Goal: Task Accomplishment & Management: Manage account settings

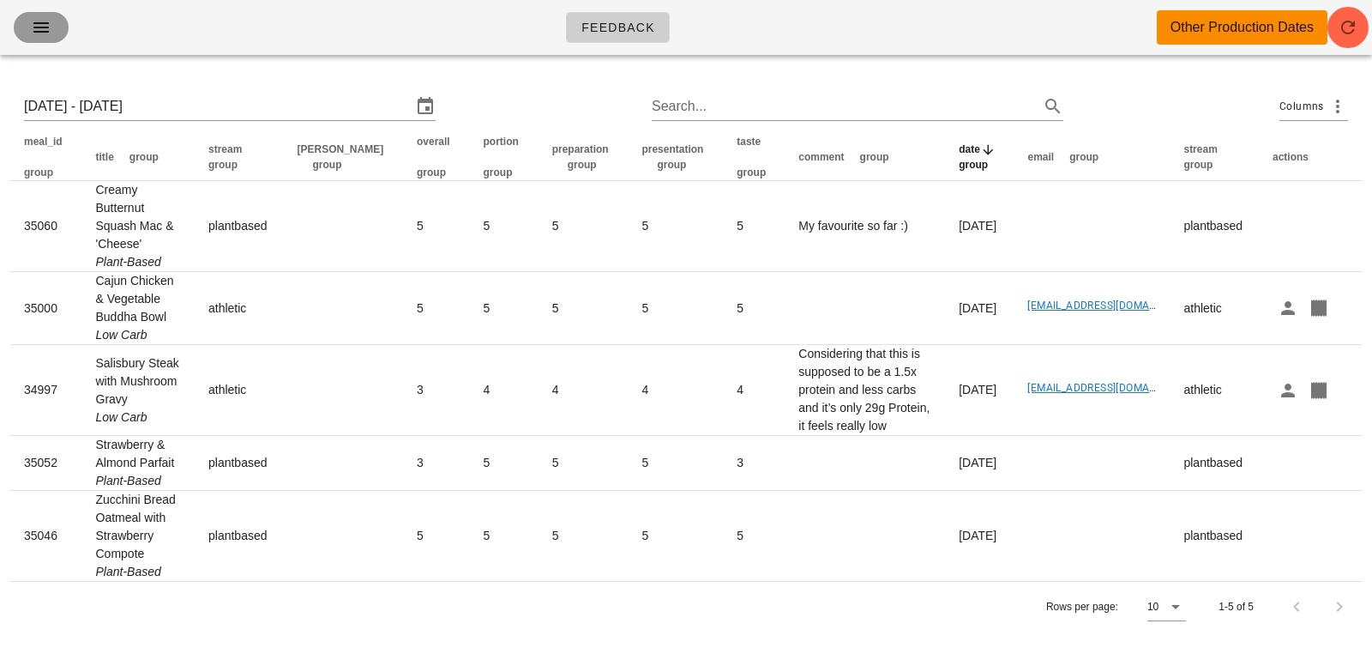
click at [51, 23] on icon "button" at bounding box center [41, 27] width 21 height 21
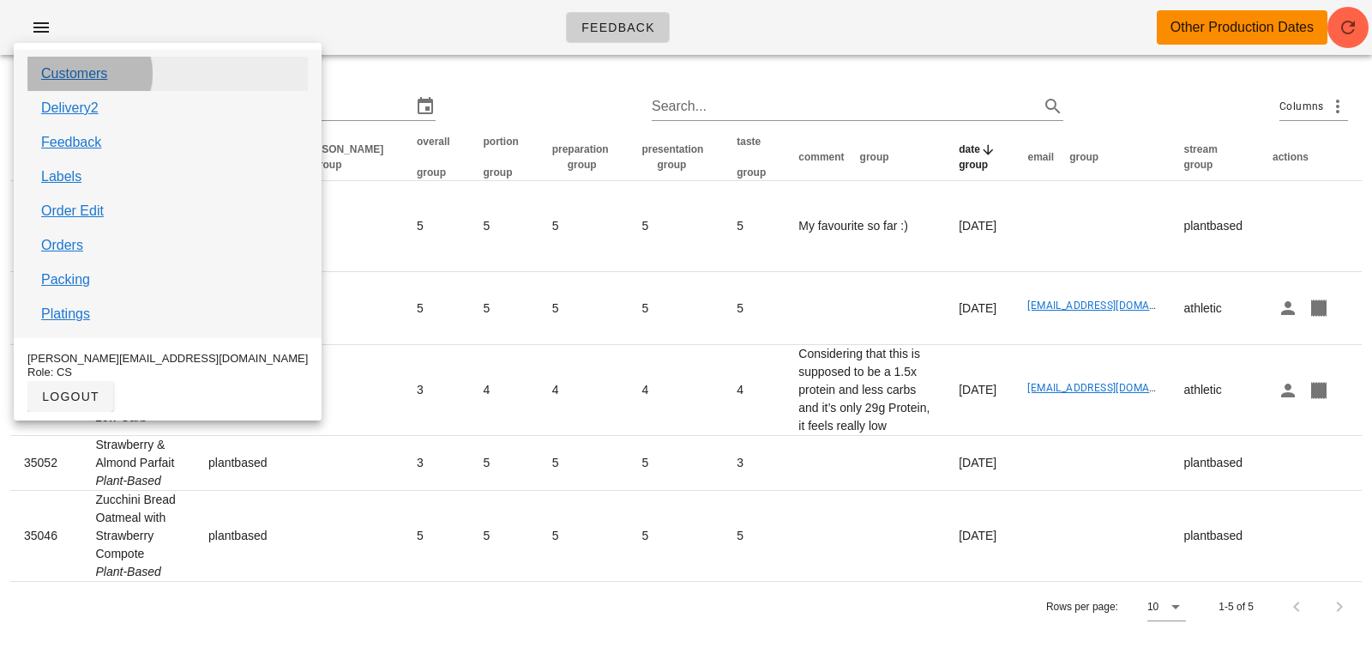
click at [86, 81] on link "Customers" at bounding box center [74, 73] width 66 height 21
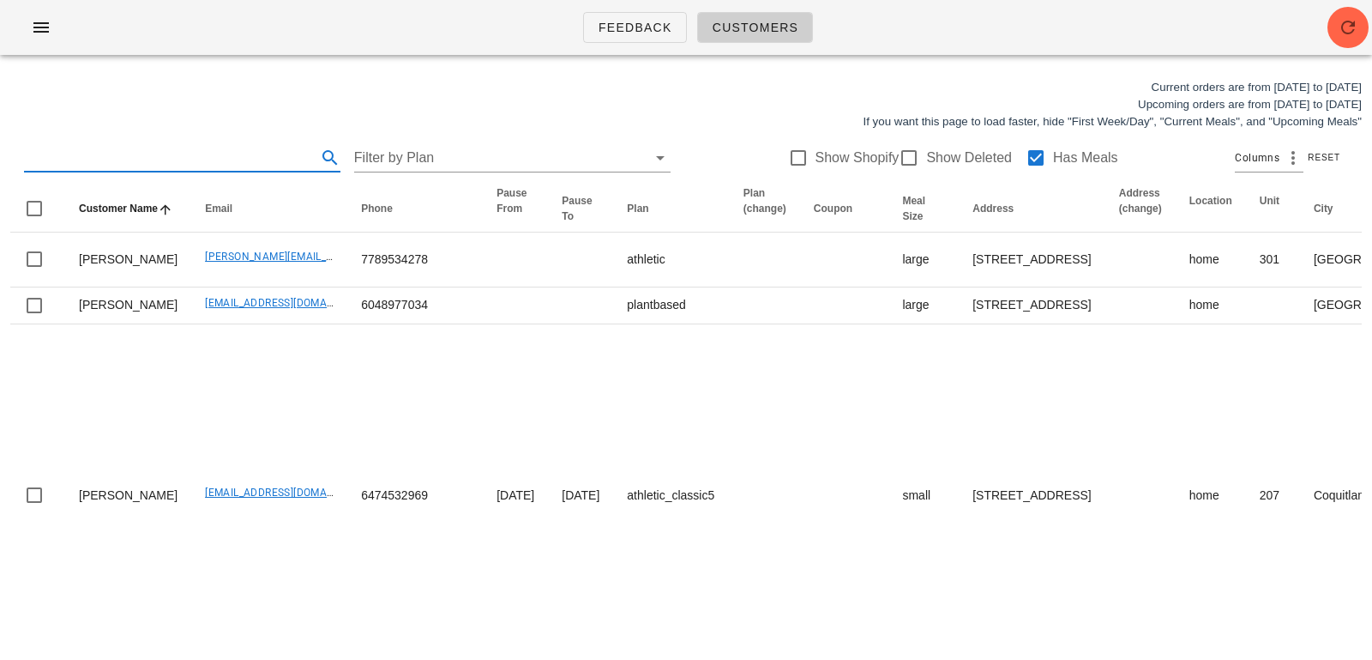
click at [185, 165] on input "text" at bounding box center [168, 157] width 289 height 27
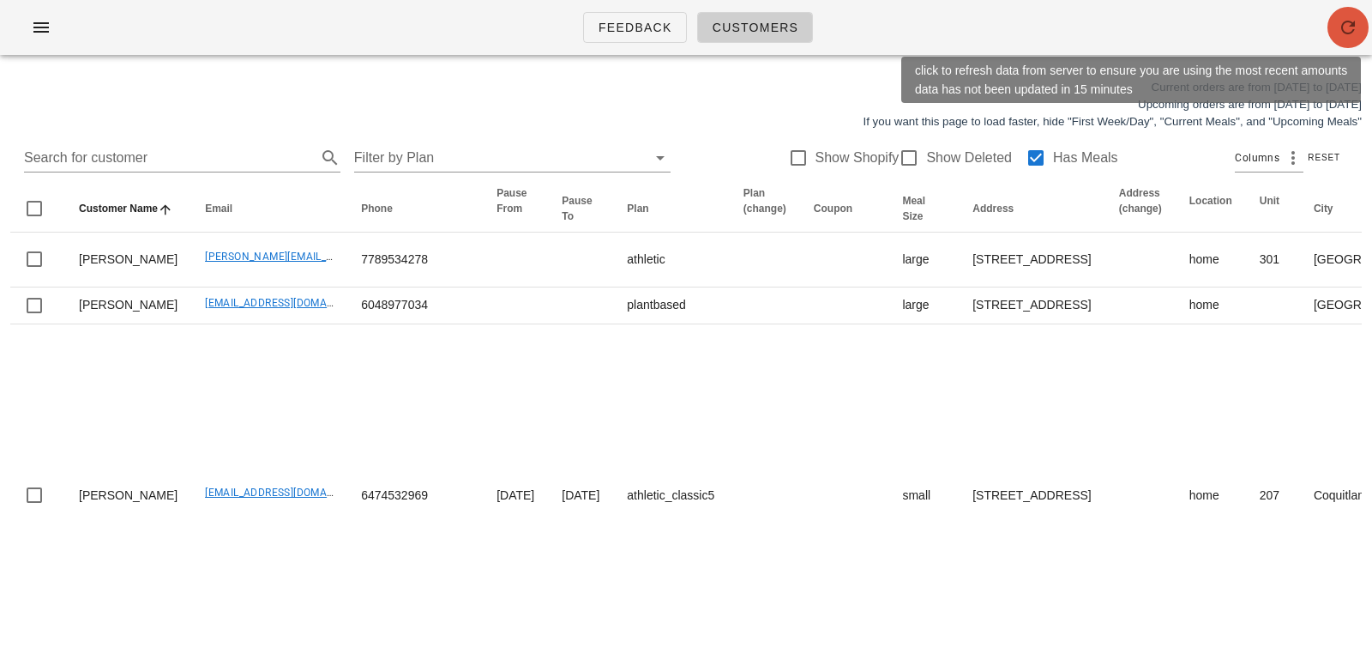
click at [1345, 39] on button "button" at bounding box center [1348, 27] width 41 height 41
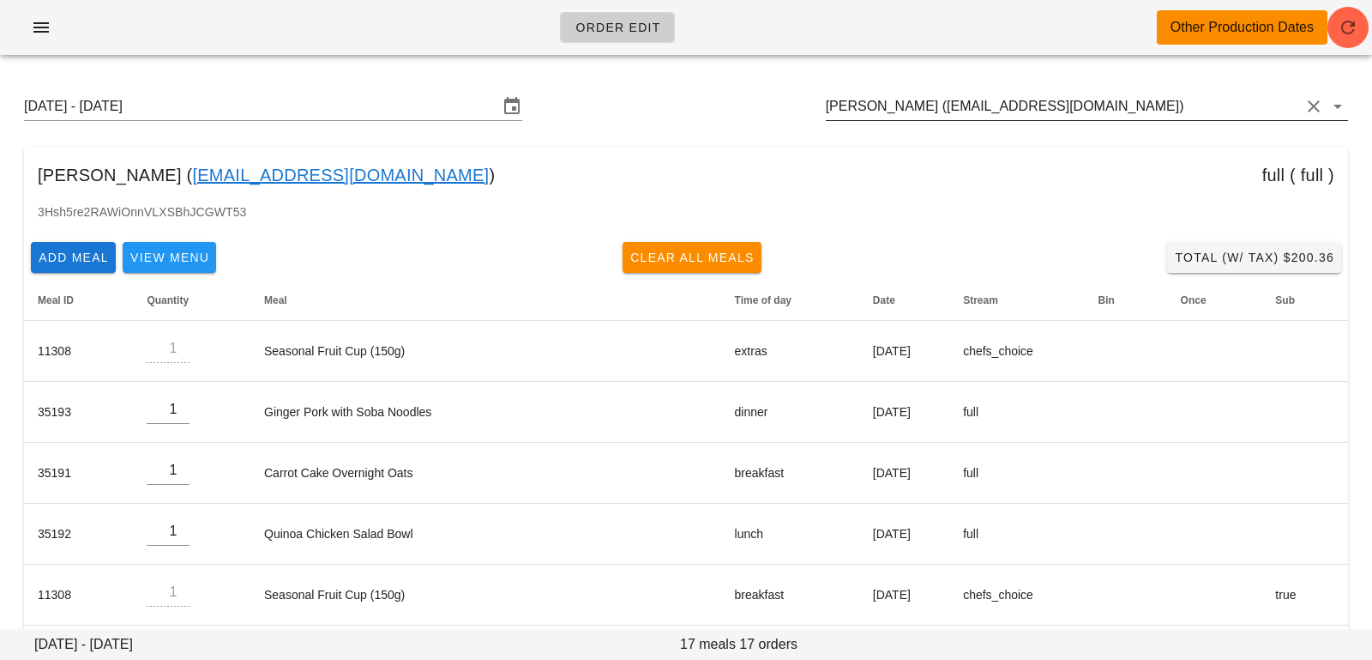
click at [1217, 107] on input "Michelle Ostlund (Costlund@outlook.com)" at bounding box center [1063, 106] width 474 height 27
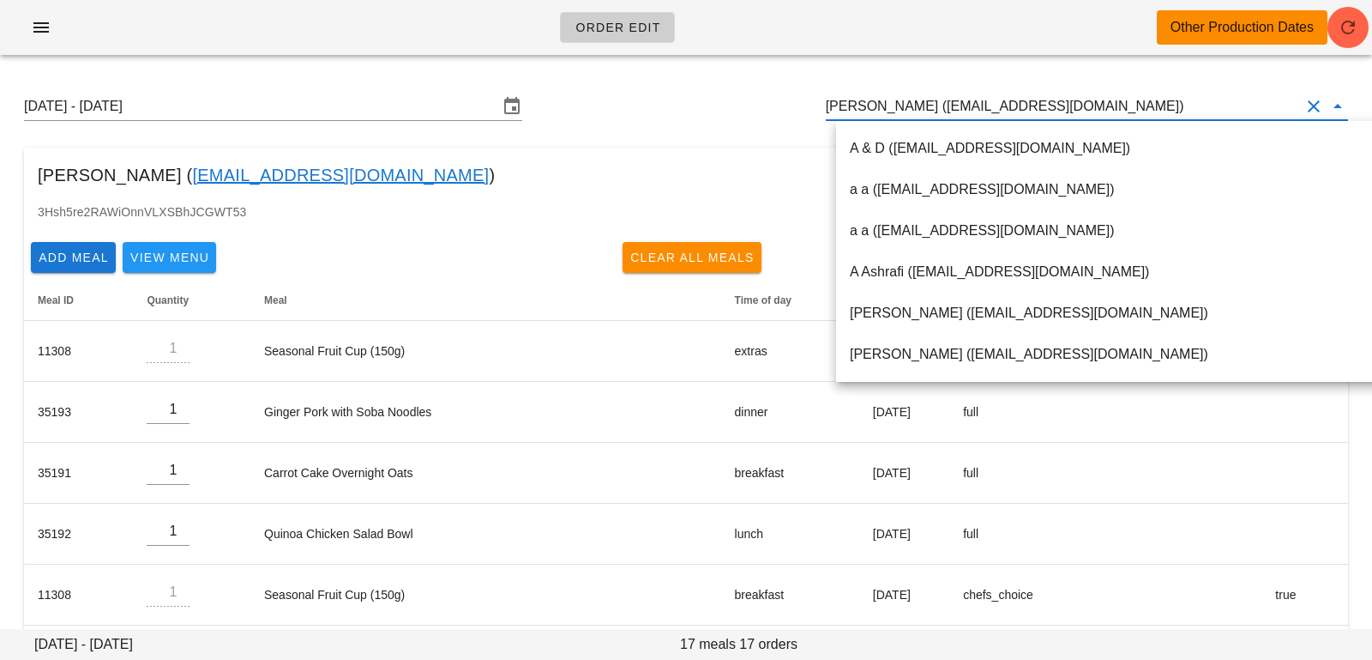
paste input "monikakonk@gmail.com"
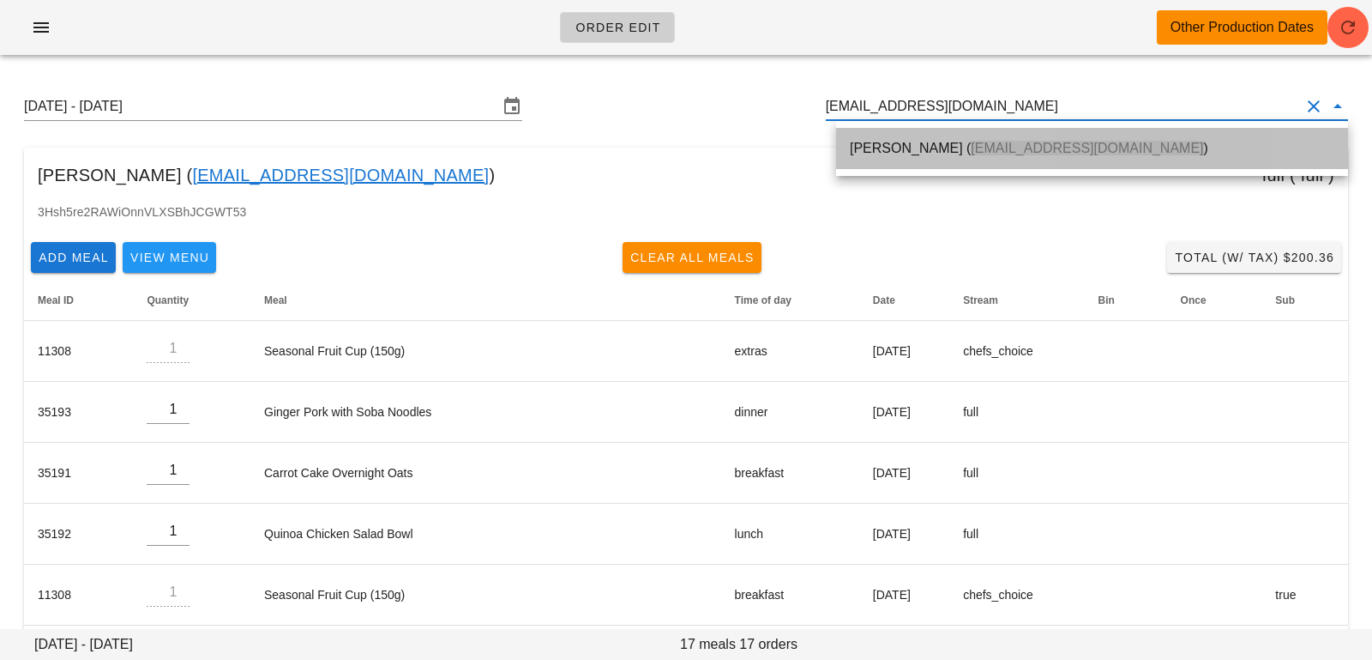
click at [1133, 142] on span "monikakonk@gmail.com" at bounding box center [1087, 148] width 232 height 15
type input "Monika Schwartzman (monikakonk@gmail.com)"
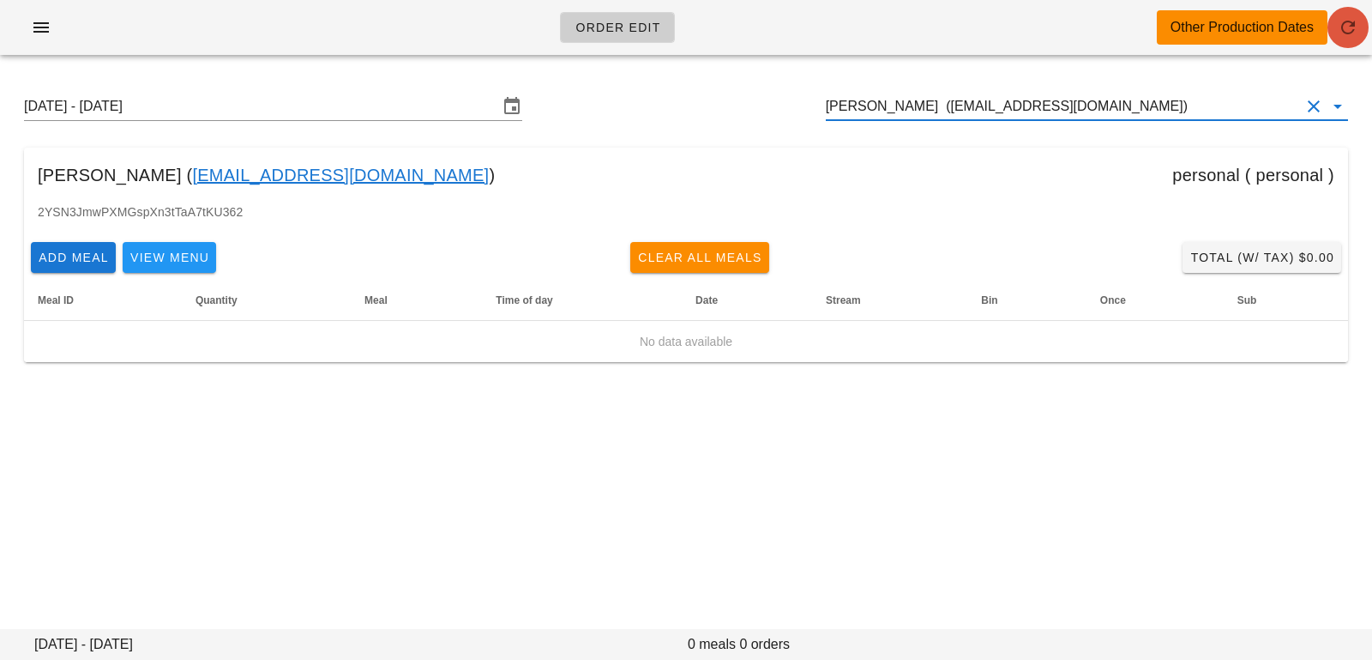
click at [1353, 39] on button "button" at bounding box center [1348, 27] width 41 height 41
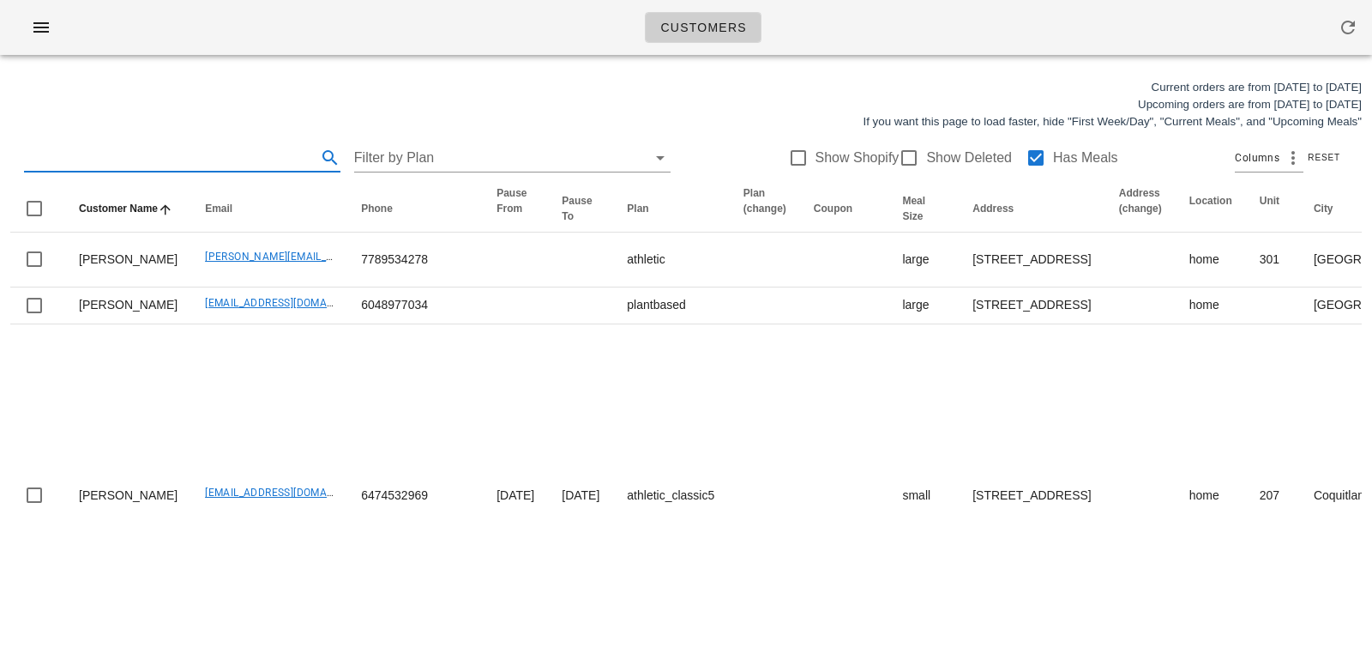
click at [209, 159] on input "text" at bounding box center [168, 157] width 289 height 27
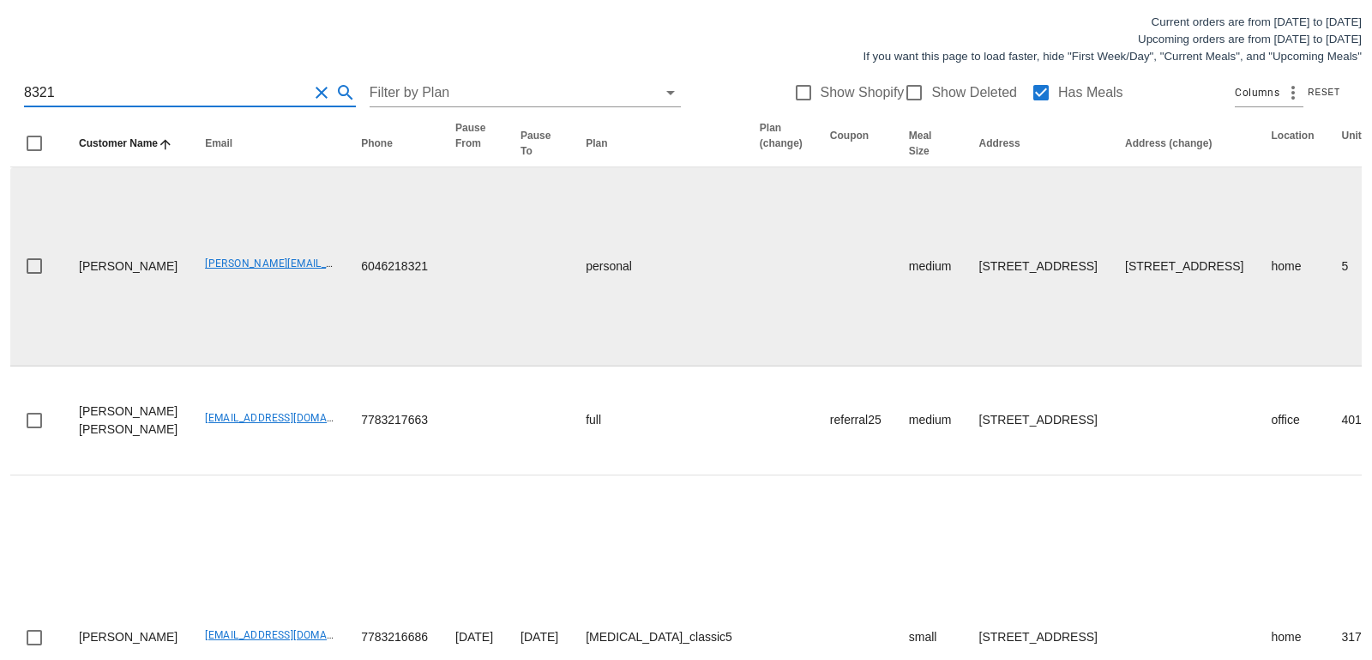
scroll to position [66, 0]
type input "8321"
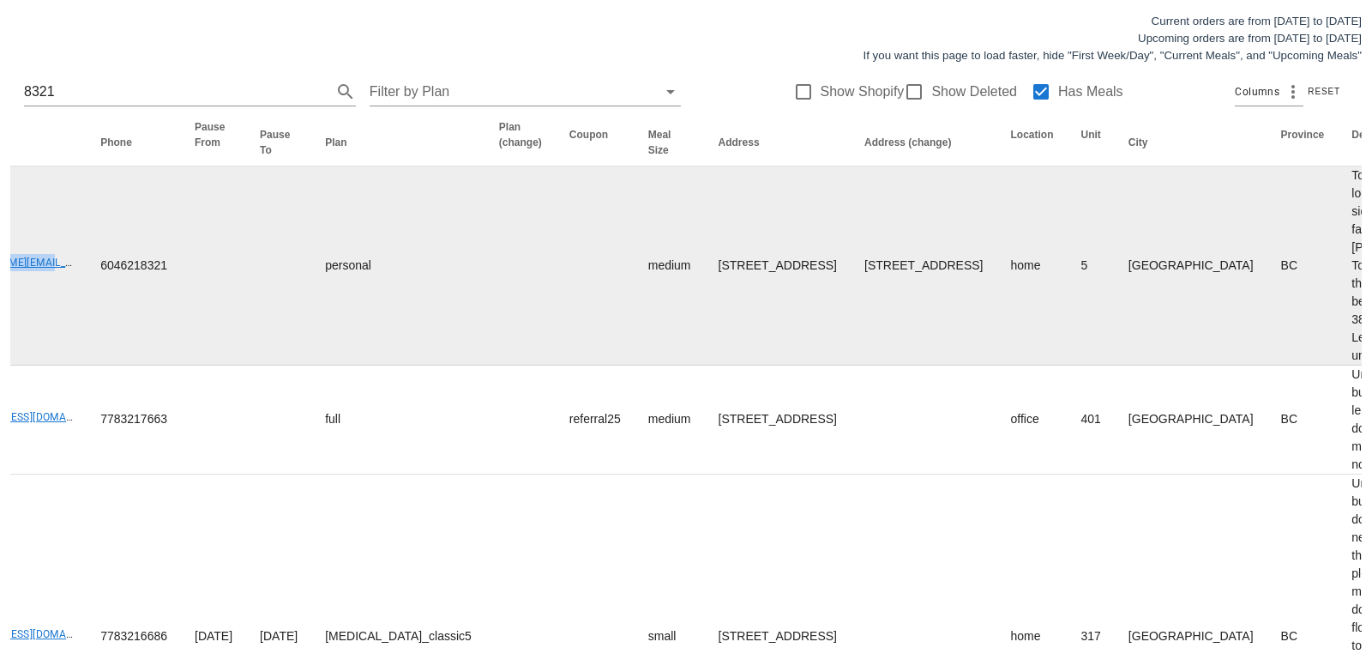
scroll to position [0, 254]
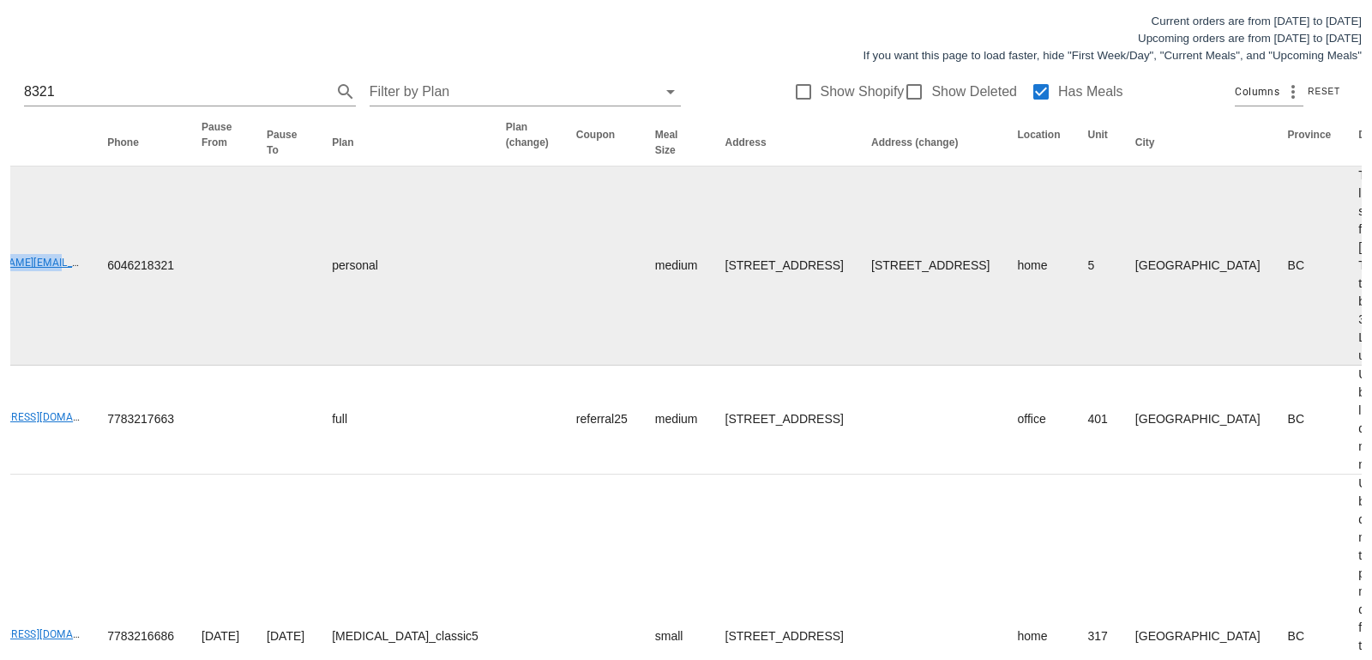
drag, startPoint x: 720, startPoint y: 360, endPoint x: 718, endPoint y: 374, distance: 13.8
click at [858, 365] on td "305-4190 Lougheed Hwy, Burnaby, V5C6A8" at bounding box center [931, 265] width 146 height 199
drag, startPoint x: 720, startPoint y: 309, endPoint x: 712, endPoint y: 377, distance: 68.2
click at [858, 365] on td "305-4190 Lougheed Hwy, Burnaby, V5C6A8" at bounding box center [931, 265] width 146 height 199
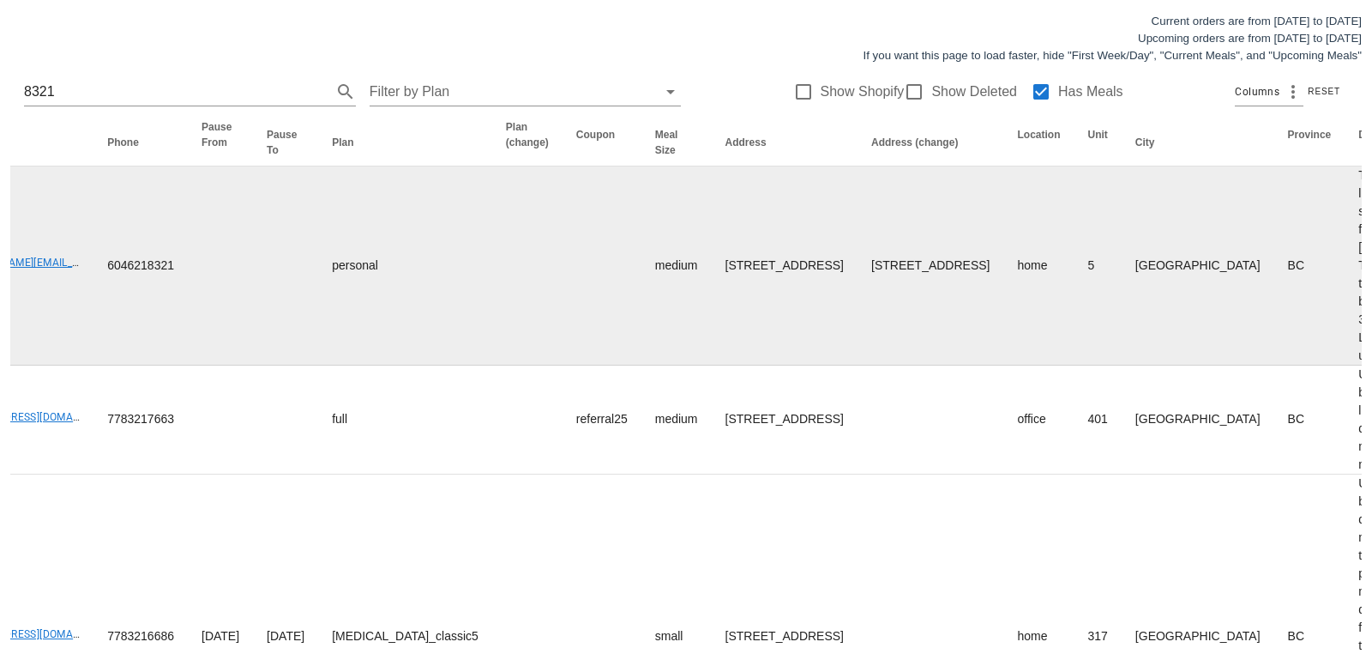
click at [858, 365] on td "305-4190 Lougheed Hwy, Burnaby, V5C6A8" at bounding box center [931, 265] width 146 height 199
drag, startPoint x: 724, startPoint y: 307, endPoint x: 721, endPoint y: 370, distance: 62.7
click at [858, 365] on td "305-4190 Lougheed Hwy, Burnaby, V5C6A8" at bounding box center [931, 265] width 146 height 199
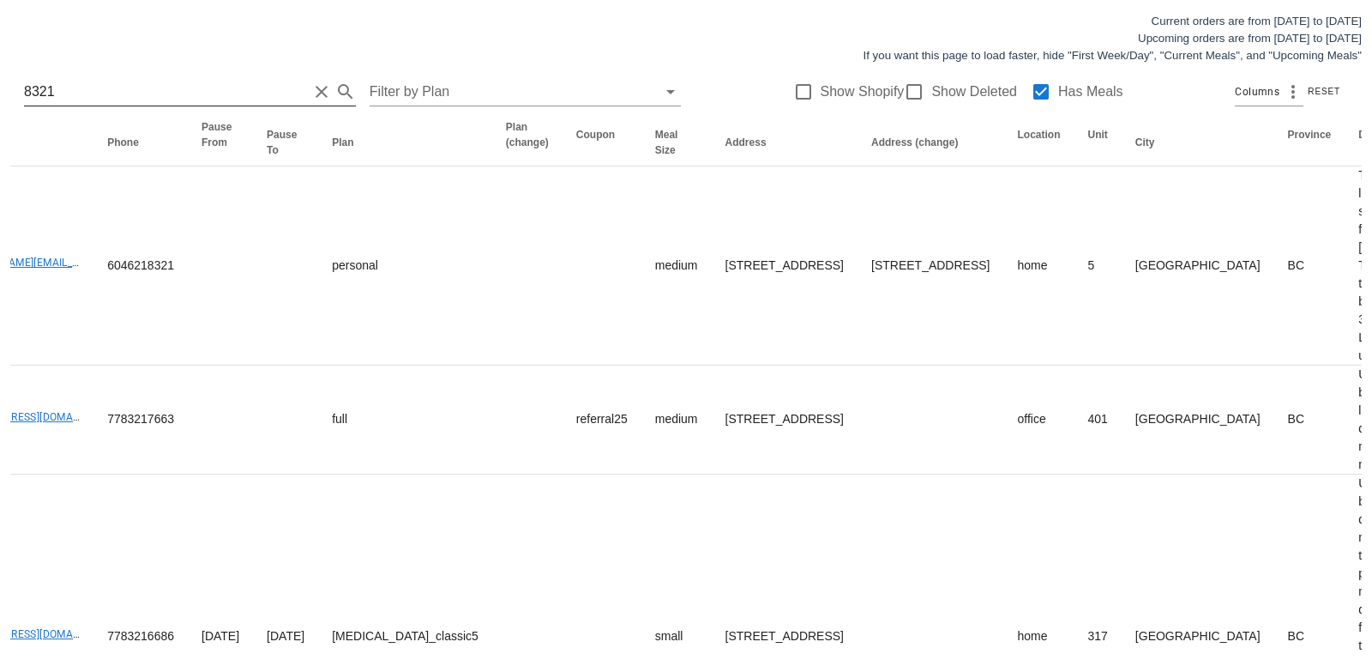
click at [311, 90] on button "Clear Search for customer" at bounding box center [321, 91] width 21 height 21
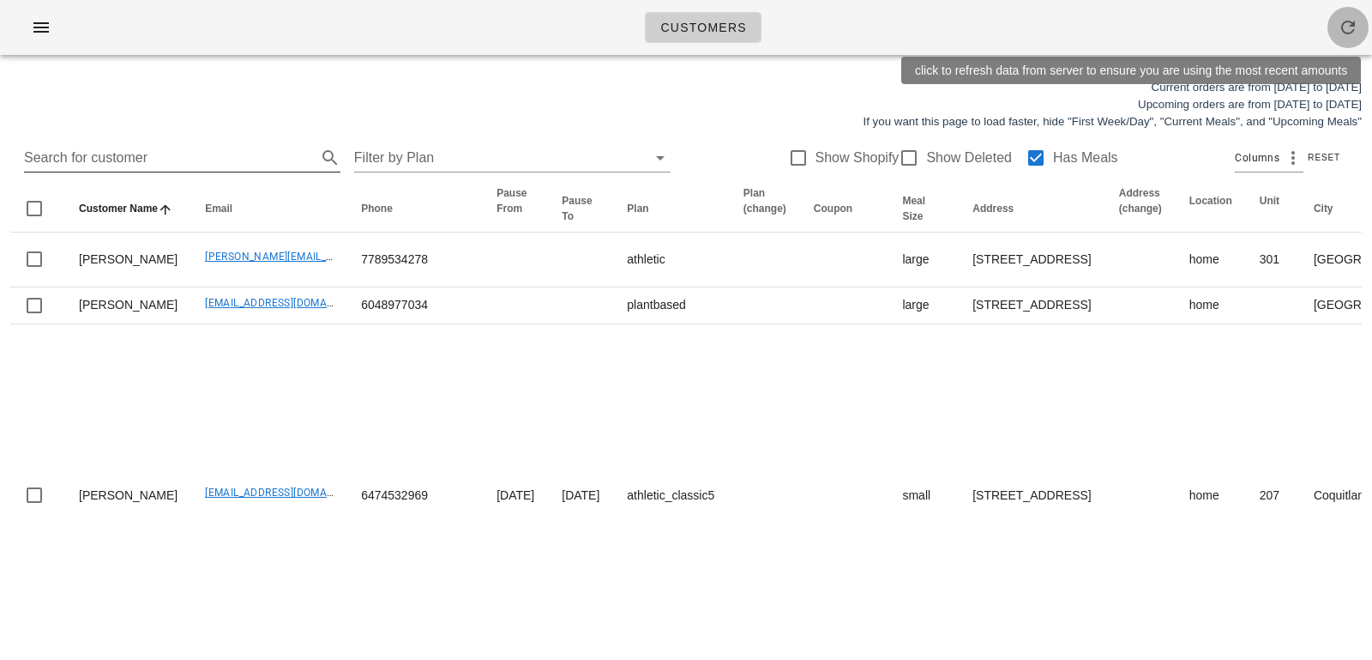
click at [1339, 21] on icon "button" at bounding box center [1348, 27] width 21 height 21
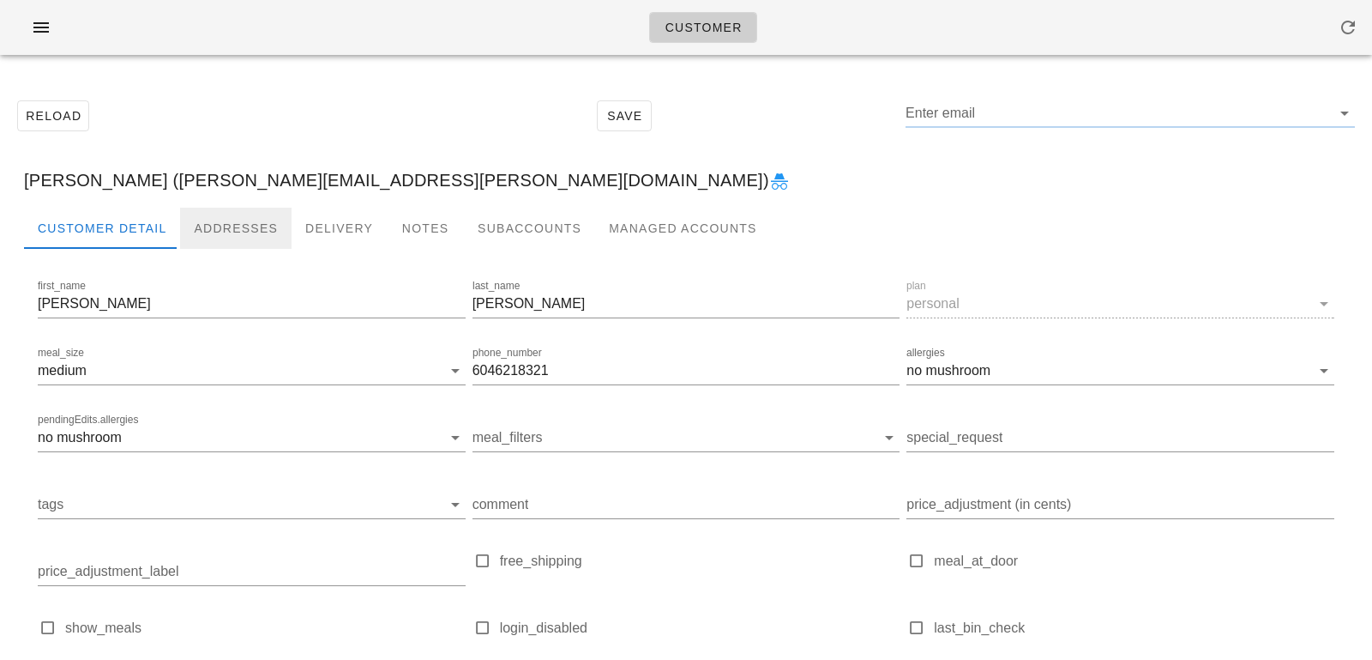
click at [243, 208] on div "Addresses" at bounding box center [236, 228] width 112 height 41
click at [242, 232] on div "Addresses" at bounding box center [236, 228] width 112 height 41
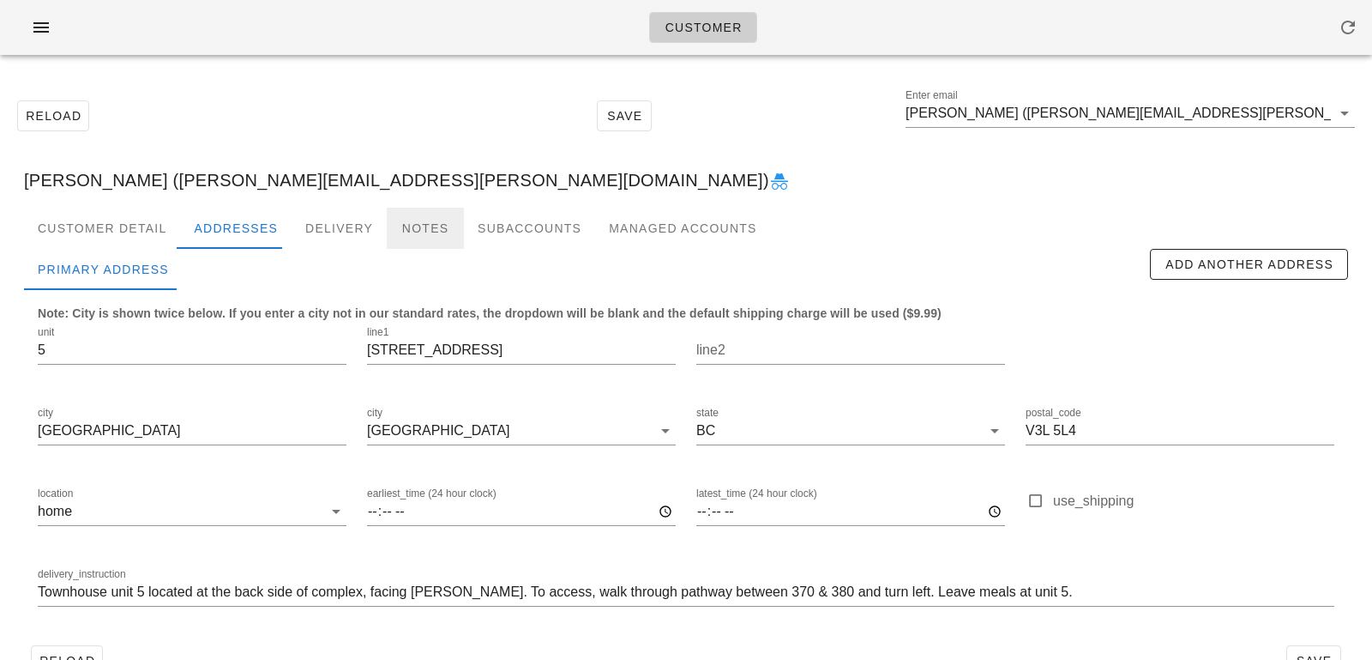
click at [413, 232] on div "Notes" at bounding box center [425, 228] width 77 height 41
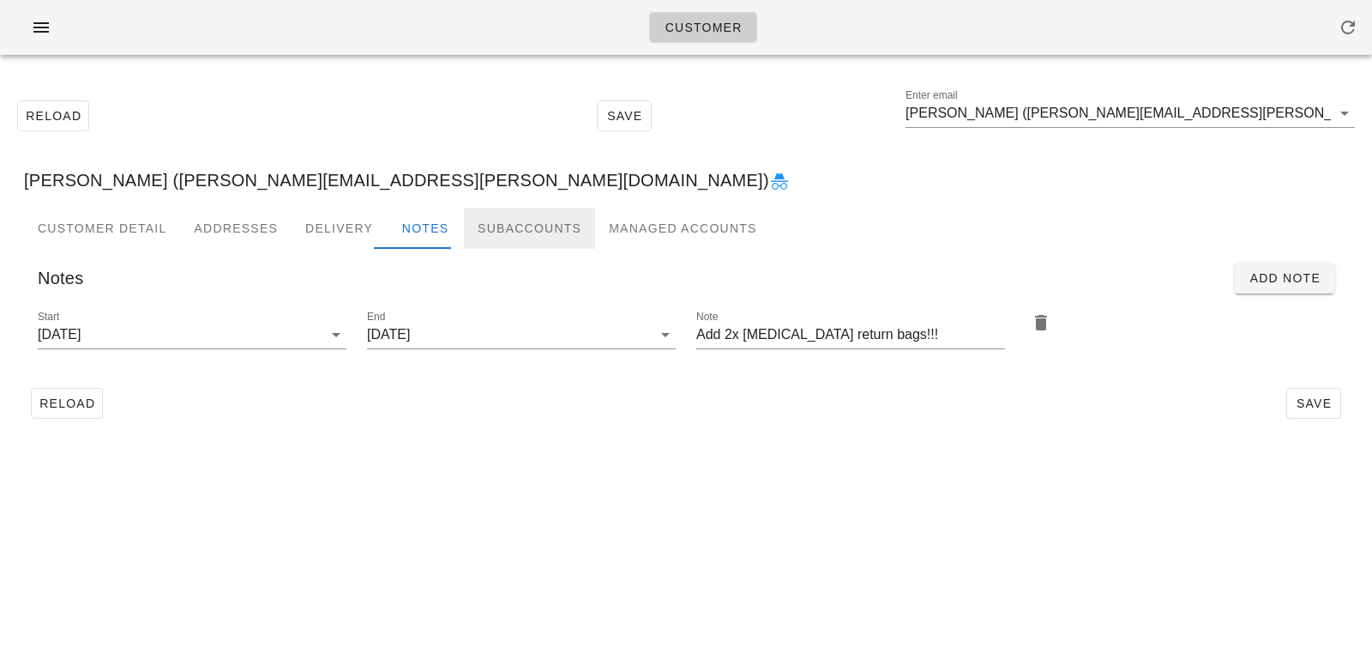
click at [477, 230] on div "Subaccounts" at bounding box center [529, 228] width 131 height 41
click at [503, 239] on div "Subaccounts" at bounding box center [529, 228] width 131 height 41
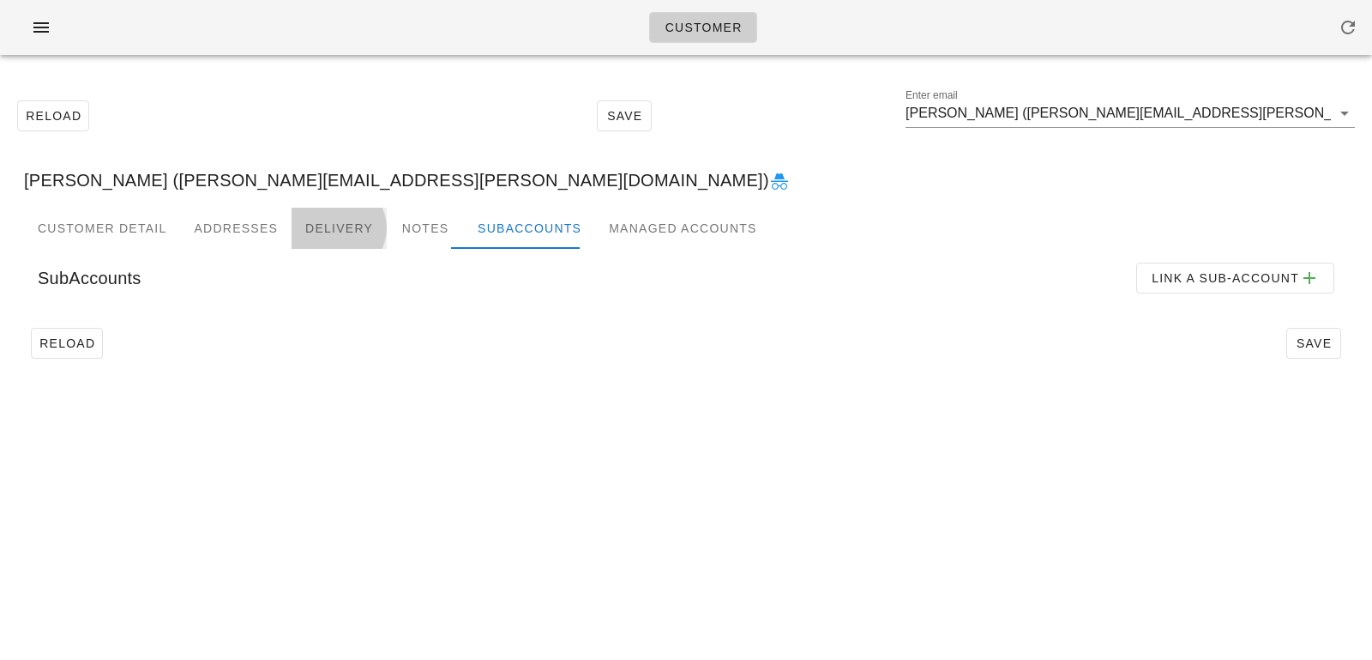
click at [351, 219] on div "Delivery" at bounding box center [339, 228] width 95 height 41
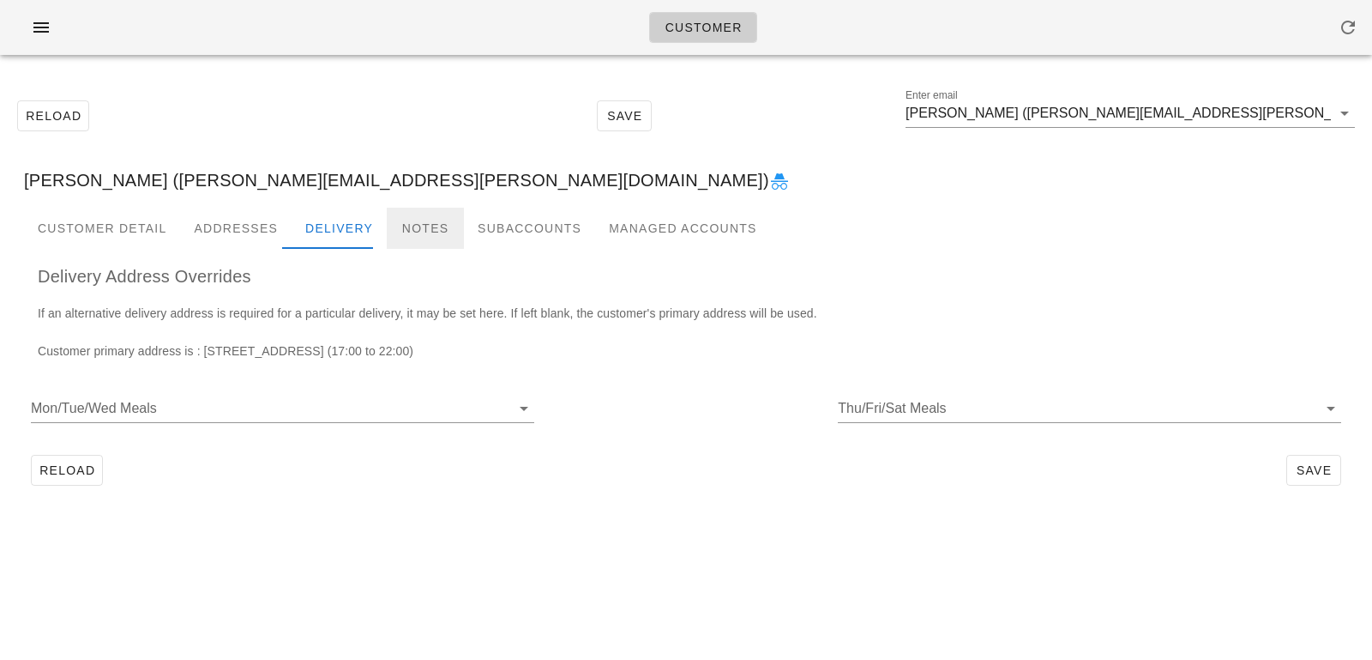
click at [407, 234] on div "Notes" at bounding box center [425, 228] width 77 height 41
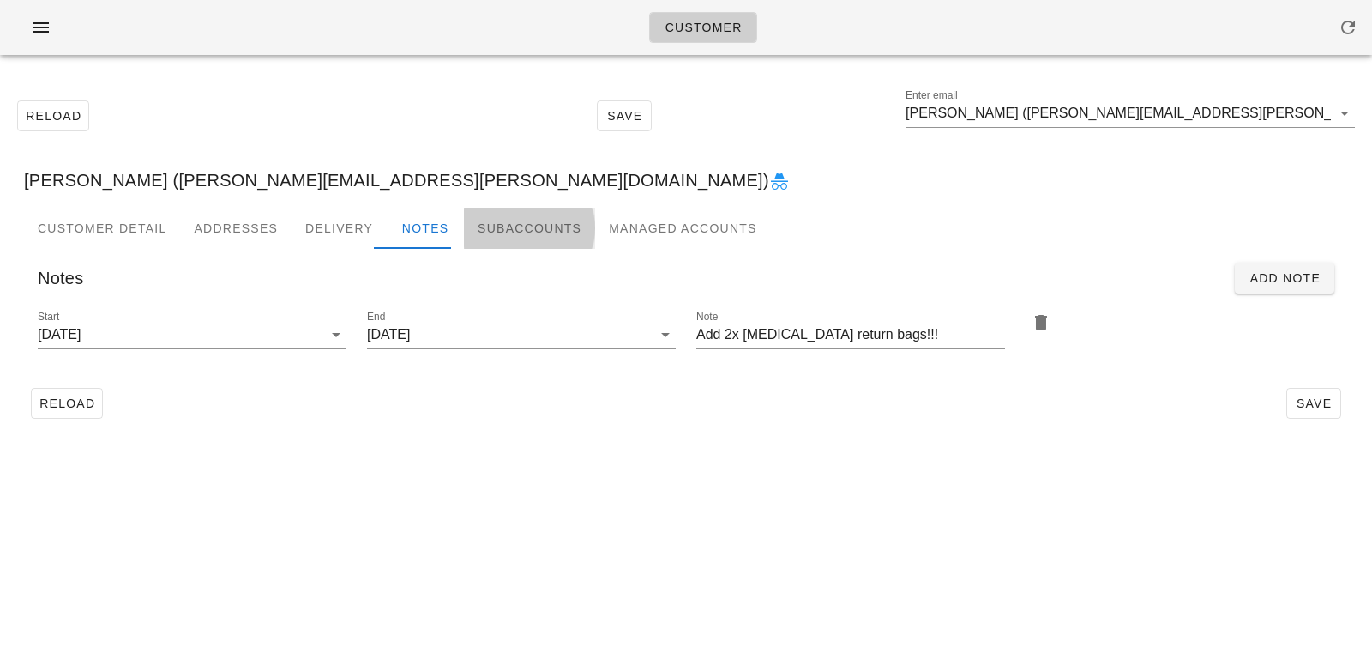
click at [492, 242] on div "Subaccounts" at bounding box center [529, 228] width 131 height 41
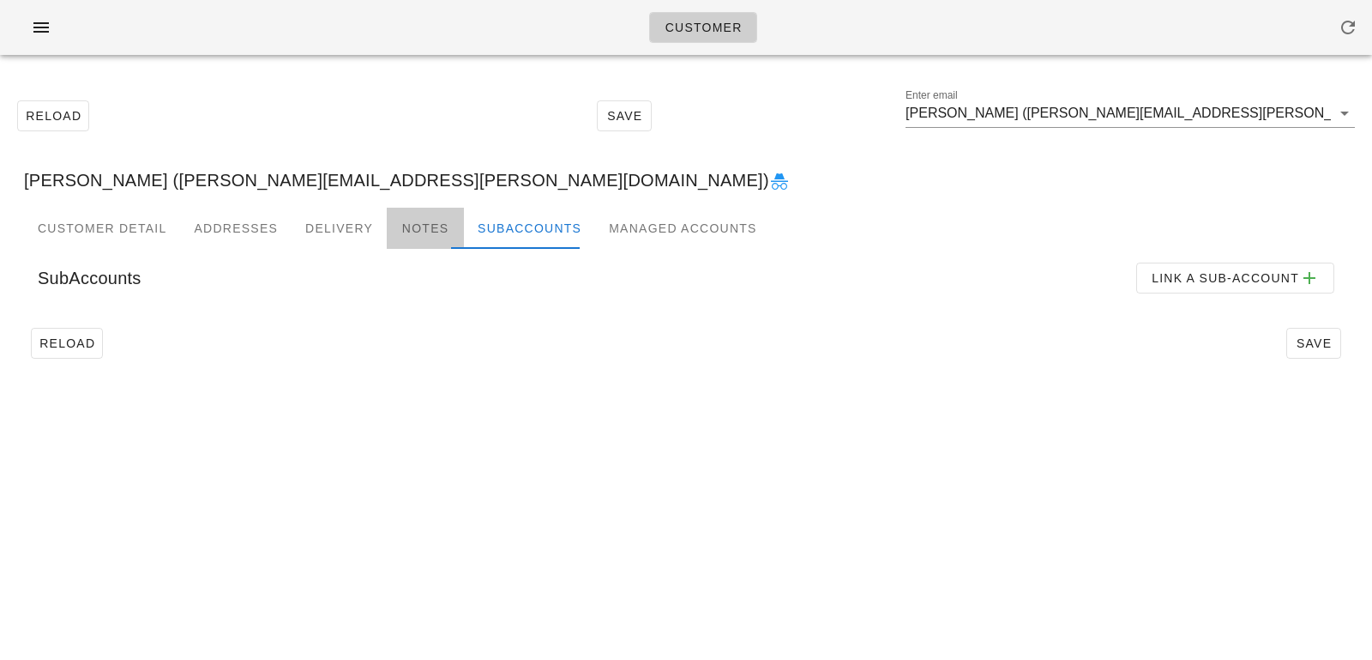
click at [408, 224] on div "Notes" at bounding box center [425, 228] width 77 height 41
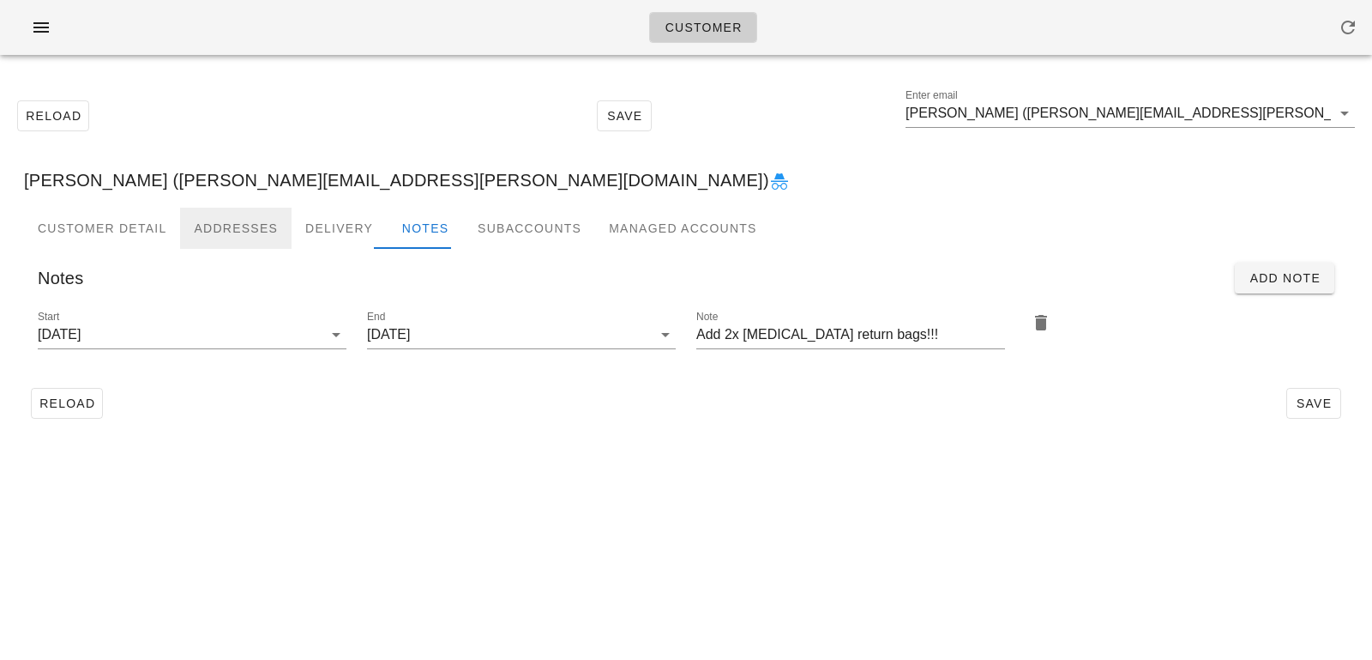
click at [262, 240] on div "Addresses" at bounding box center [236, 228] width 112 height 41
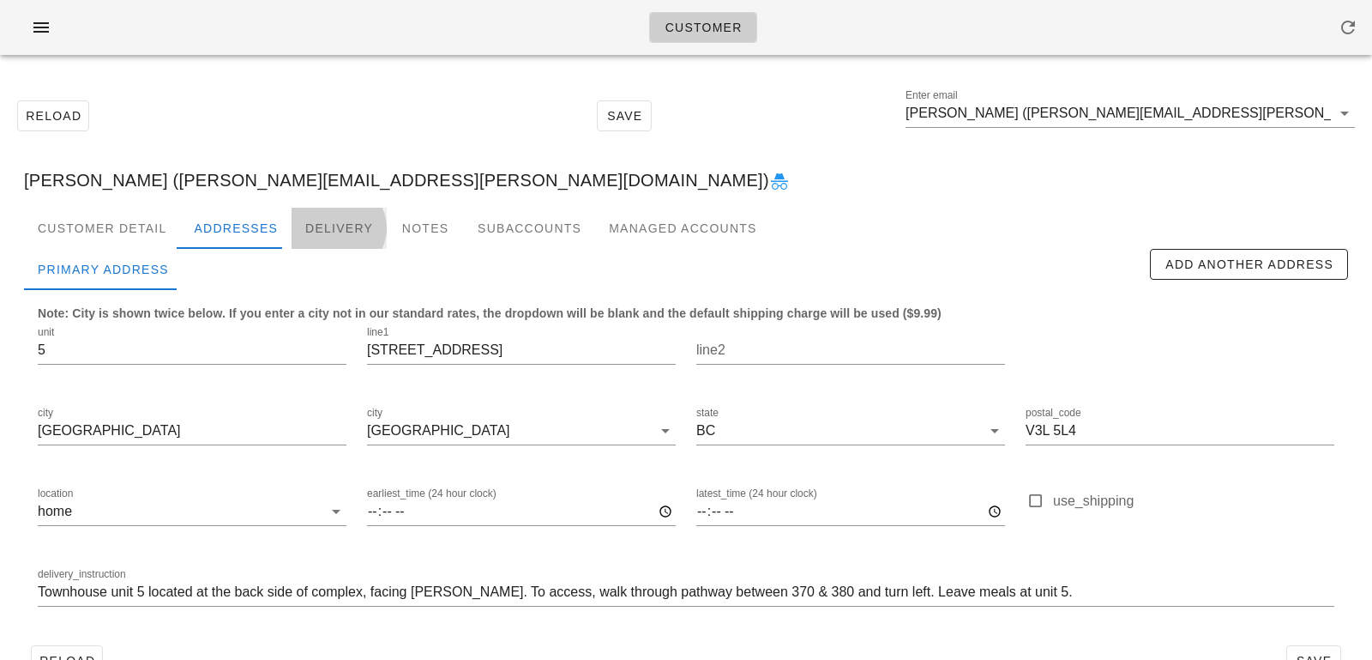
click at [336, 234] on div "Delivery" at bounding box center [339, 228] width 95 height 41
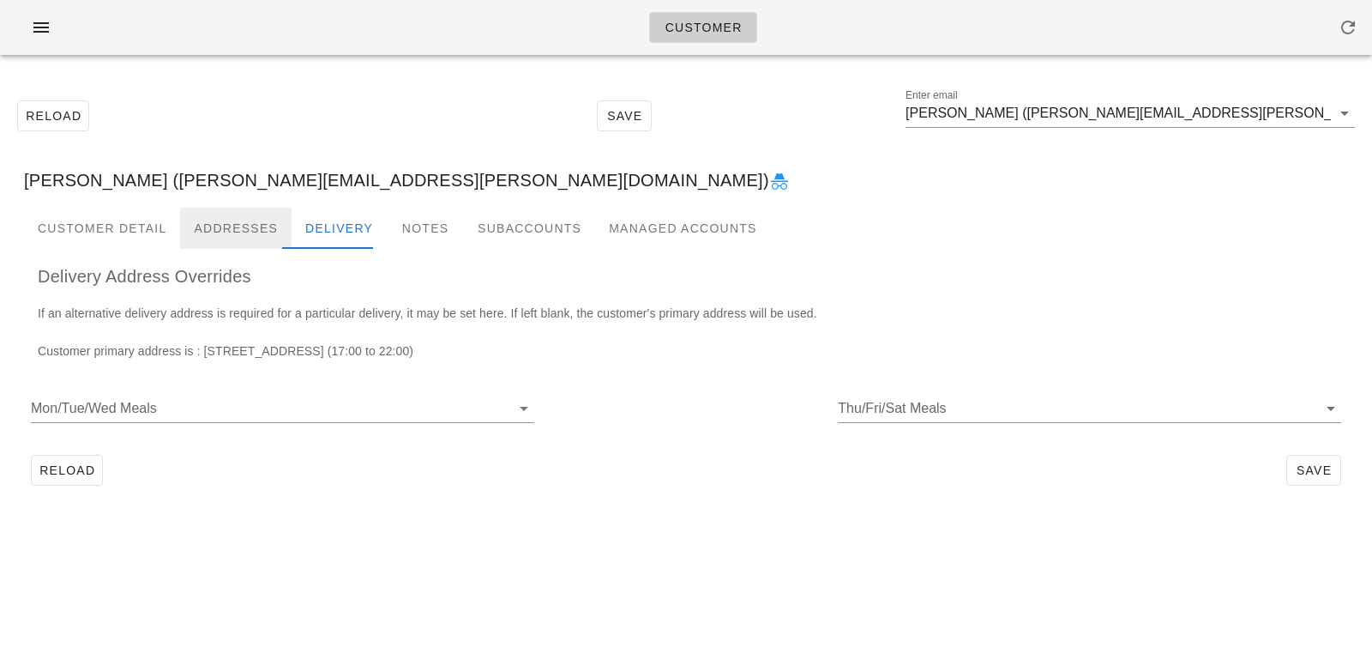
click at [232, 236] on div "Addresses" at bounding box center [236, 228] width 112 height 41
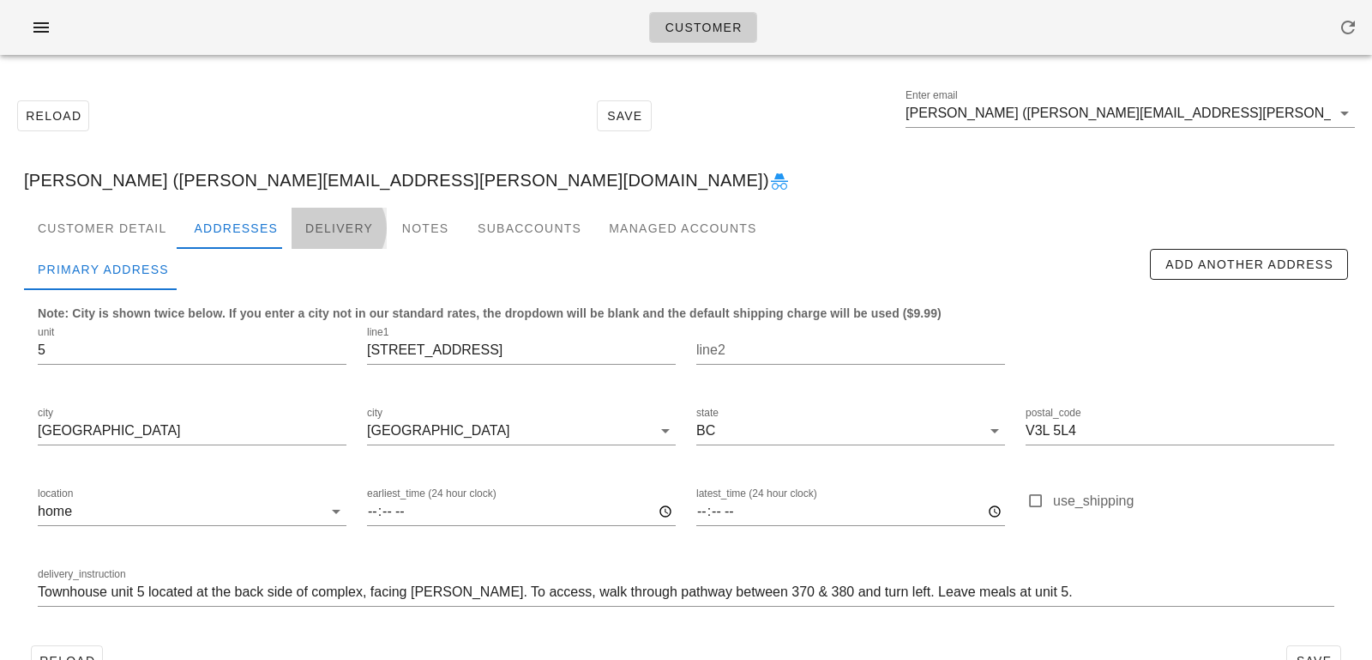
click at [339, 236] on div "Delivery" at bounding box center [339, 228] width 95 height 41
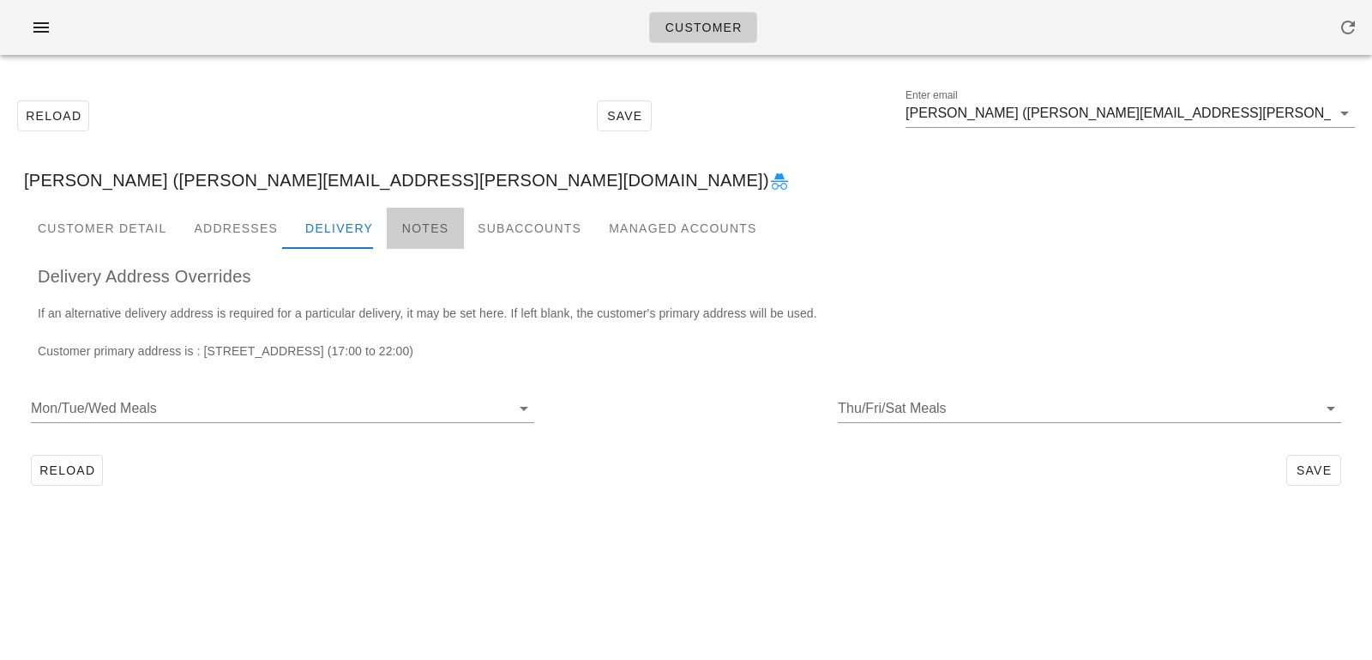
click at [427, 229] on div "Notes" at bounding box center [425, 228] width 77 height 41
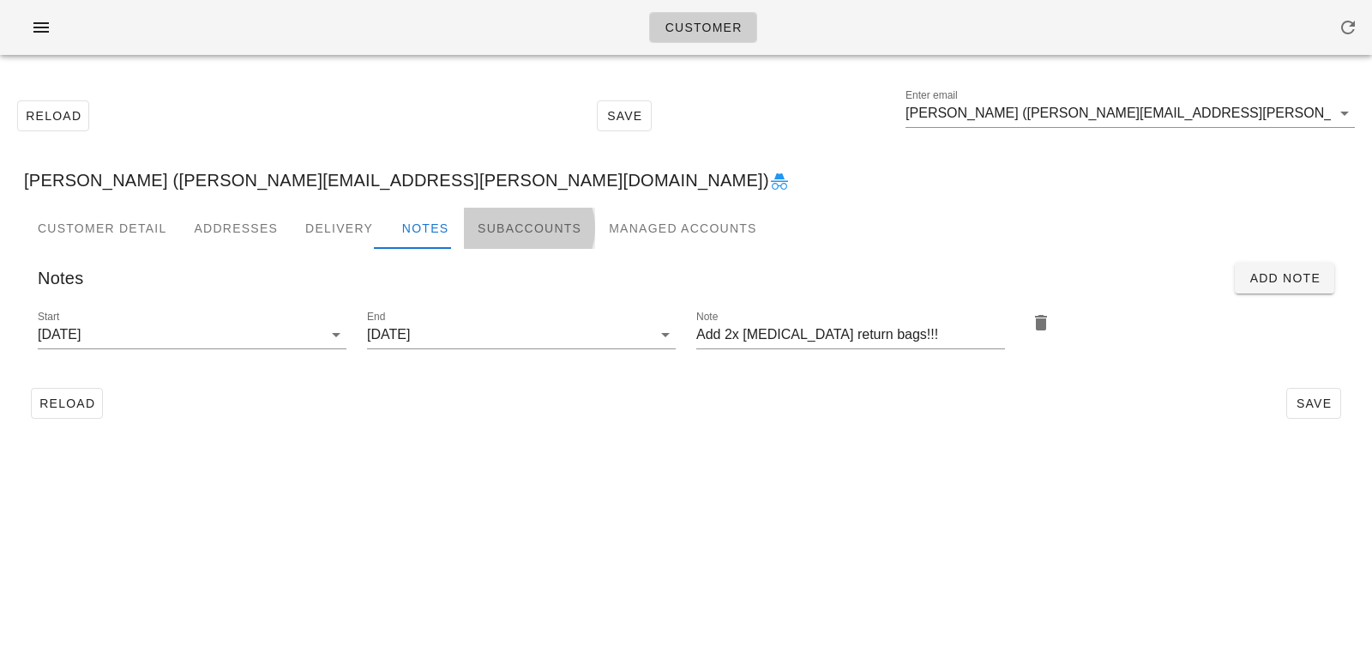
click at [492, 244] on div "Subaccounts" at bounding box center [529, 228] width 131 height 41
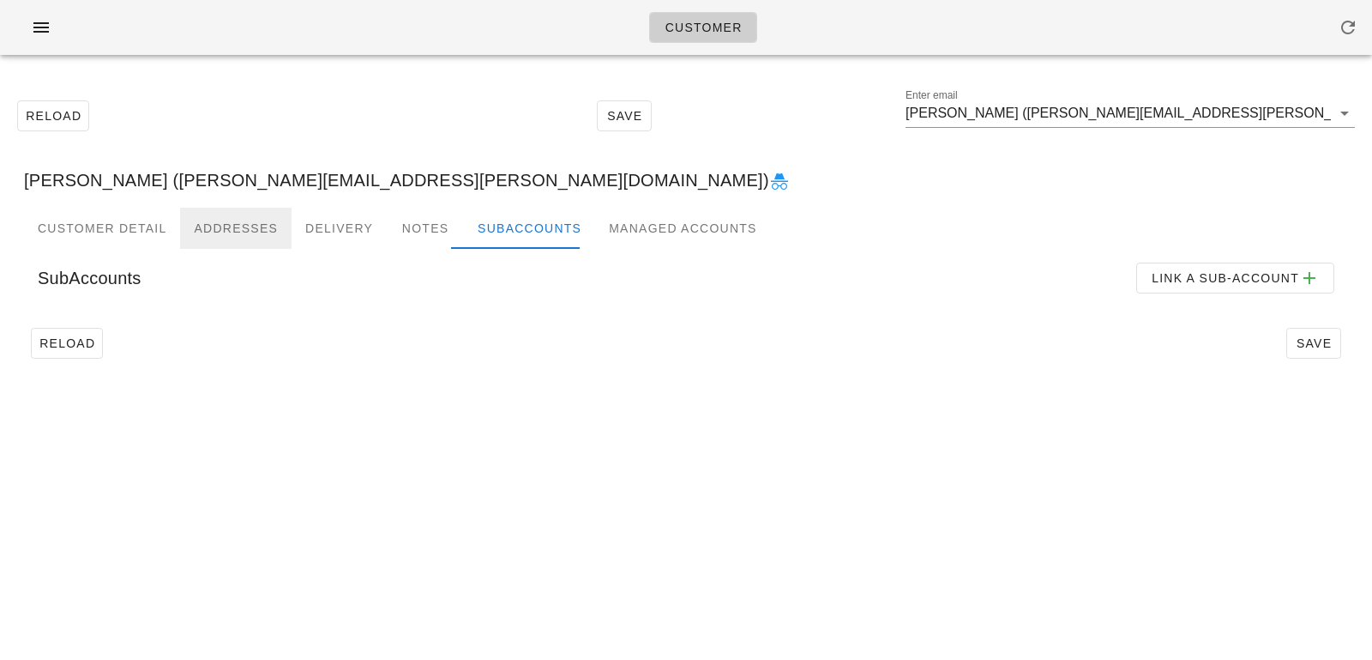
click at [239, 242] on div "Addresses" at bounding box center [236, 228] width 112 height 41
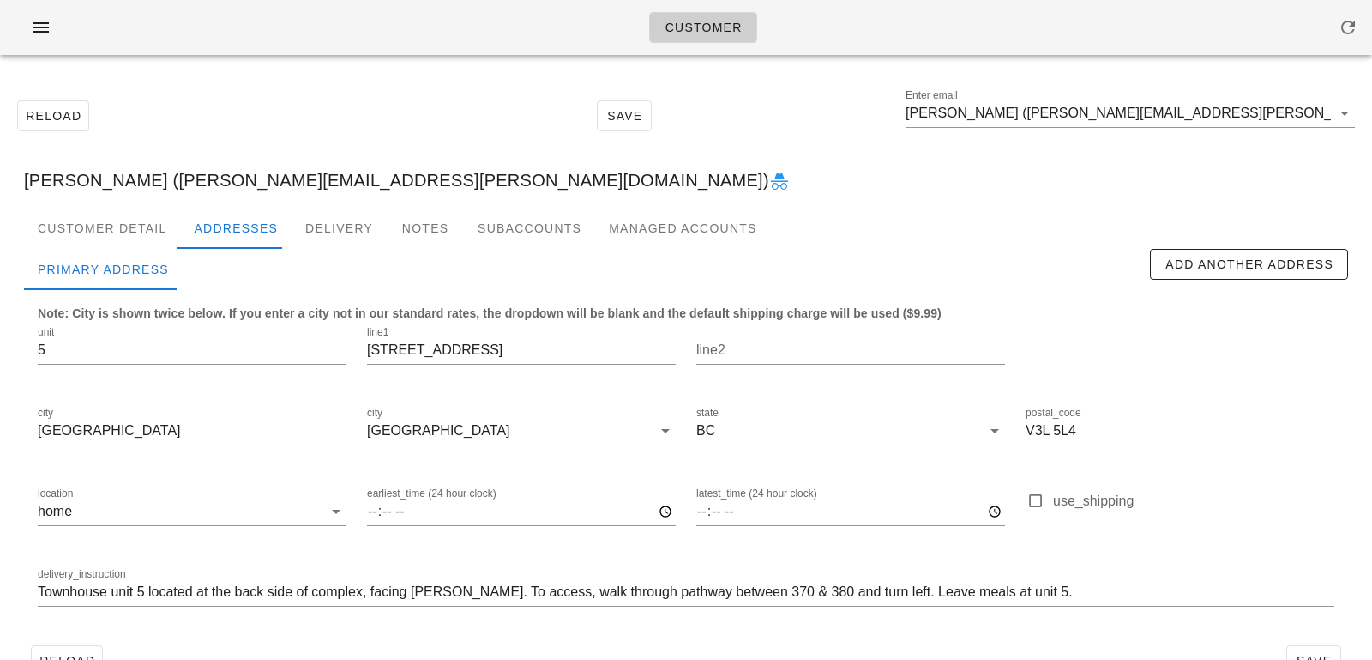
click at [359, 171] on div "Brian Ostlund (b.ostlund@shaw.ca)" at bounding box center [686, 180] width 1352 height 55
drag, startPoint x: 145, startPoint y: 182, endPoint x: 292, endPoint y: 180, distance: 147.5
click at [292, 180] on div "Brian Ostlund (b.ostlund@shaw.ca)" at bounding box center [686, 180] width 1352 height 55
copy div "b.ostlund@shaw.ca"
click at [1179, 118] on input "Brian Ostlund (b.ostlund@shaw.ca)" at bounding box center [1118, 113] width 425 height 27
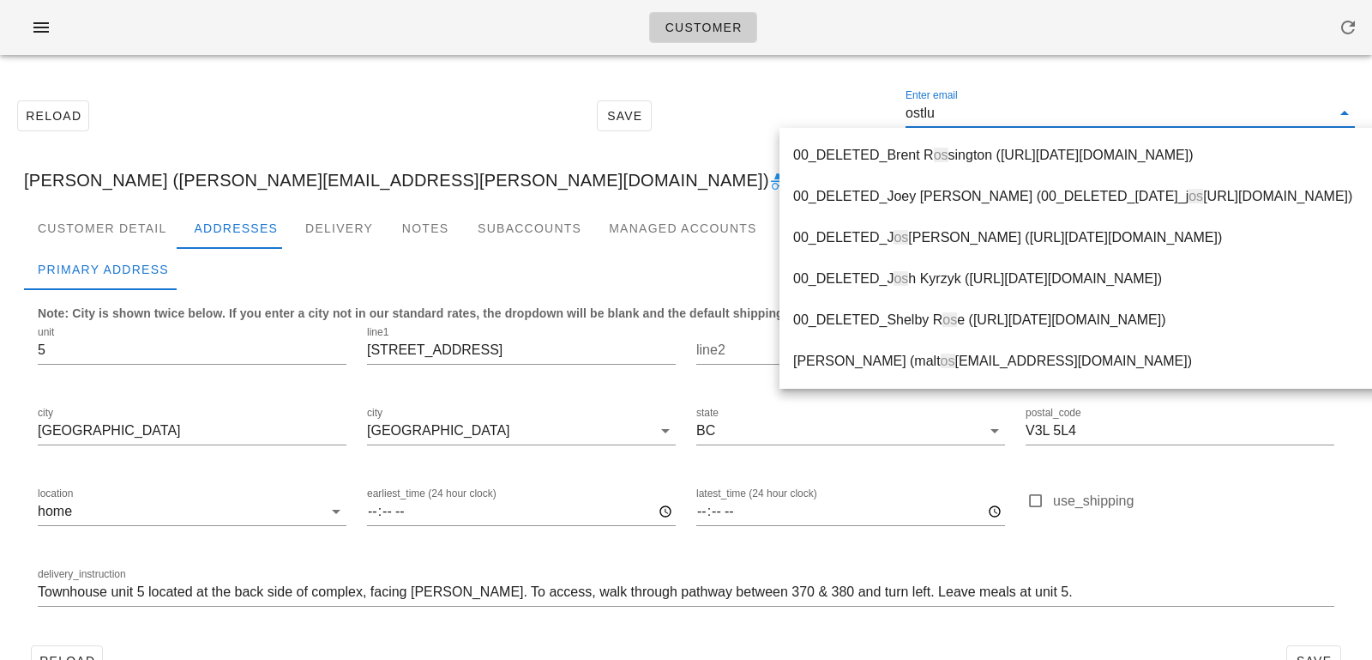
type input "ostlun"
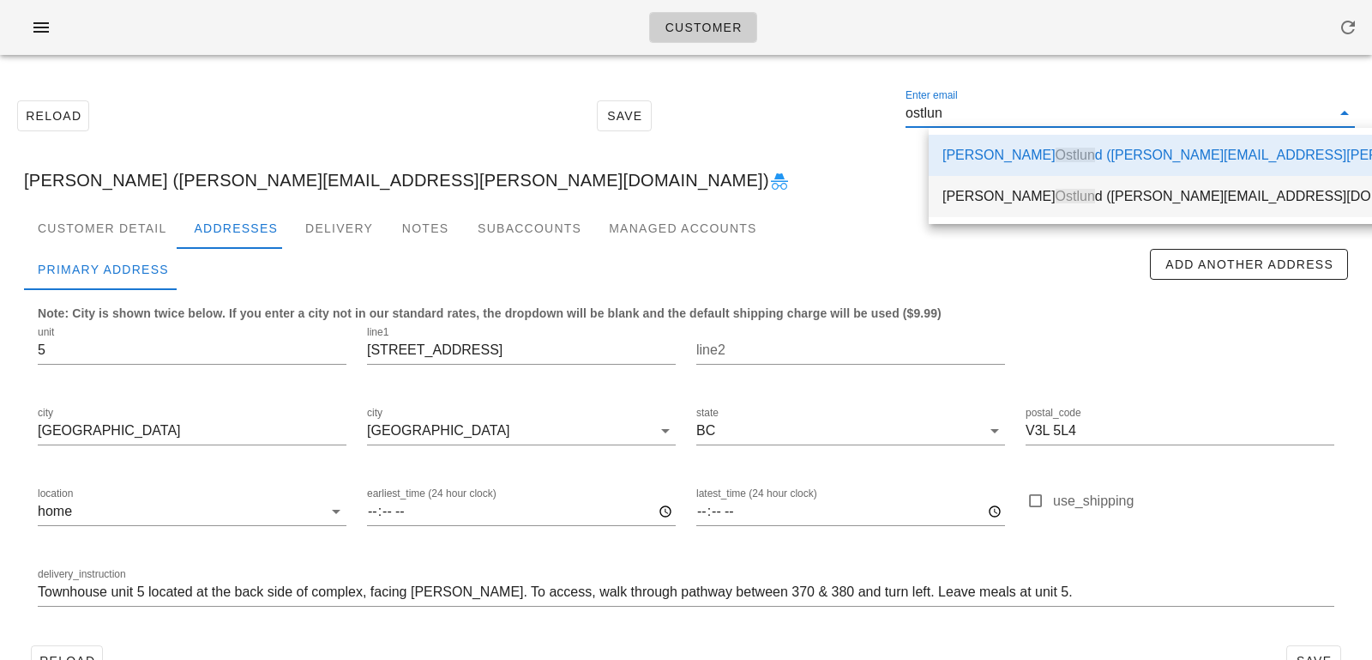
click at [1094, 194] on div "Michelle Ostlun d (Costlund@outlook.com)" at bounding box center [1258, 196] width 631 height 16
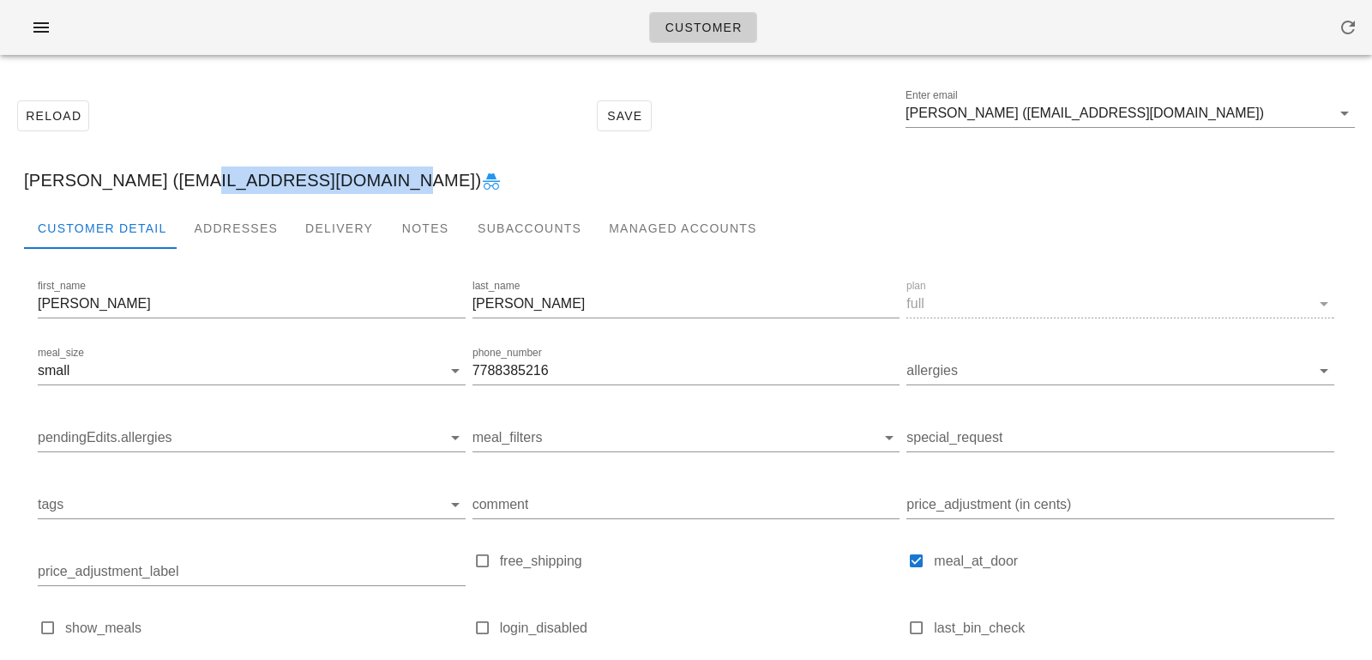
drag, startPoint x: 172, startPoint y: 182, endPoint x: 353, endPoint y: 175, distance: 181.1
click at [353, 175] on div "Michelle Ostlund (Costlund@outlook.com)" at bounding box center [686, 180] width 1352 height 55
copy div "Costlund@outlook.com"
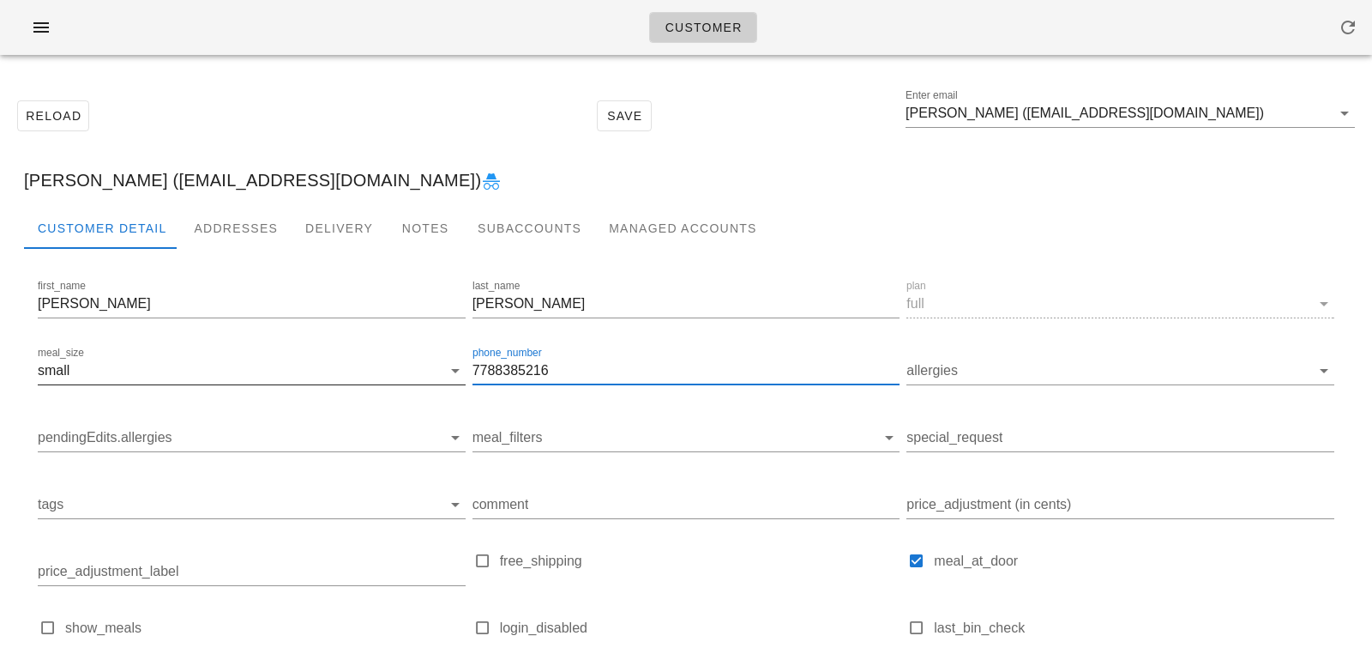
drag, startPoint x: 558, startPoint y: 376, endPoint x: 335, endPoint y: 352, distance: 224.3
click at [338, 352] on div "first_name Michelle last_name Ostlund plan full meal_size small phone_number 77…" at bounding box center [686, 490] width 1304 height 434
click at [1055, 120] on input "Michelle Ostlund (Costlund@outlook.com)" at bounding box center [1118, 113] width 425 height 27
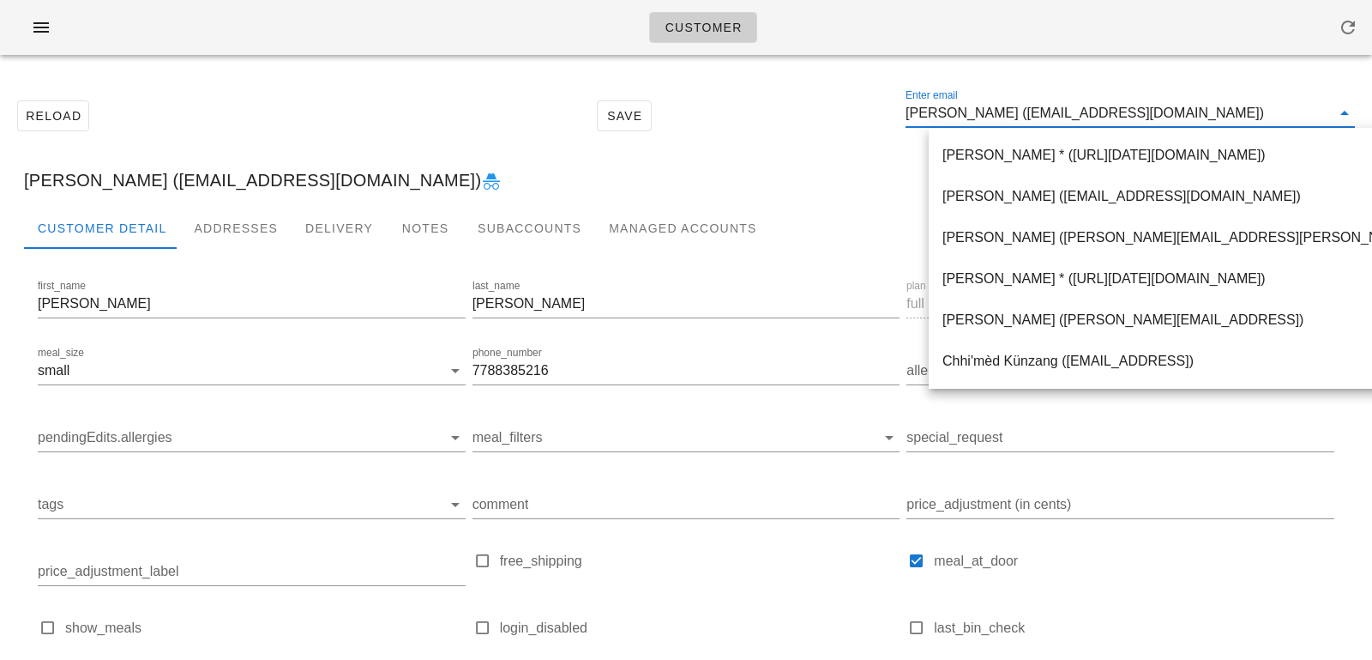
click at [1037, 117] on input "Michelle Ostlund (Costlund@outlook.com)" at bounding box center [1118, 113] width 425 height 27
drag, startPoint x: 1034, startPoint y: 115, endPoint x: 1233, endPoint y: 111, distance: 198.2
click at [1233, 113] on input "Michelle Ostlund (Costlund@outlook.com)" at bounding box center [1118, 113] width 425 height 27
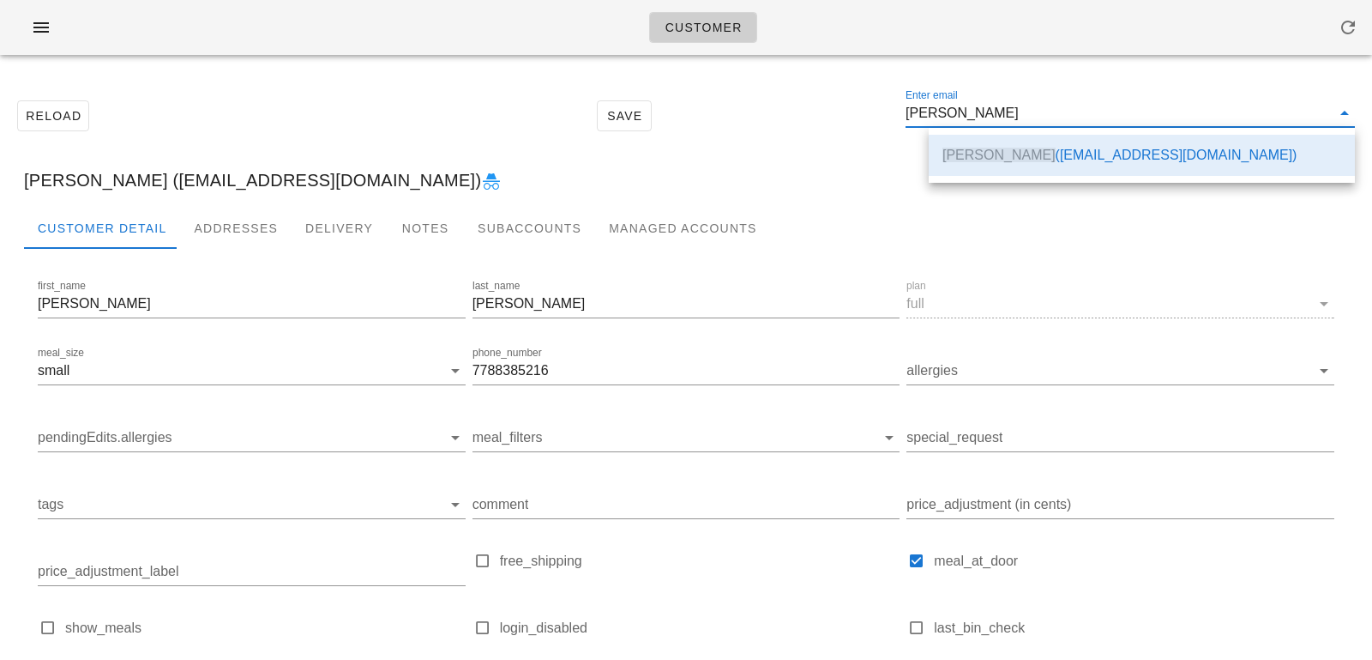
drag, startPoint x: 985, startPoint y: 112, endPoint x: 821, endPoint y: 112, distance: 163.8
click at [829, 112] on div "Reload Save Enter email Michelle Ostlund" at bounding box center [686, 116] width 1352 height 74
type input "Ostlund"
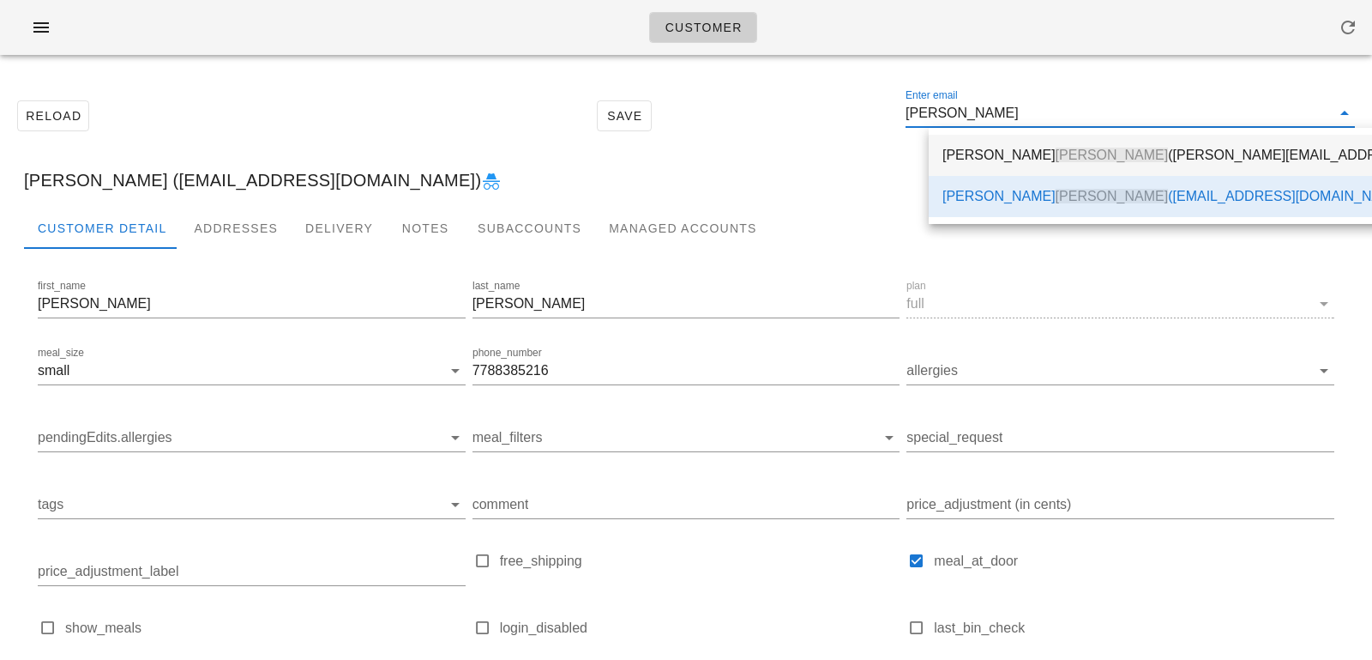
click at [1056, 158] on span "Ostlund" at bounding box center [1112, 155] width 113 height 15
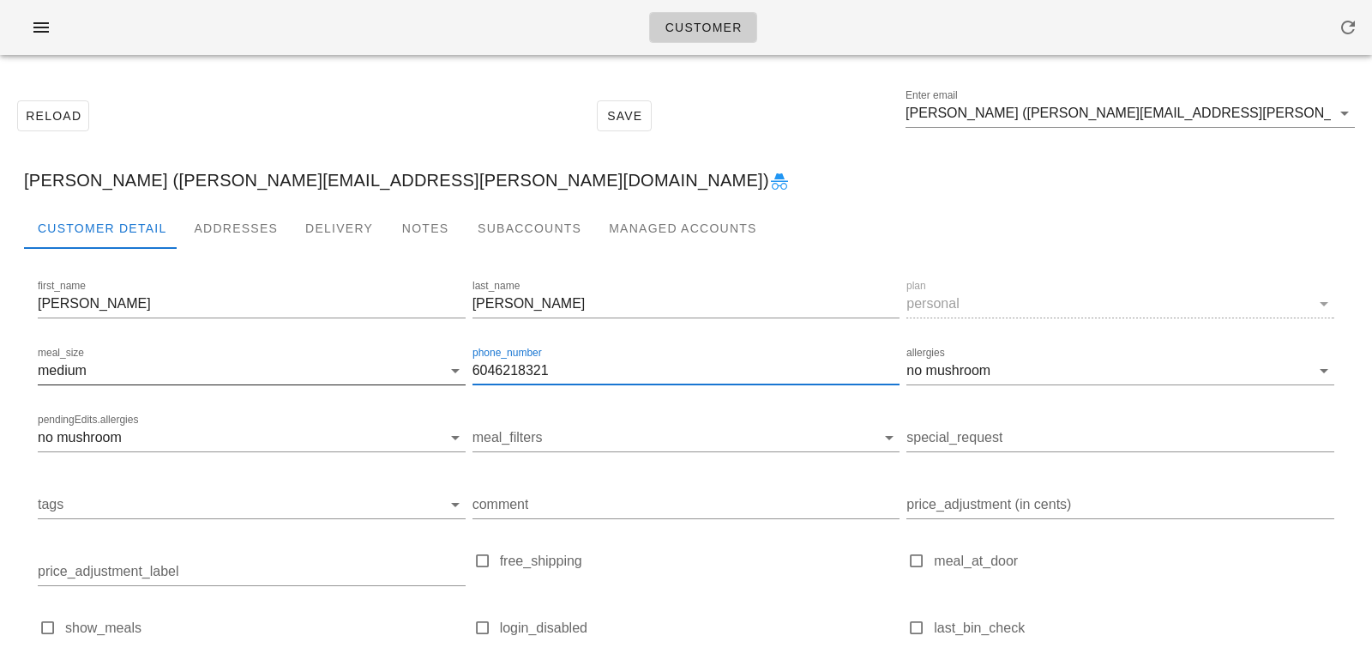
drag, startPoint x: 589, startPoint y: 374, endPoint x: 305, endPoint y: 371, distance: 284.8
click at [307, 371] on div "first_name Brian last_name Ostlund plan personal meal_size medium phone_number …" at bounding box center [686, 490] width 1304 height 434
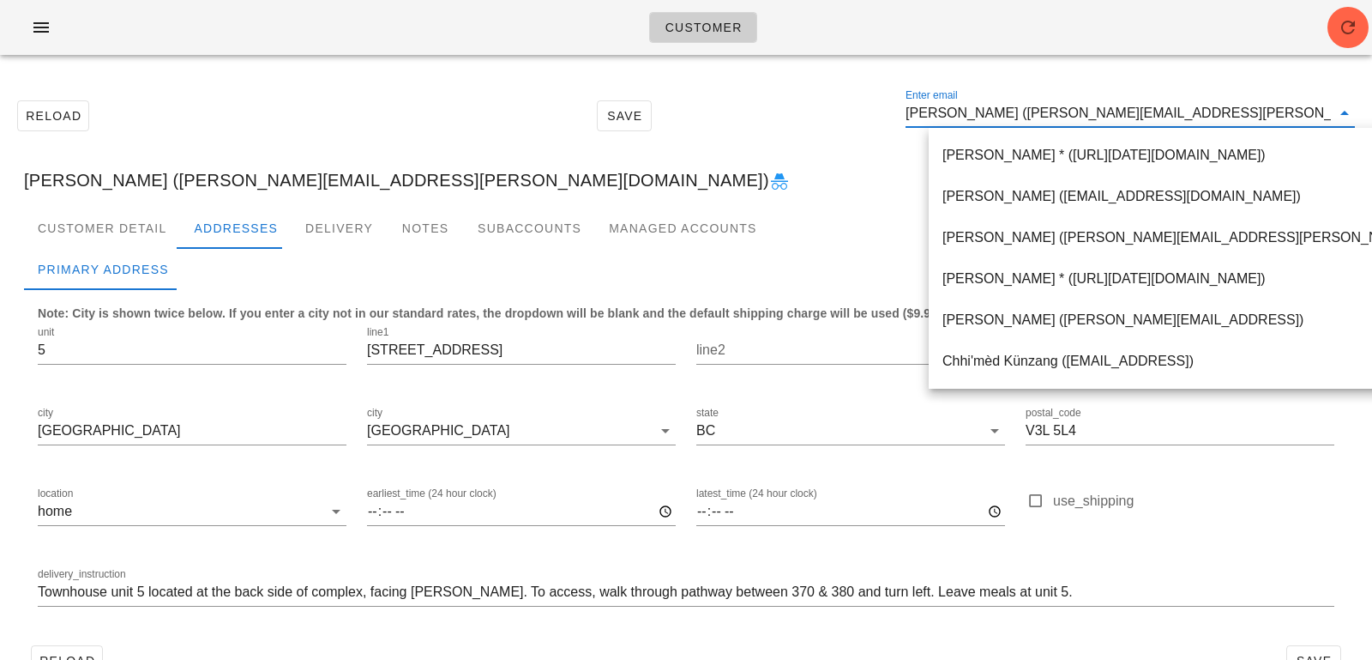
type input "monikakonk@gmail.com"
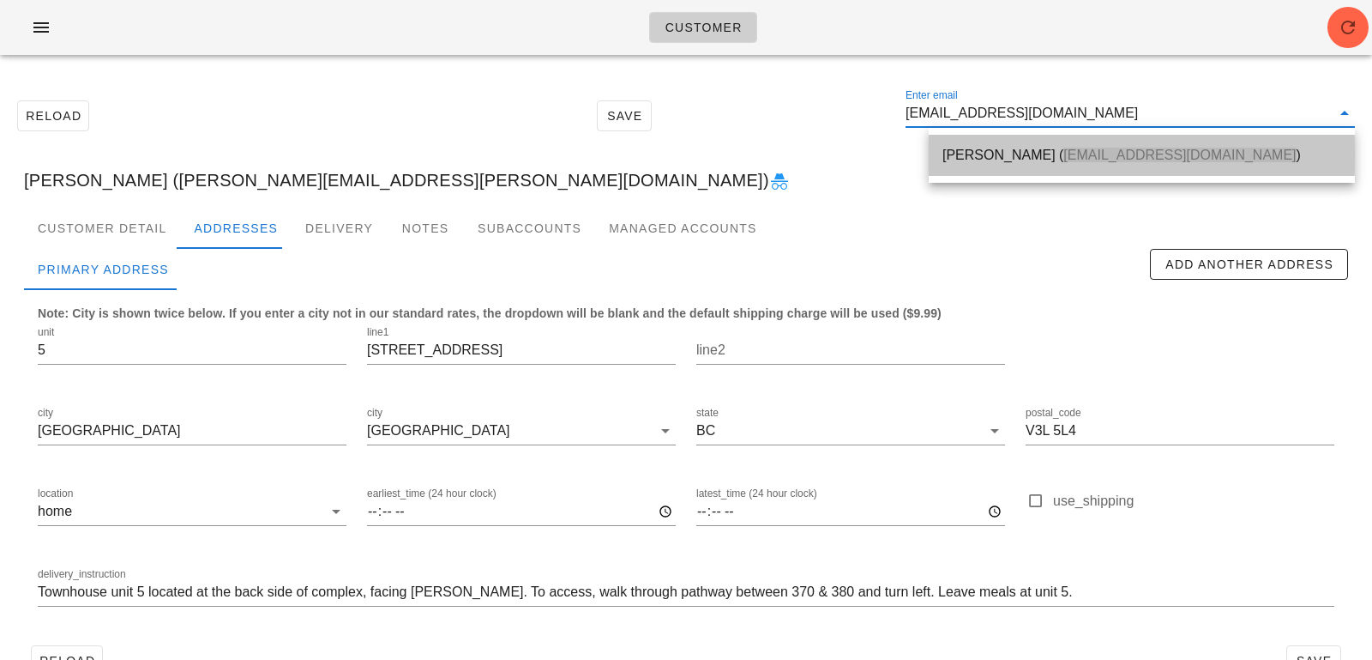
drag, startPoint x: 1020, startPoint y: 156, endPoint x: 498, endPoint y: 644, distance: 714.9
click at [1020, 156] on div "Monika Schwartzman ( monikakonk@gmail.com )" at bounding box center [1142, 155] width 399 height 16
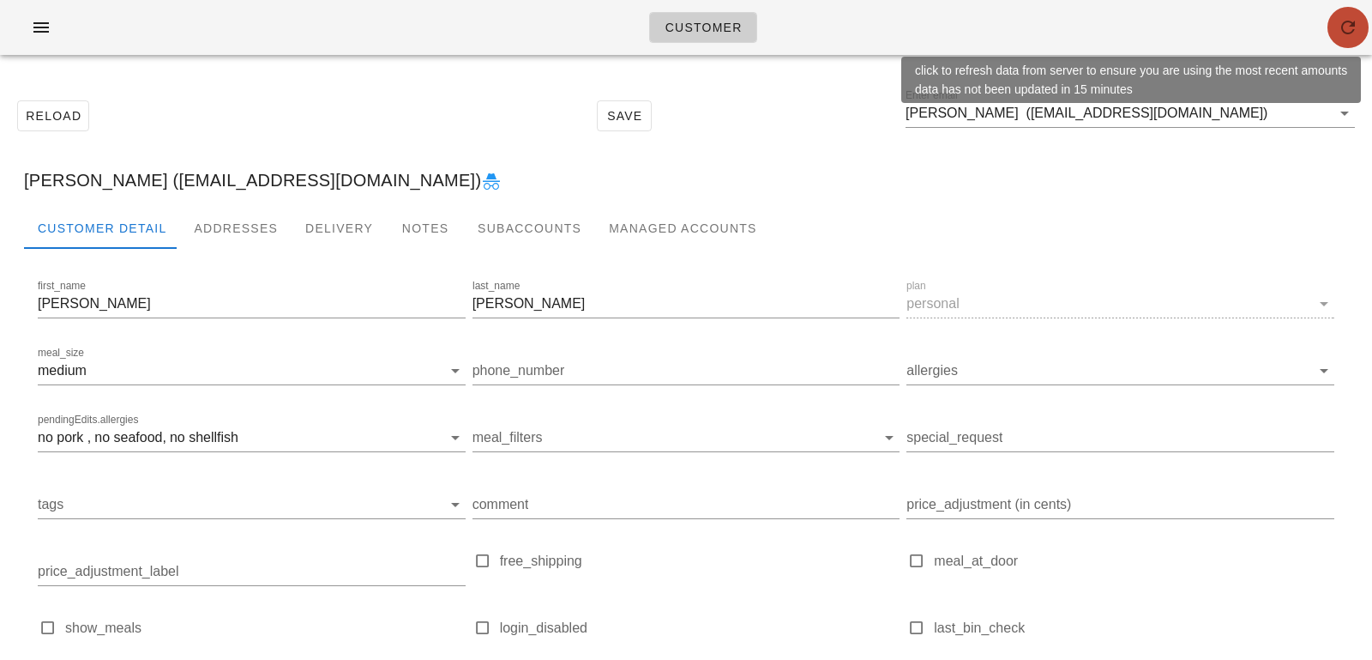
click at [1362, 23] on span "button" at bounding box center [1348, 27] width 41 height 21
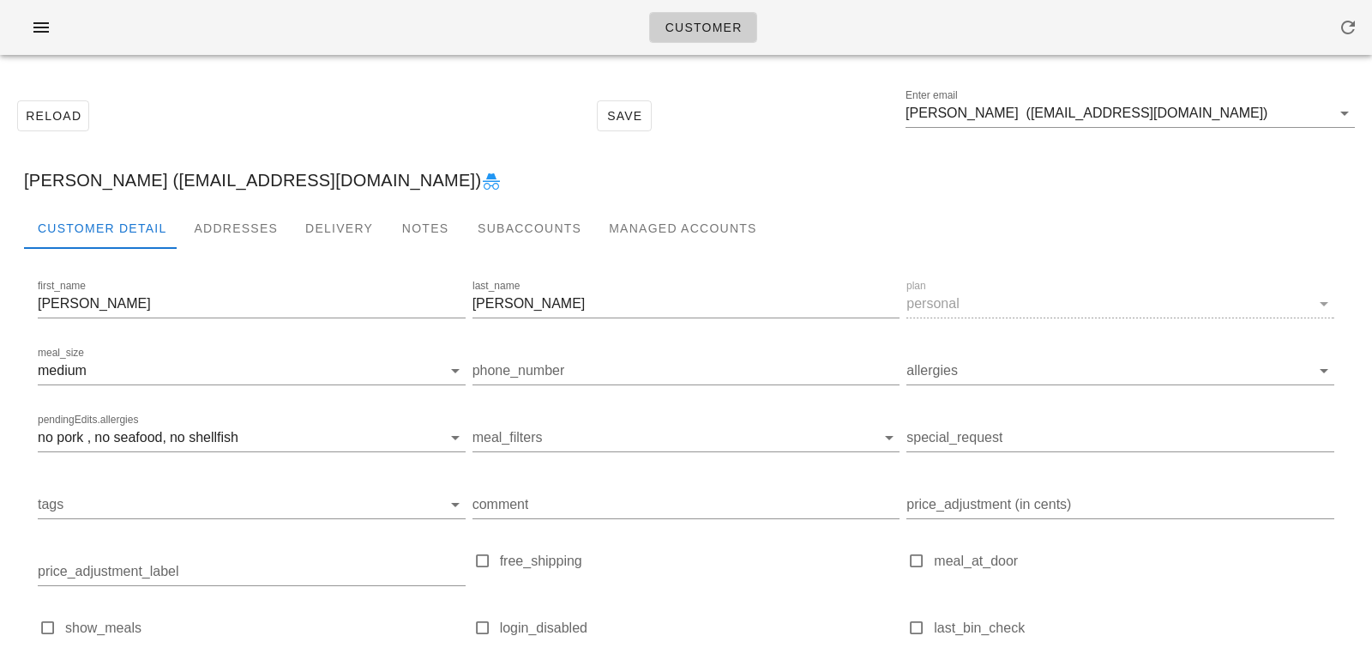
click at [238, 250] on div at bounding box center [686, 262] width 1324 height 27
click at [235, 234] on div "Addresses" at bounding box center [236, 228] width 112 height 41
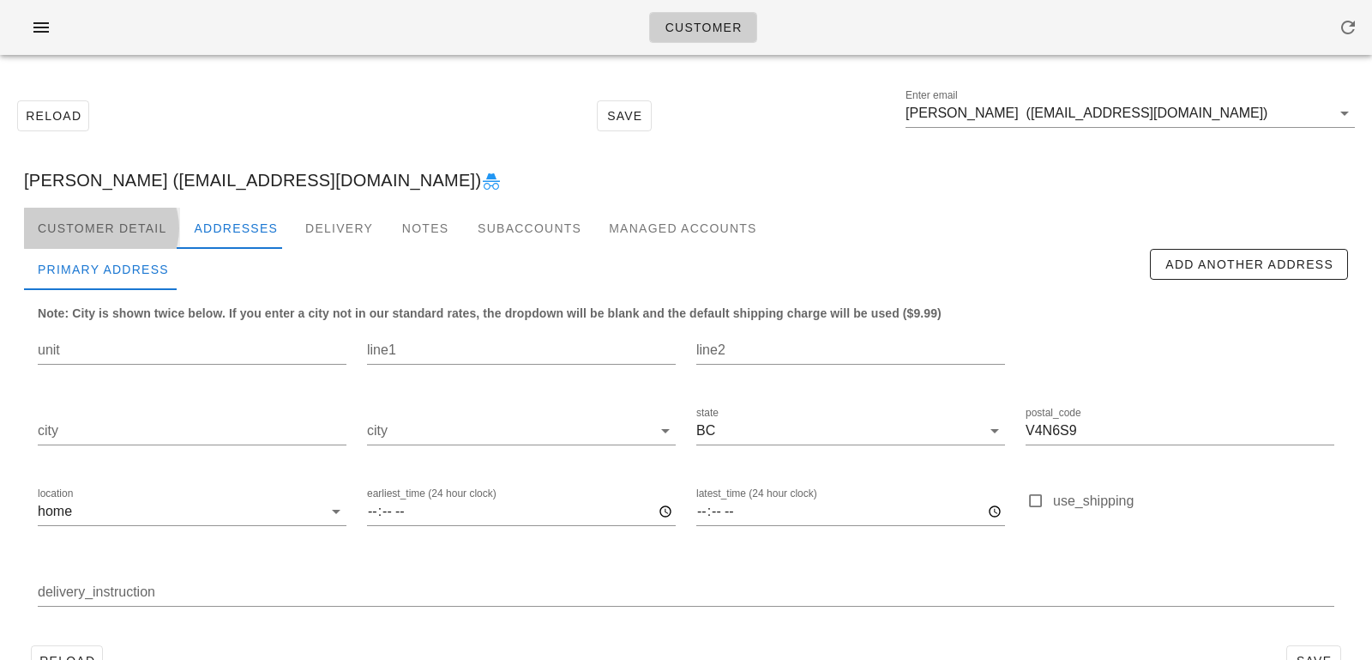
click at [124, 232] on div "Customer Detail" at bounding box center [102, 228] width 156 height 41
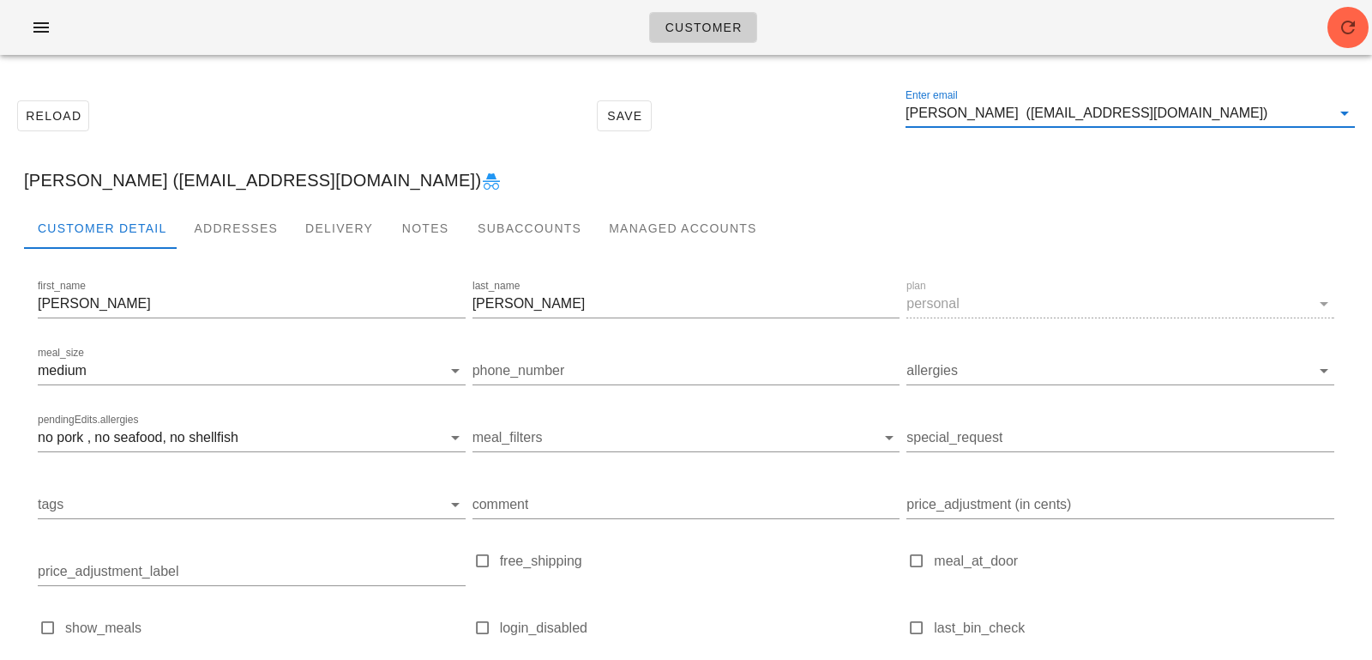
paste input "[EMAIL_ADDRESS][DOMAIN_NAME]"
type input "[EMAIL_ADDRESS][DOMAIN_NAME]"
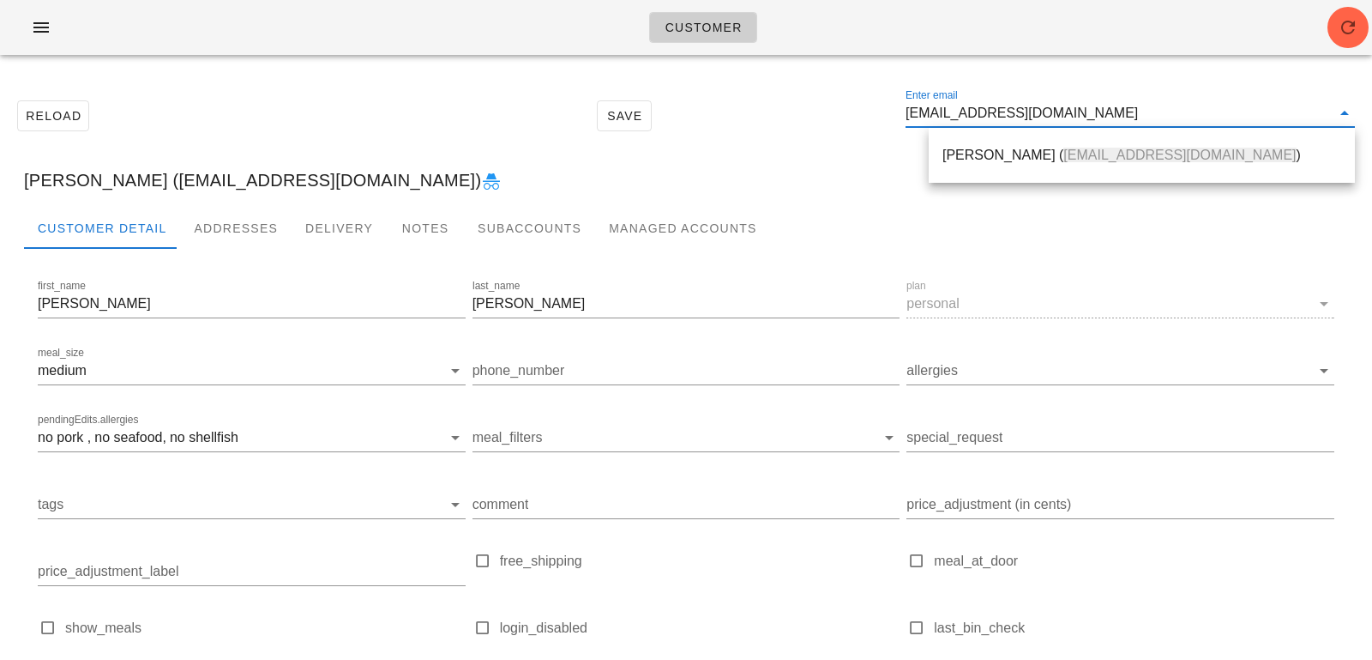
click at [962, 156] on div "[PERSON_NAME] ( [EMAIL_ADDRESS][DOMAIN_NAME] )" at bounding box center [1142, 155] width 399 height 16
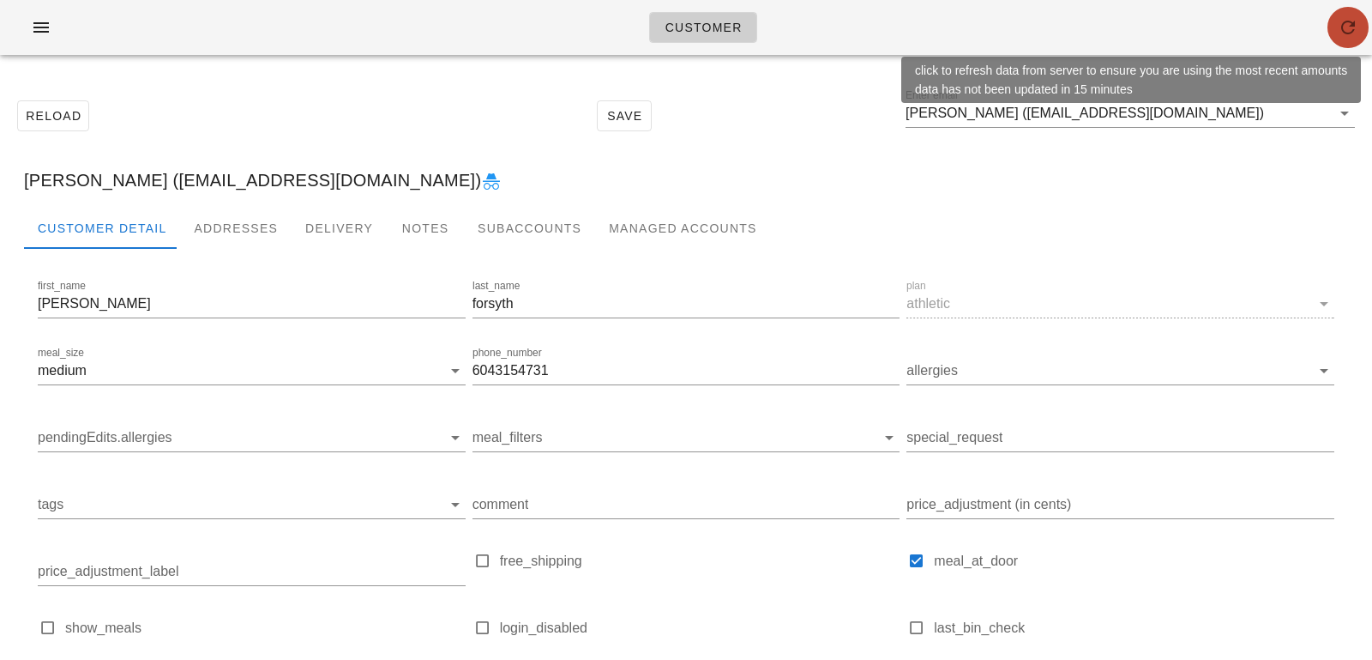
click at [1354, 39] on button "button" at bounding box center [1348, 27] width 41 height 41
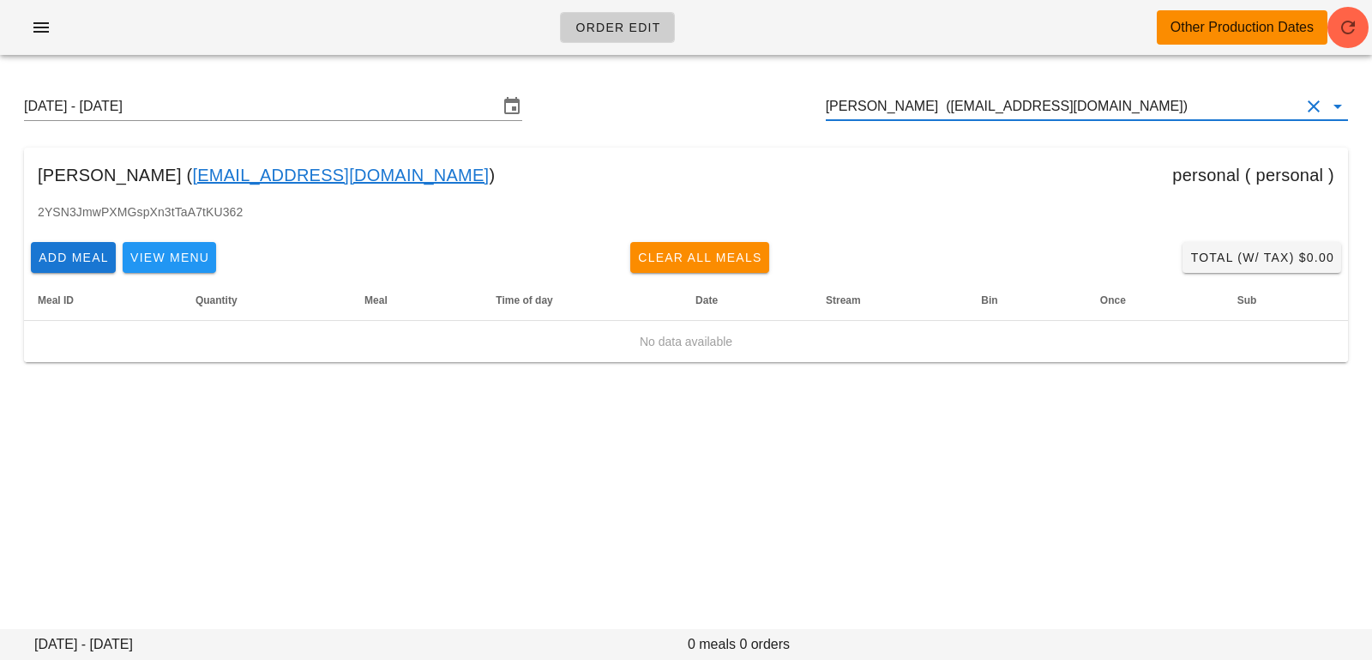
click at [1164, 113] on input "[PERSON_NAME] ([EMAIL_ADDRESS][DOMAIN_NAME])" at bounding box center [1063, 106] width 474 height 27
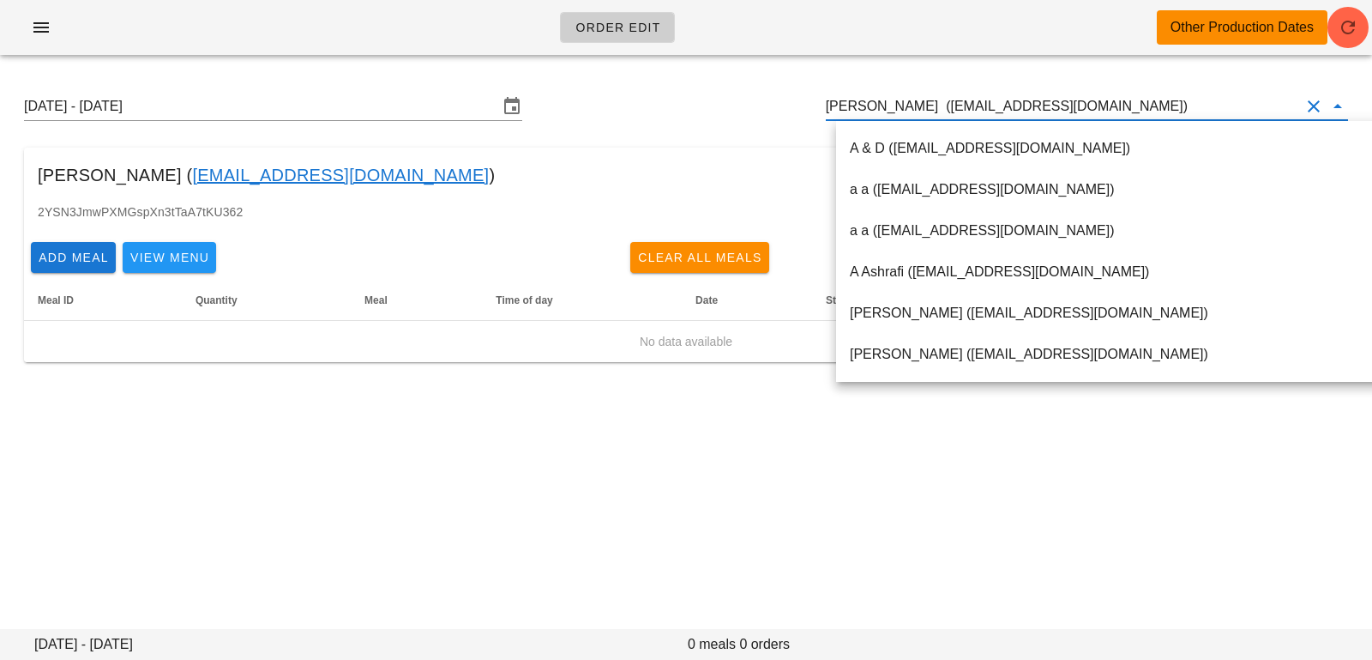
paste input "[EMAIL_ADDRESS][DOMAIN_NAME]"
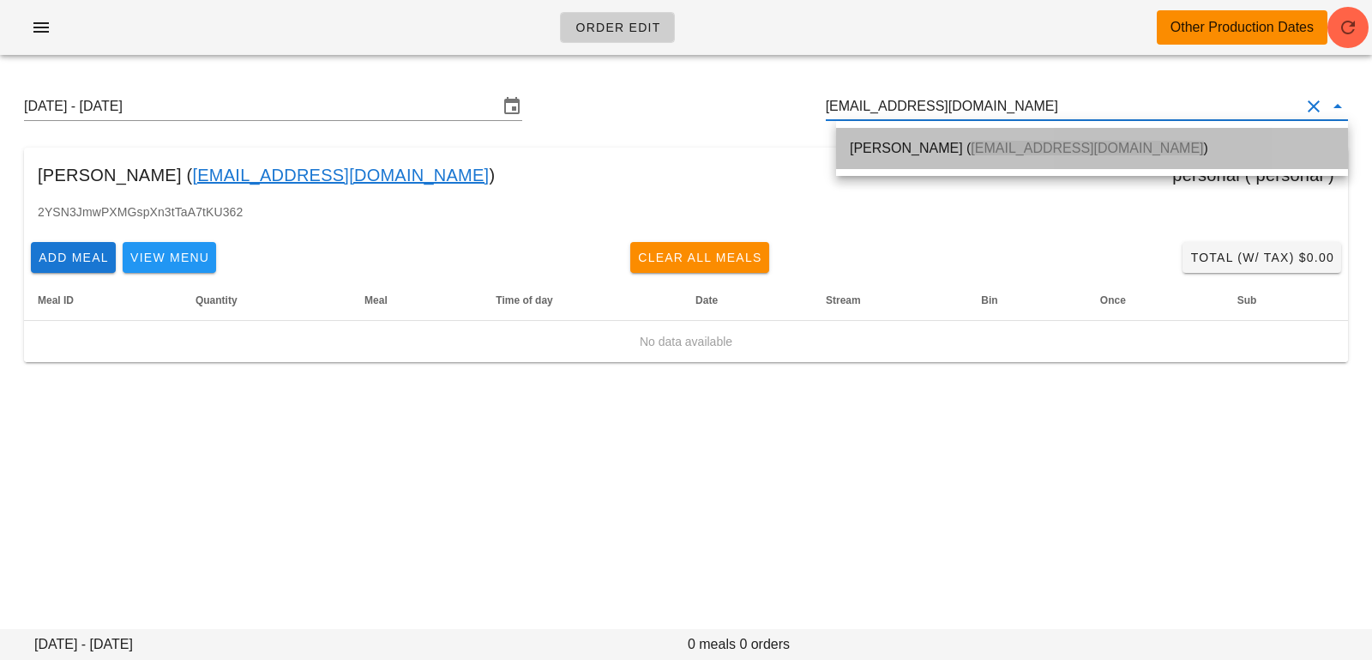
click at [1107, 145] on div "[PERSON_NAME] ( [EMAIL_ADDRESS][DOMAIN_NAME] )" at bounding box center [1092, 148] width 485 height 16
type input "[PERSON_NAME] ([EMAIL_ADDRESS][DOMAIN_NAME])"
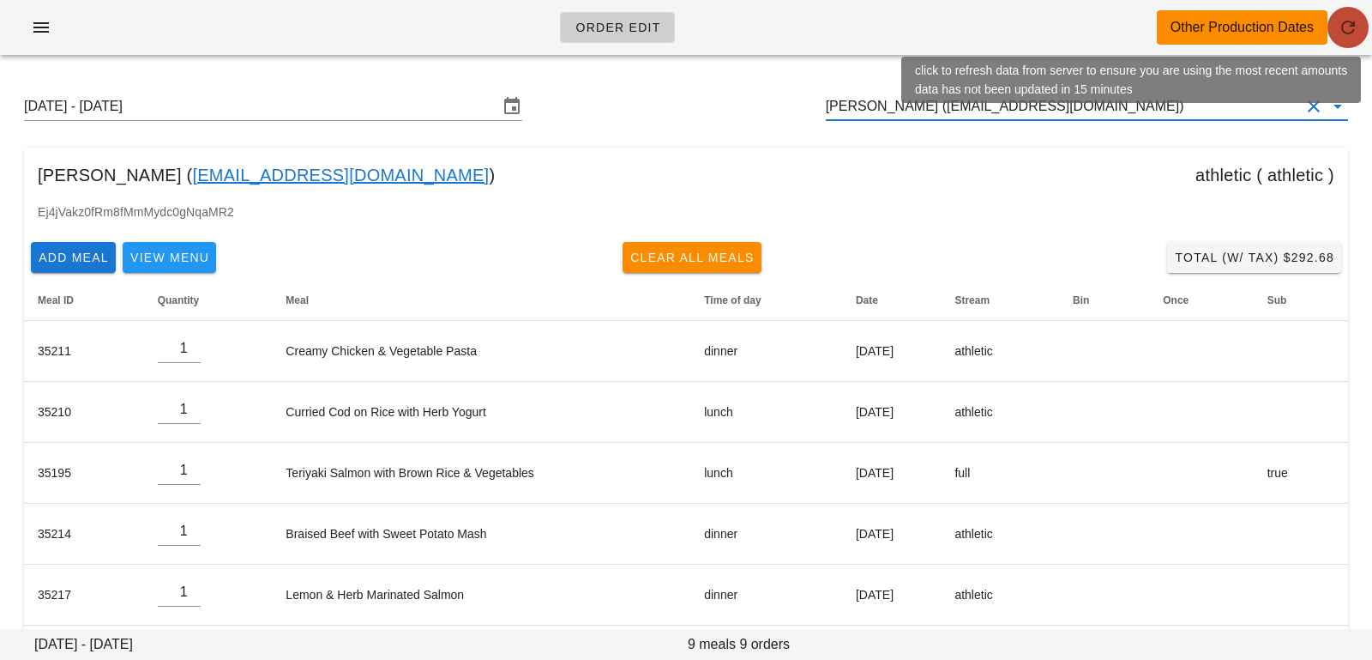
click at [1345, 21] on icon "button" at bounding box center [1348, 27] width 21 height 21
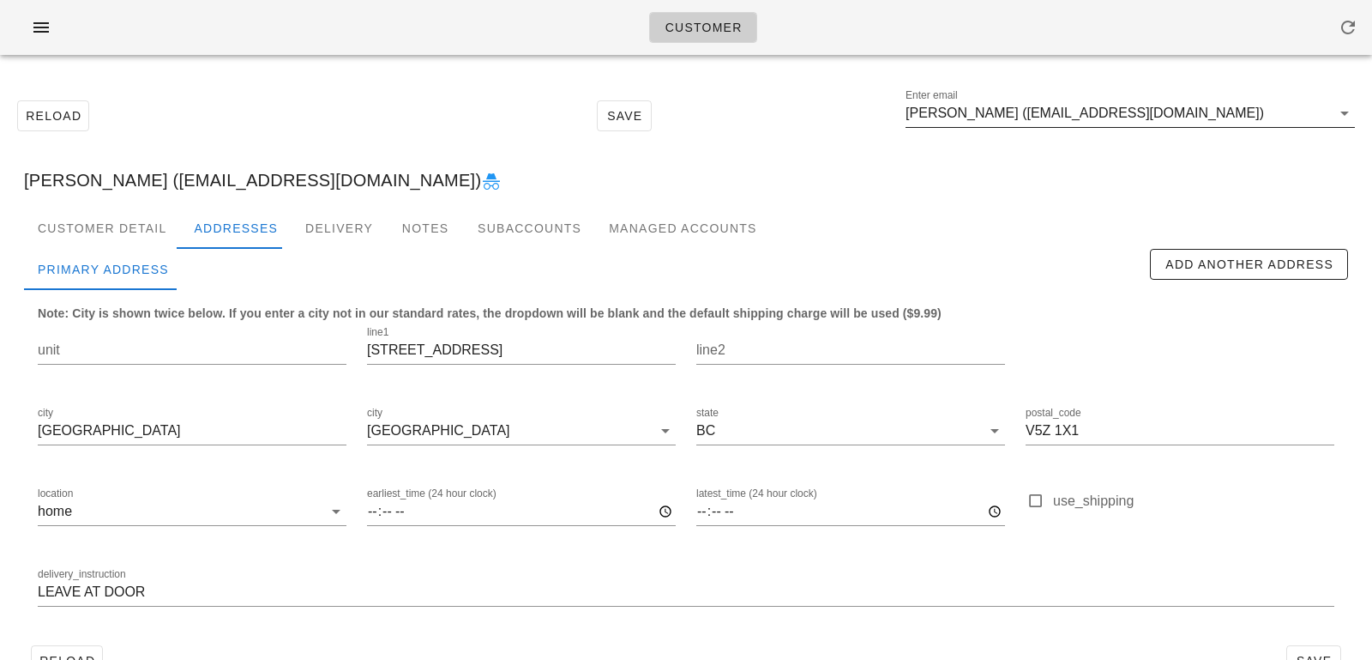
click at [1194, 115] on input "Sara forsyth (saraforsyth@me.com)" at bounding box center [1118, 113] width 425 height 27
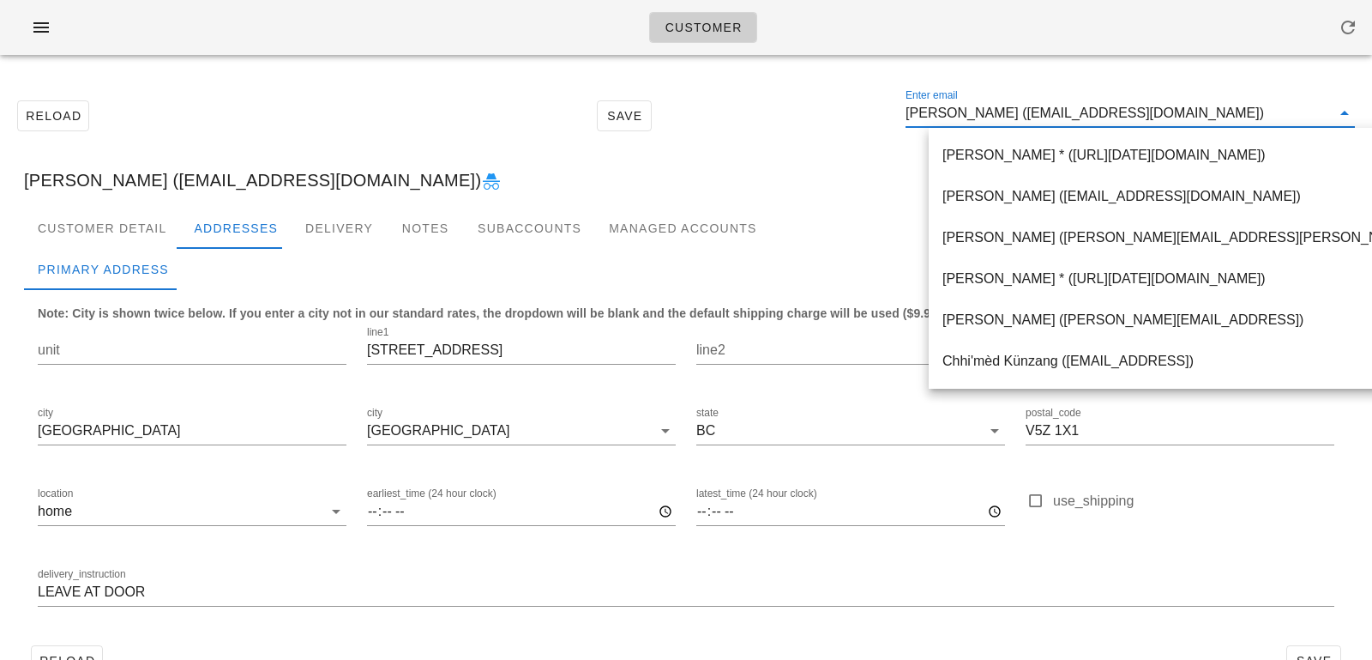
paste input "[EMAIL_ADDRESS][DOMAIN_NAME]"
type input "[EMAIL_ADDRESS][DOMAIN_NAME]"
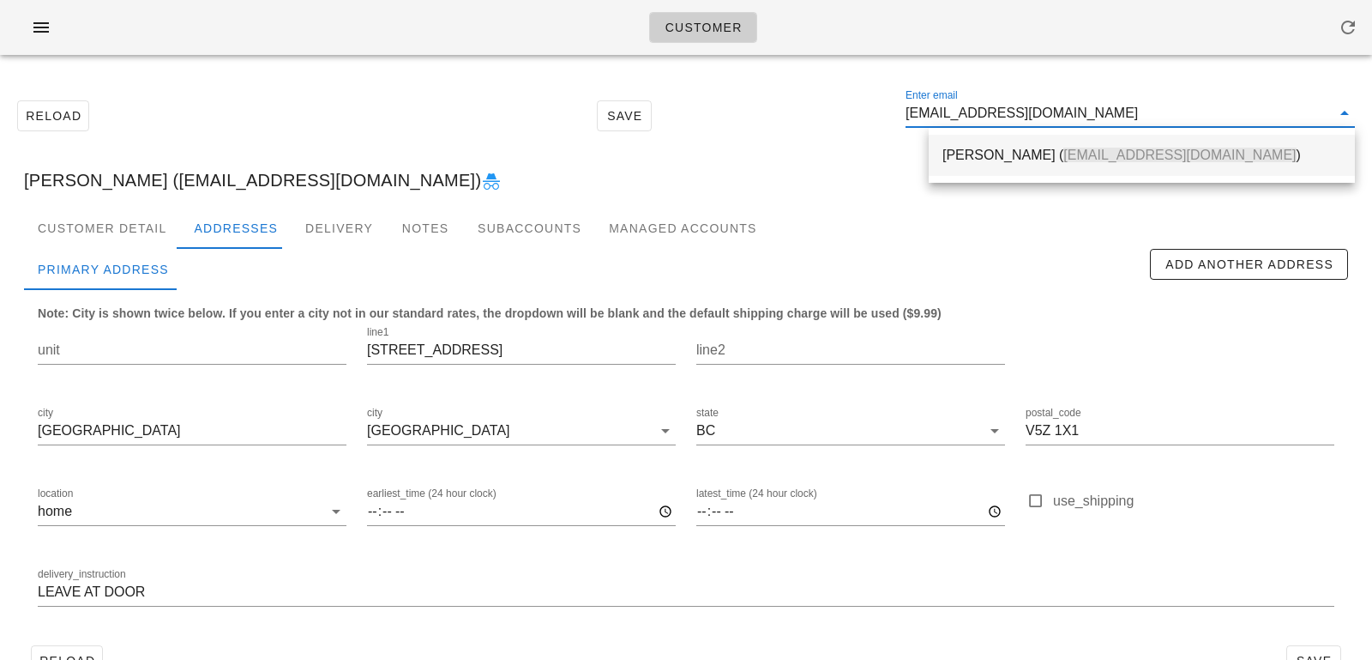
click at [1064, 156] on span "[EMAIL_ADDRESS][DOMAIN_NAME]" at bounding box center [1180, 155] width 232 height 15
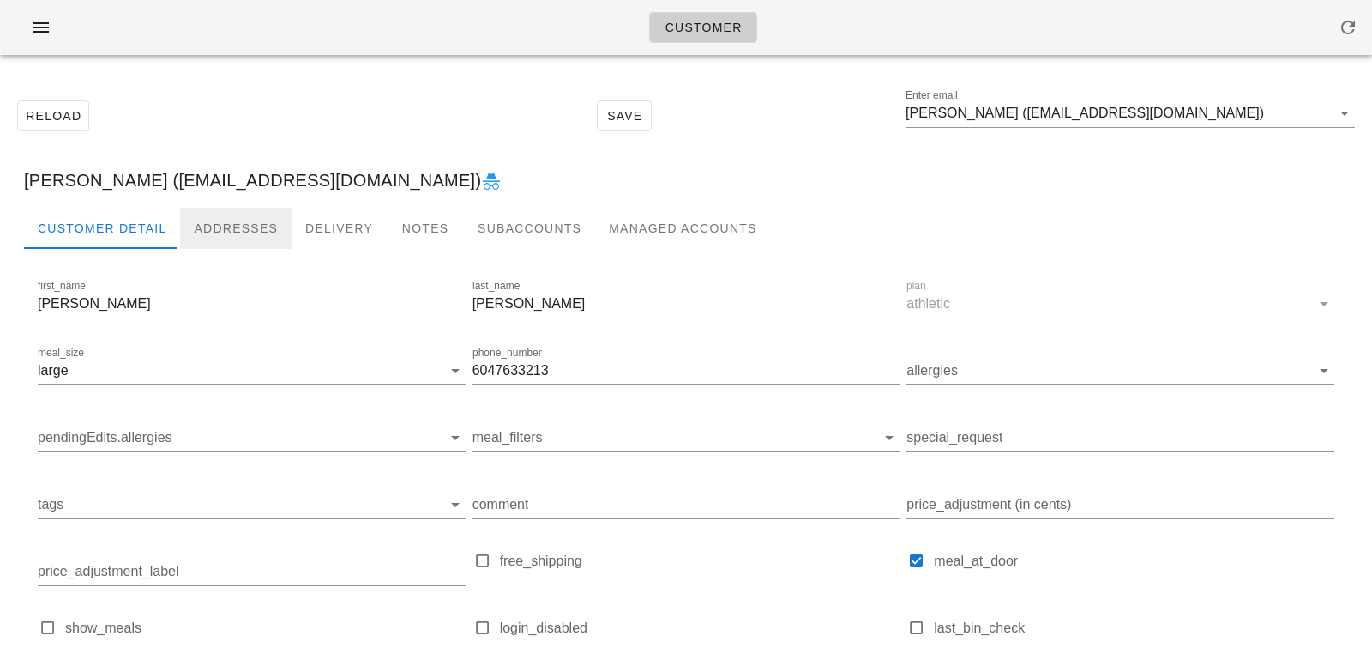
click at [232, 239] on div "Addresses" at bounding box center [236, 228] width 112 height 41
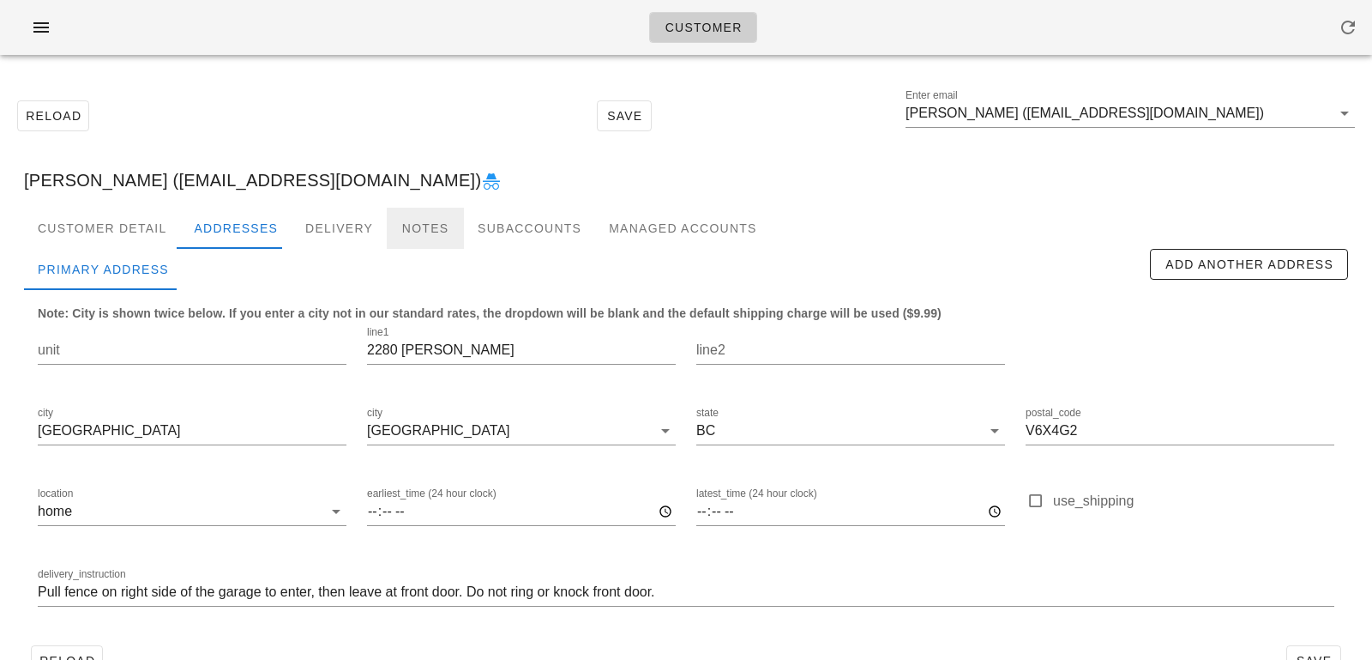
click at [421, 234] on div "Notes" at bounding box center [425, 228] width 77 height 41
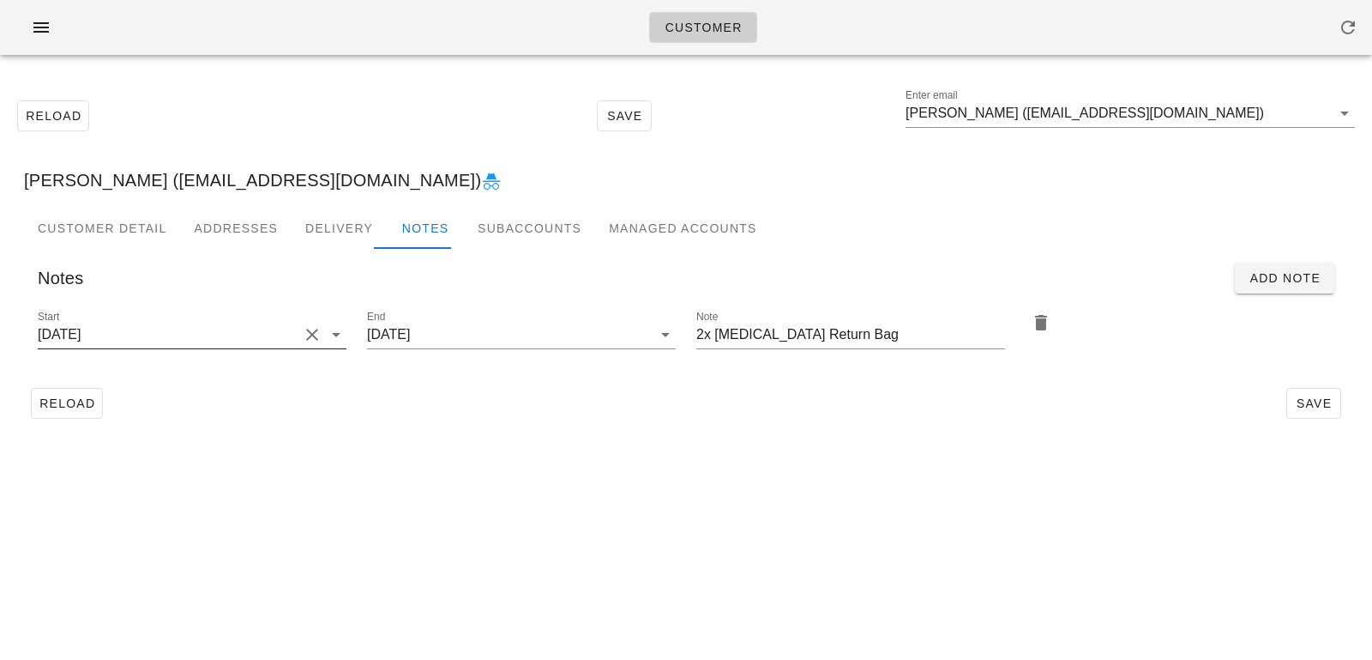
click at [311, 338] on button "Clear Start" at bounding box center [312, 334] width 21 height 21
click at [311, 338] on input "Start" at bounding box center [178, 334] width 281 height 27
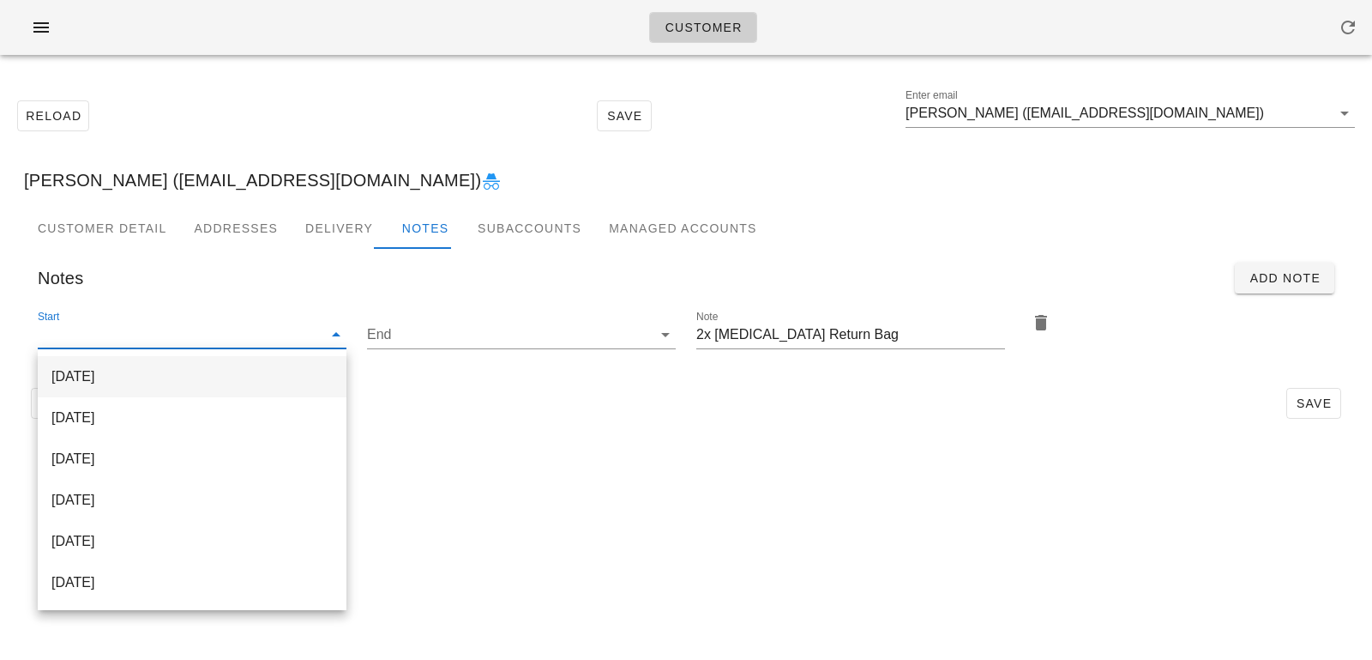
click at [220, 365] on div "2025-08-20" at bounding box center [191, 376] width 281 height 37
type input "2025-08-20"
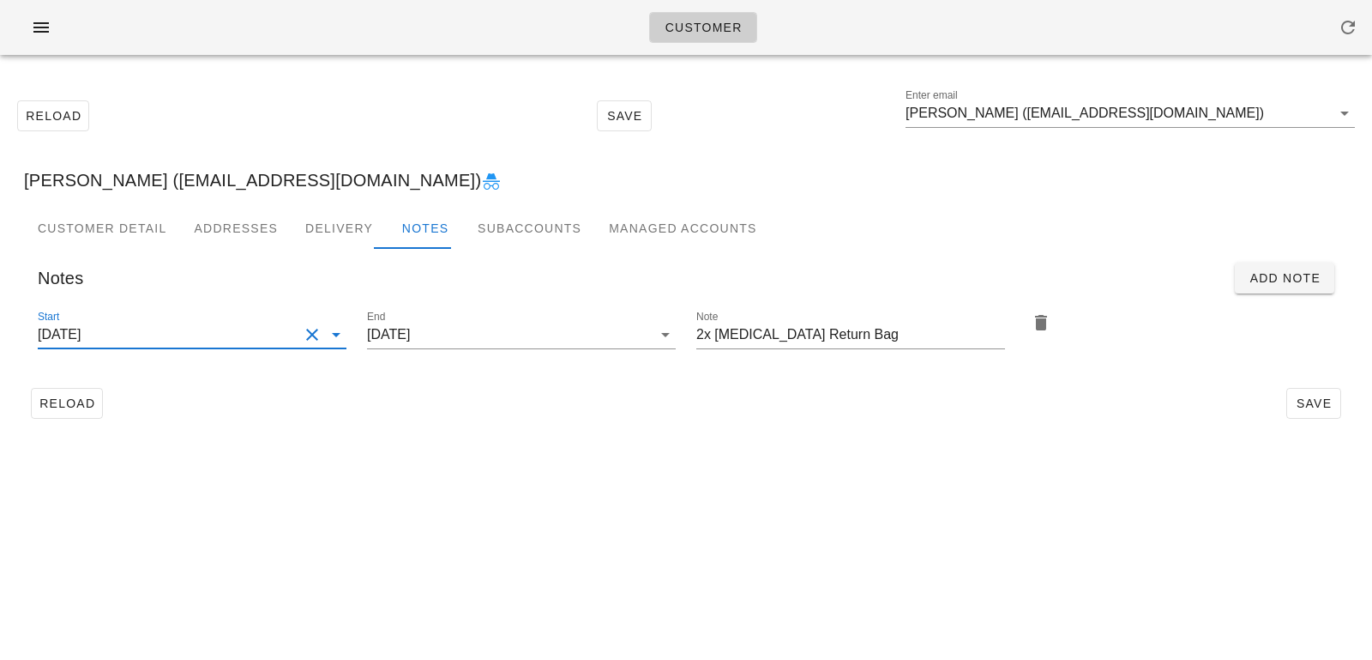
click at [799, 434] on div "Customer Detail Addresses Delivery Notes Subaccounts Managed Accounts first_nam…" at bounding box center [686, 324] width 1352 height 232
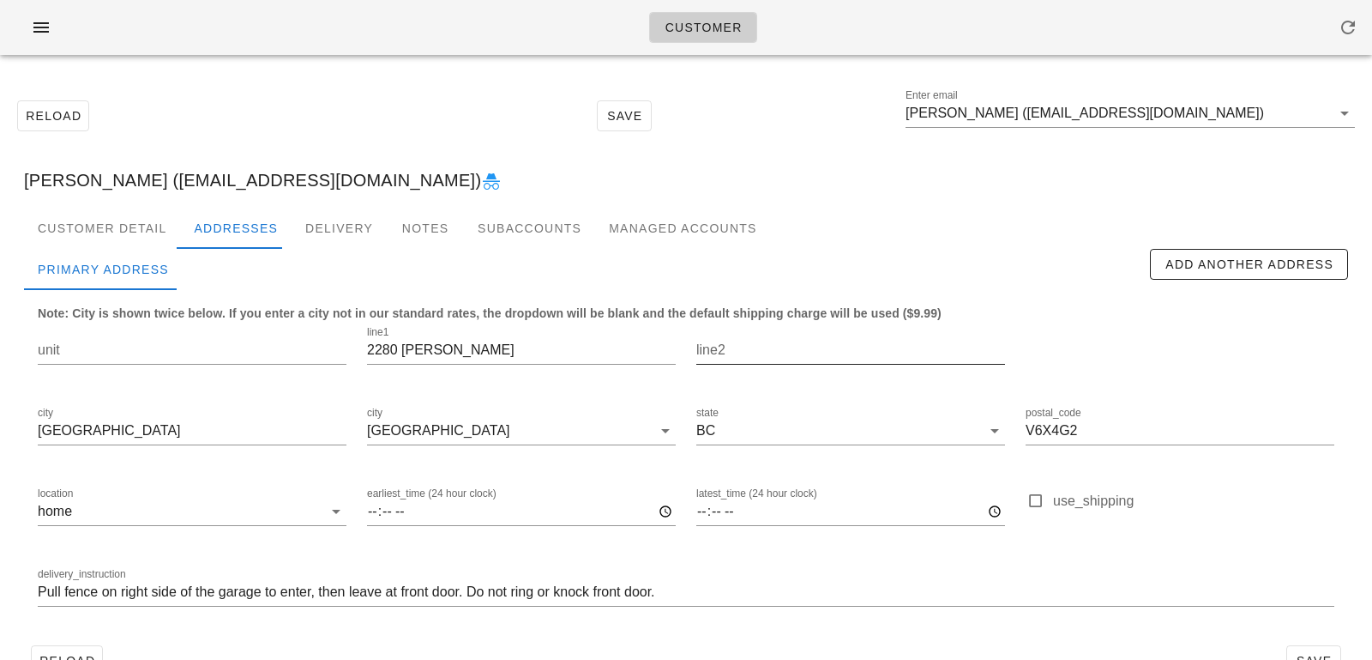
click at [697, 334] on div "line2" at bounding box center [851, 354] width 309 height 57
click at [395, 232] on div "Notes" at bounding box center [425, 228] width 77 height 41
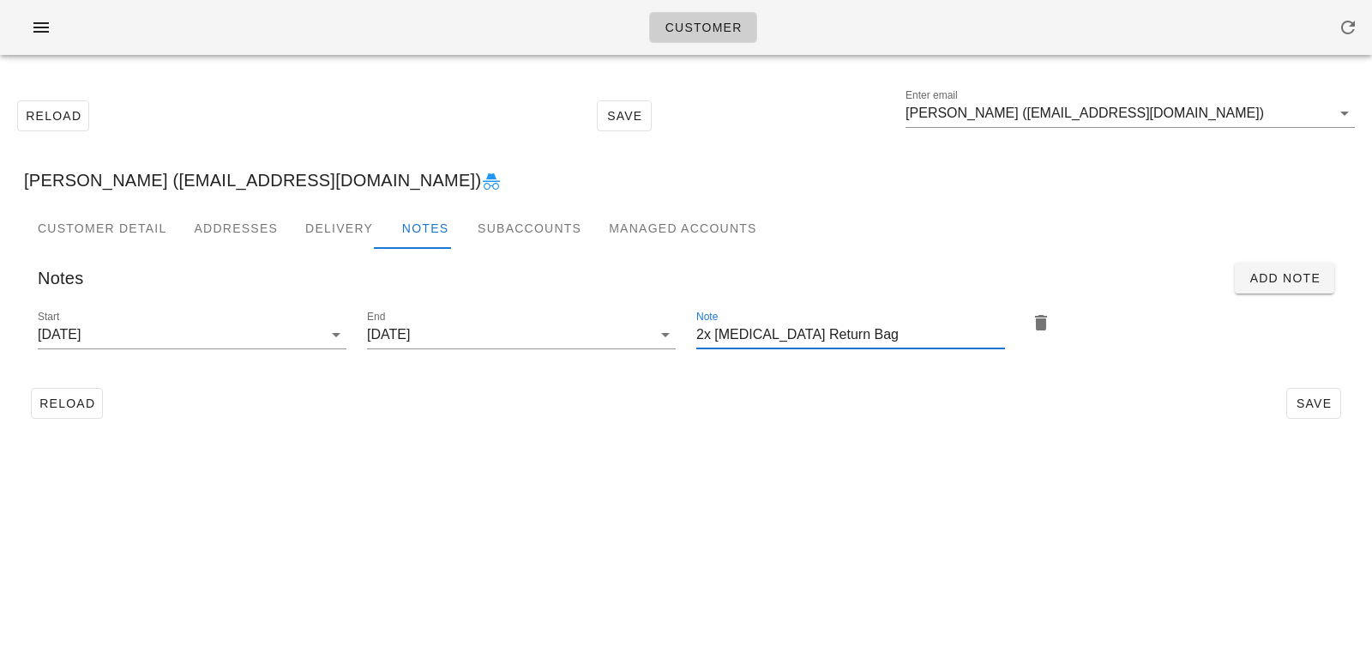
click at [698, 335] on input "2x Ice Pack Return Bag" at bounding box center [851, 334] width 309 height 27
type input "Please add 2x Ice Pack Return Bag"
click at [1312, 411] on button "Save" at bounding box center [1314, 403] width 55 height 31
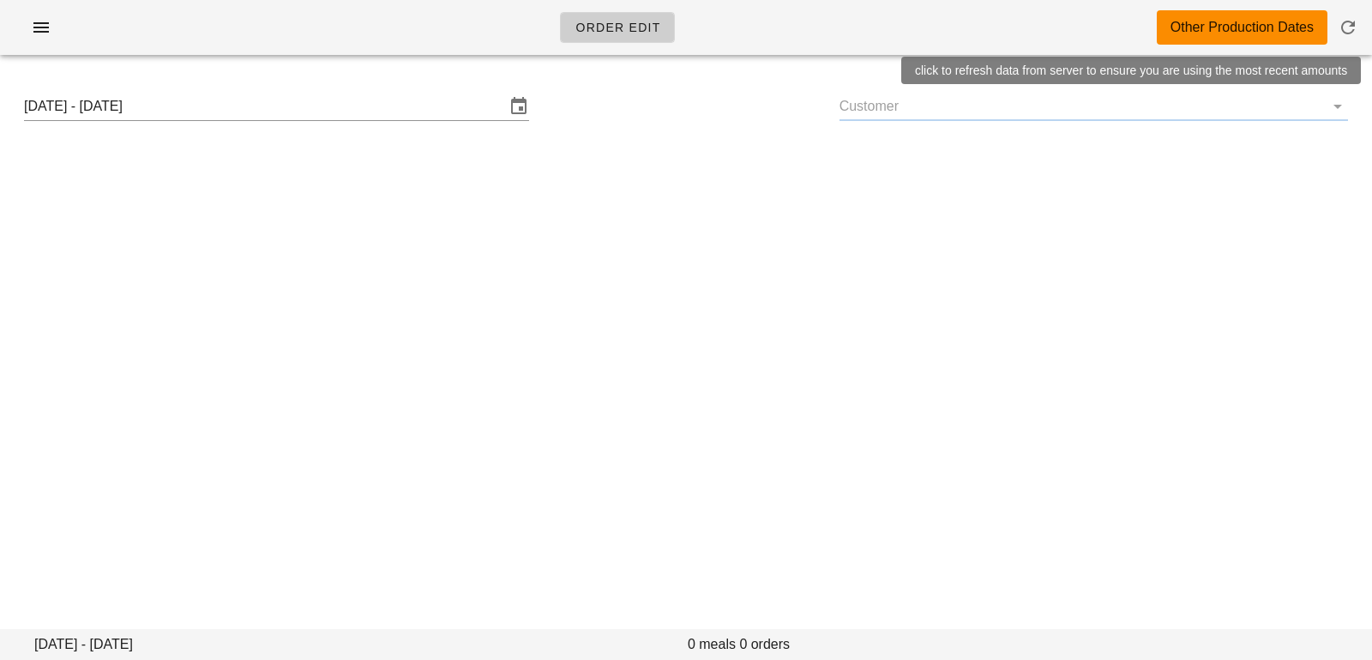
type input "[PERSON_NAME] ([EMAIL_ADDRESS][DOMAIN_NAME])"
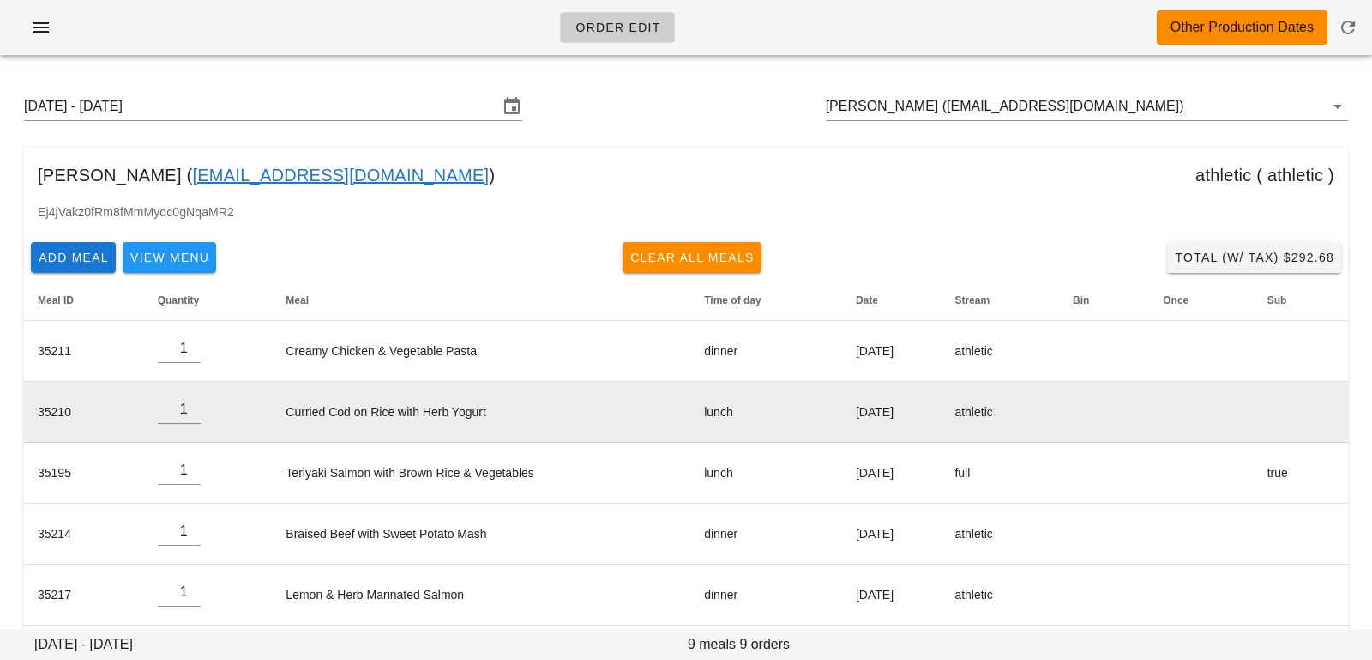
scroll to position [2, 0]
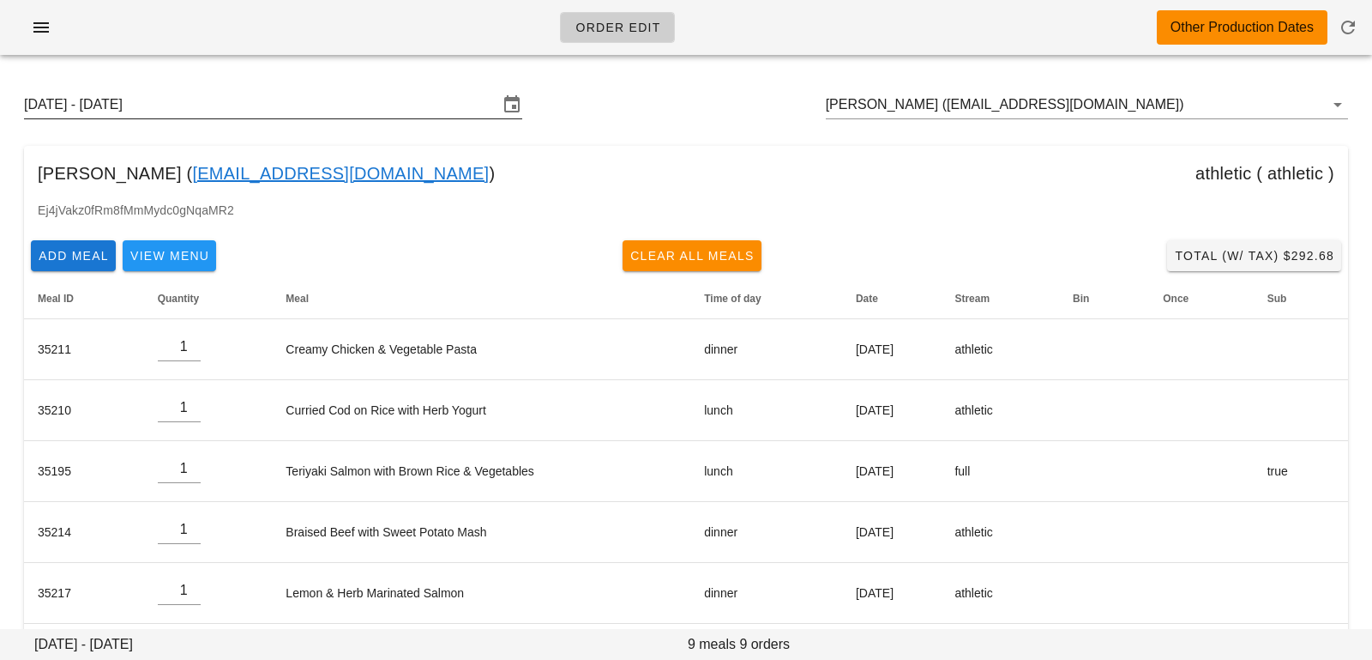
click at [244, 91] on input "[DATE] - [DATE]" at bounding box center [261, 104] width 474 height 27
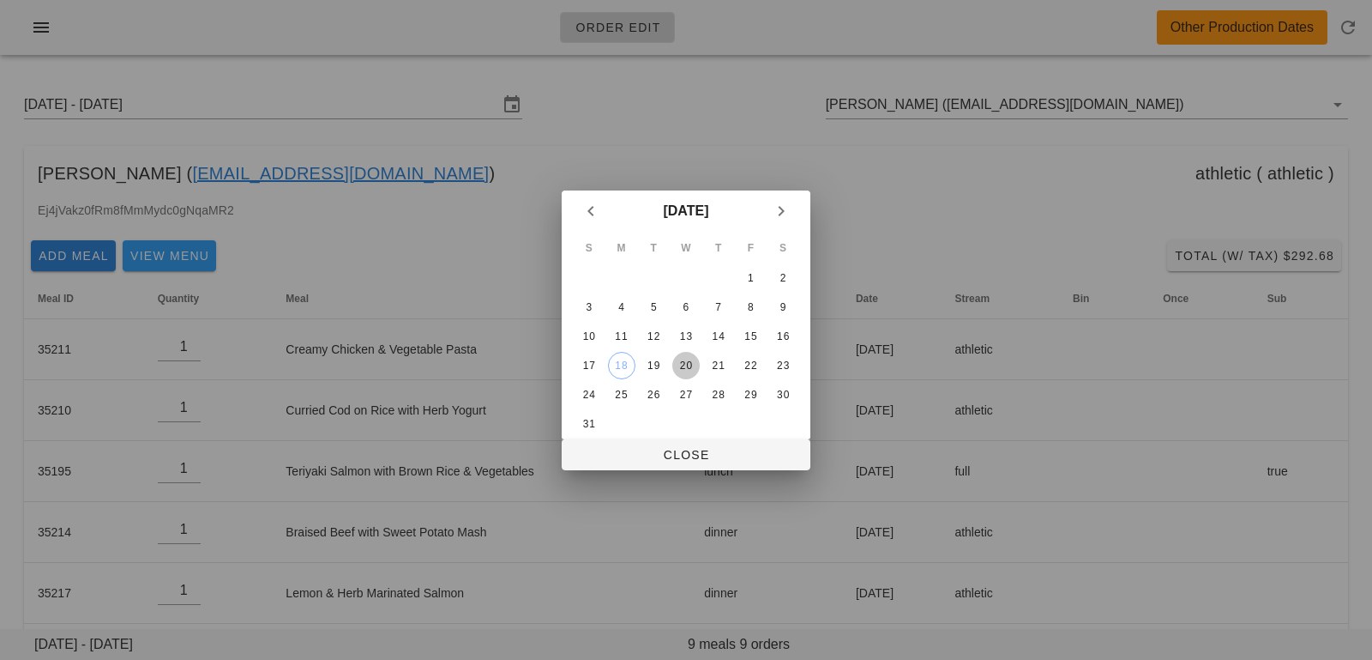
click at [690, 366] on div "20" at bounding box center [685, 365] width 27 height 12
click at [671, 453] on span "Close" at bounding box center [686, 455] width 221 height 14
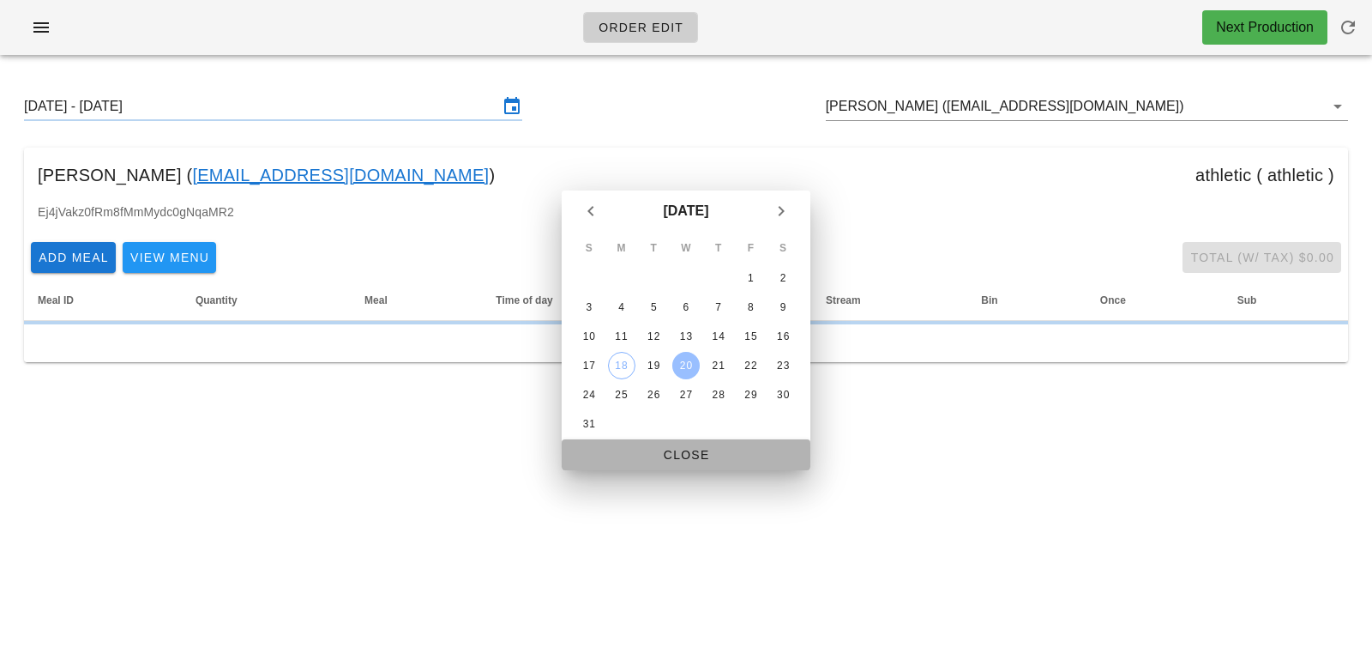
type input "[DATE] - [DATE]"
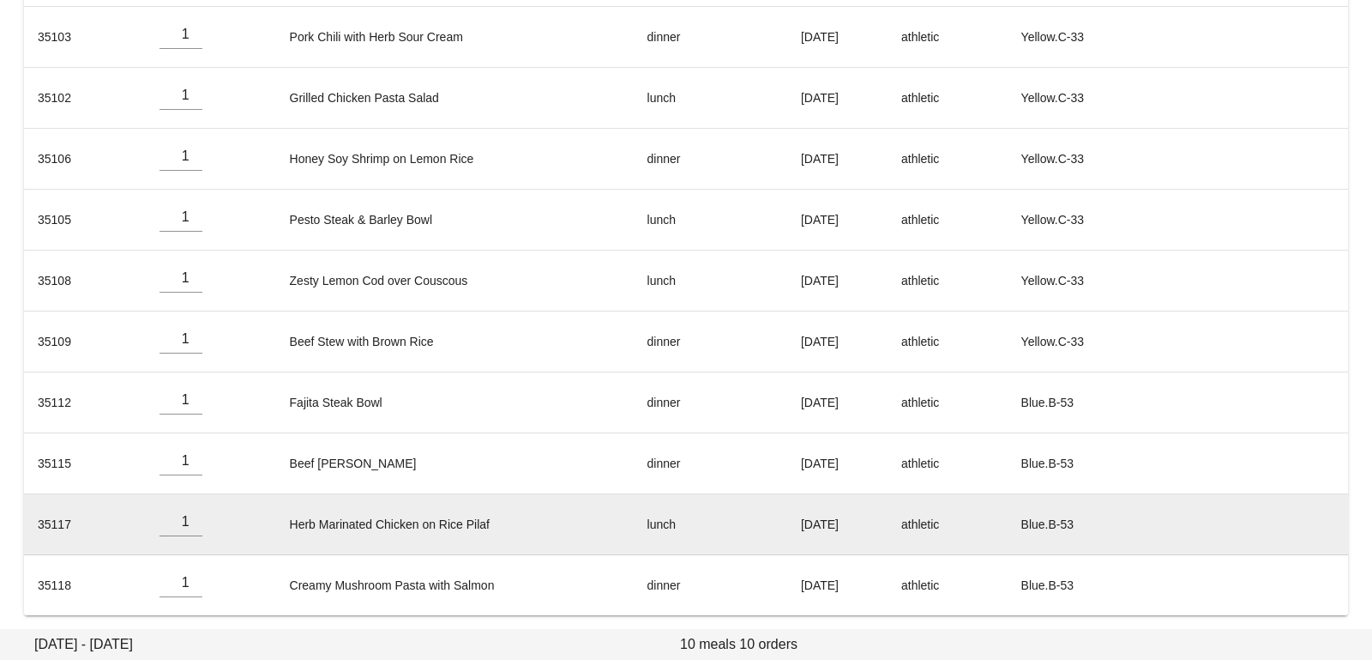
scroll to position [317, 0]
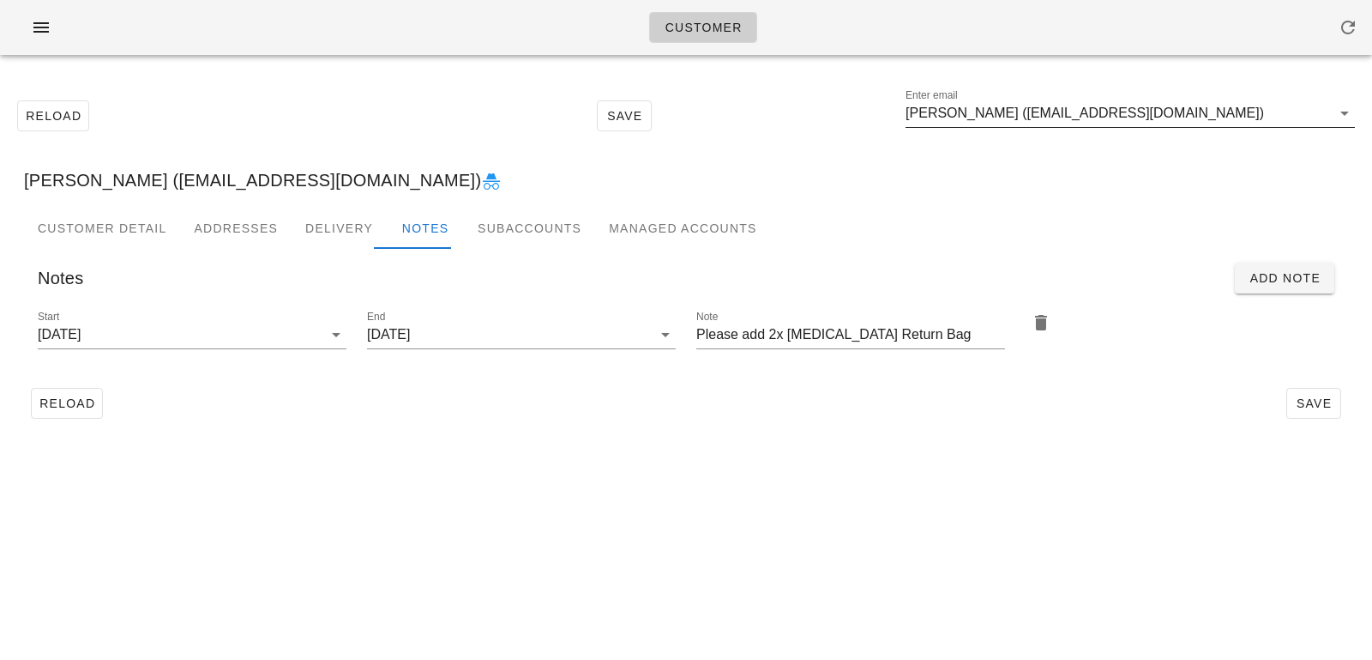
click at [1178, 122] on input "Lance Lee (lancelee1@gmail.com)" at bounding box center [1118, 113] width 425 height 27
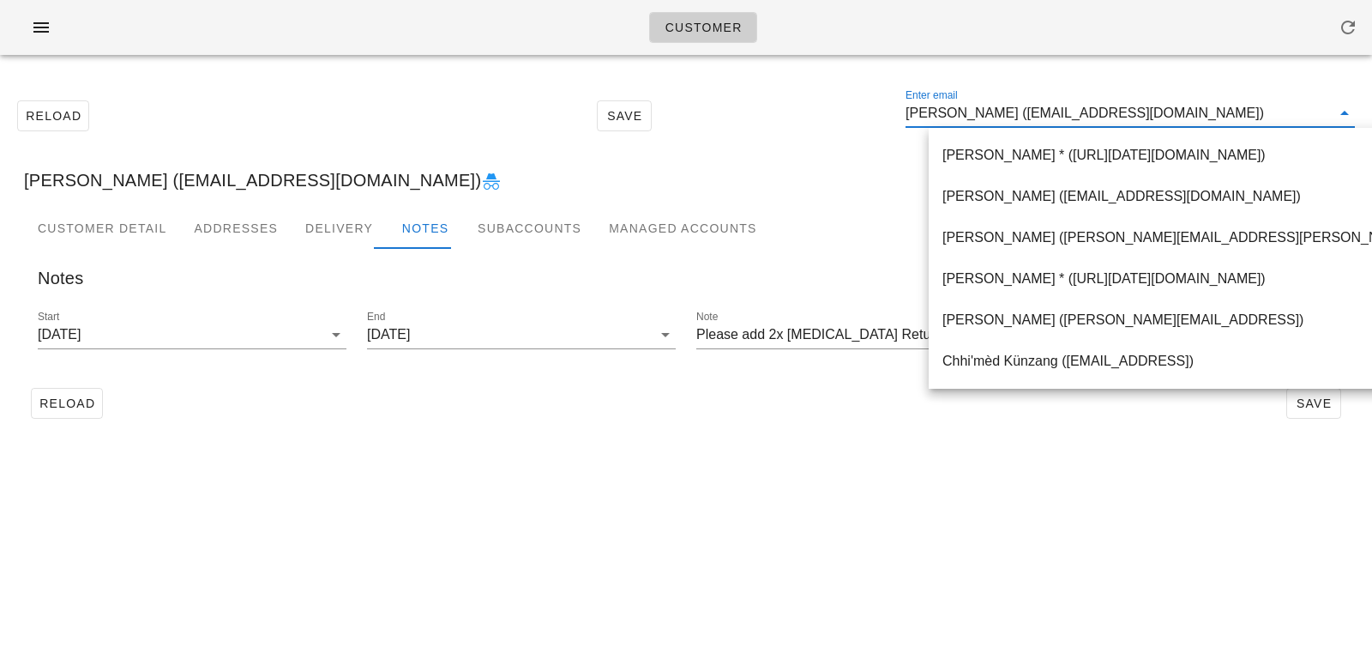
paste input "juncur@gmail.com"
type input "juncur@gmail.com"
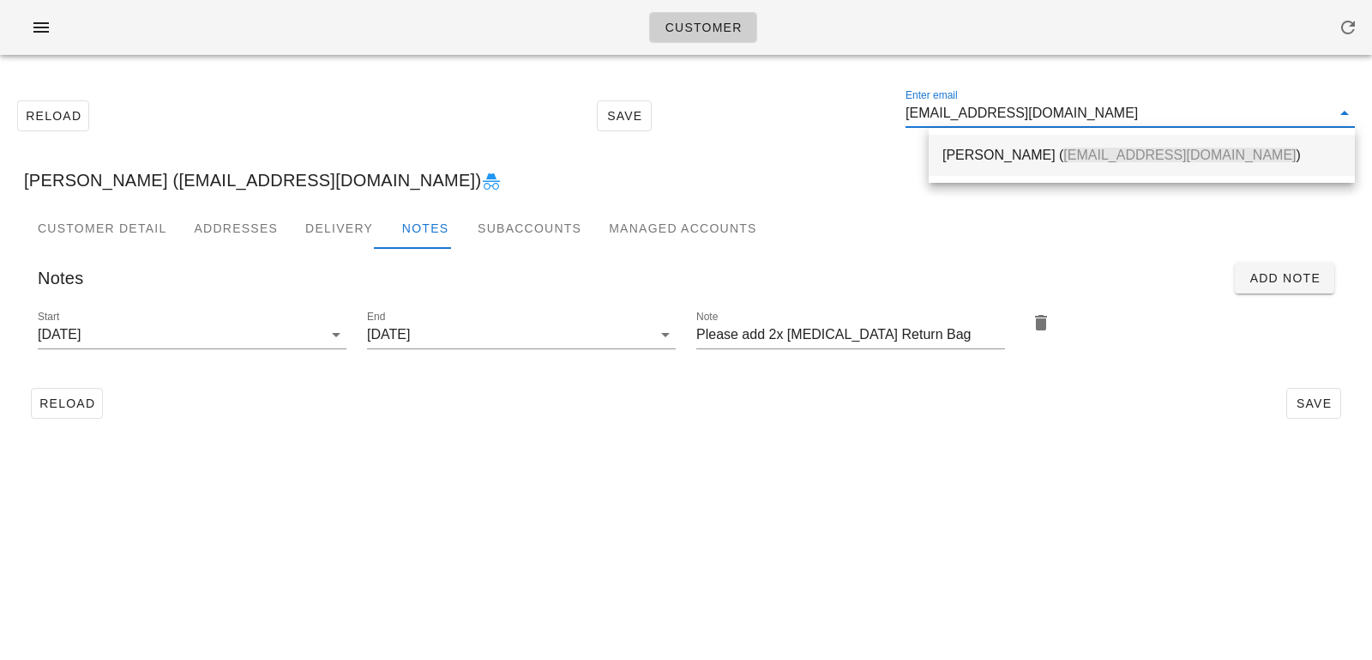
click at [1150, 150] on div "June Currie ( juncur@gmail.com )" at bounding box center [1142, 155] width 399 height 16
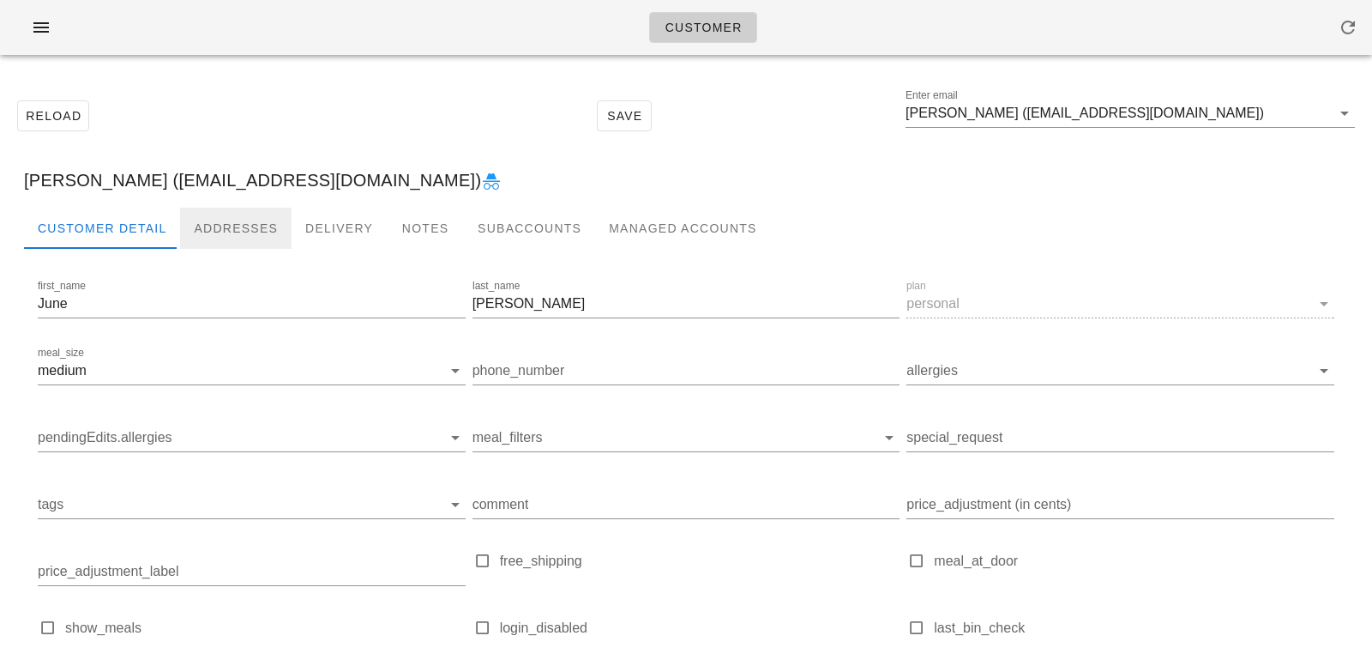
click at [249, 230] on div "Addresses" at bounding box center [236, 228] width 112 height 41
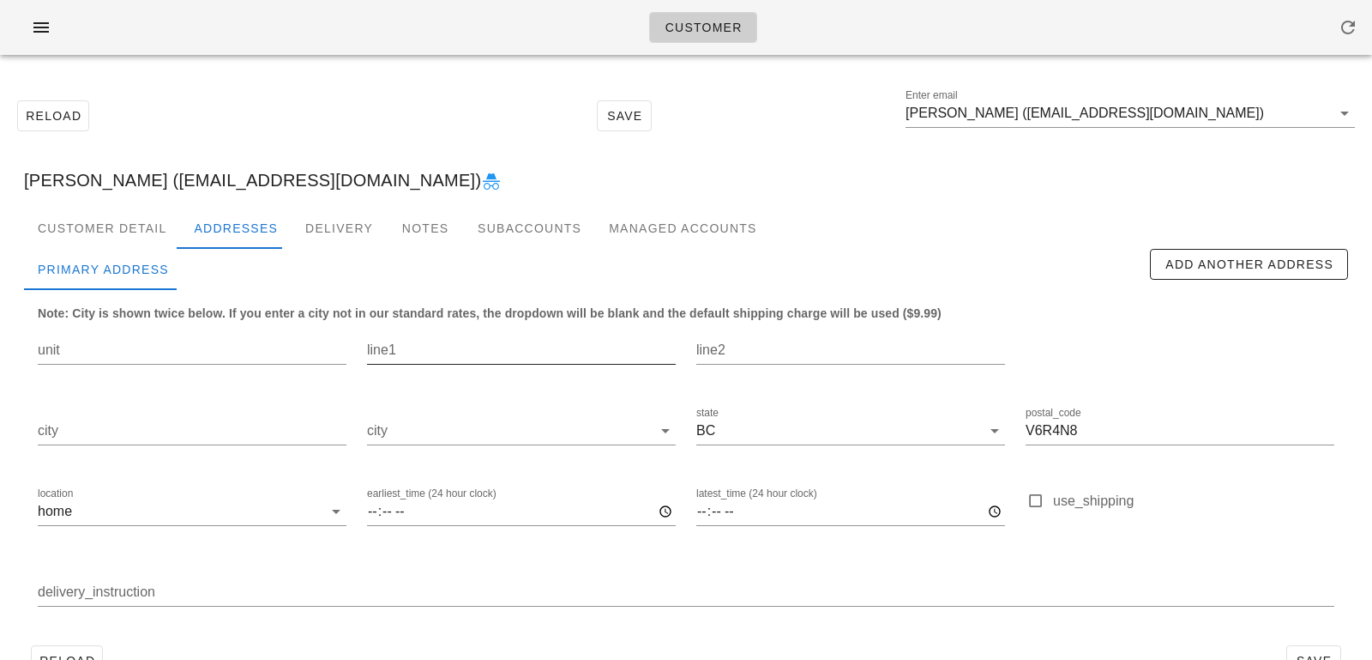
click at [397, 360] on input "line1" at bounding box center [521, 349] width 309 height 27
paste input "2200 Highbury Street"
type input "2200 Highbury Street"
click at [299, 351] on input "unit" at bounding box center [192, 349] width 309 height 27
paste input "119"
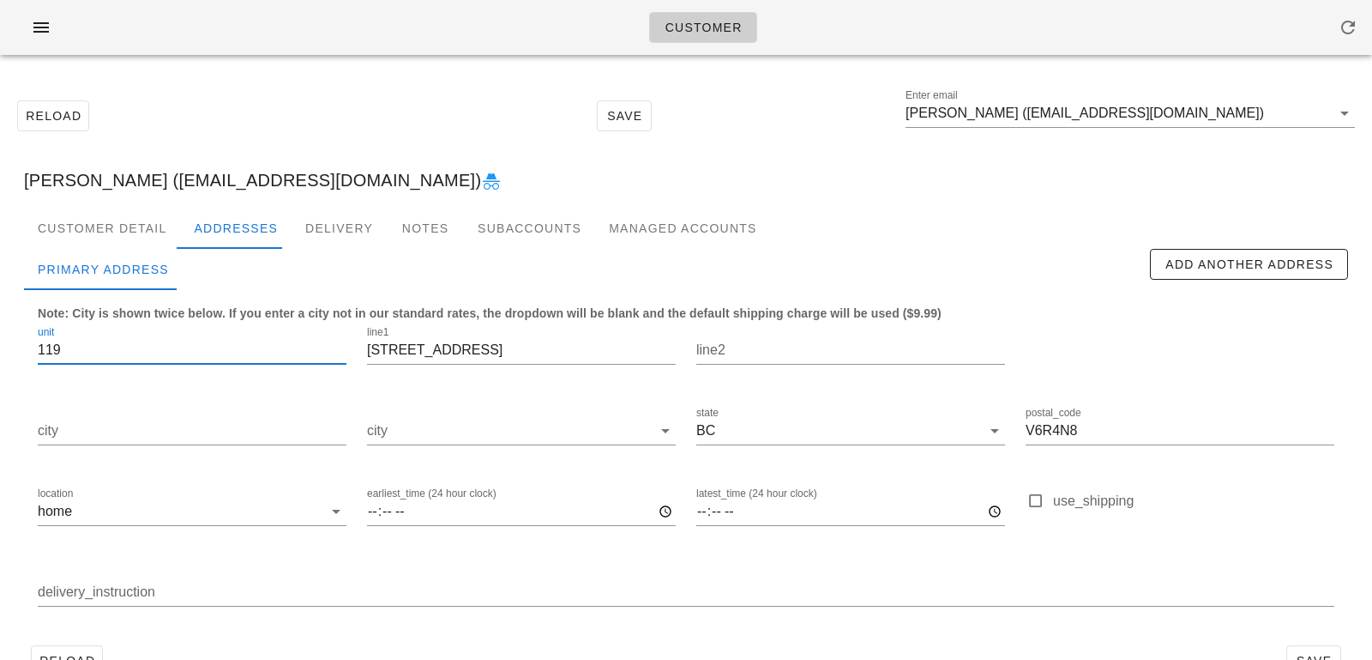
type input "119"
click at [409, 430] on input "city" at bounding box center [509, 430] width 285 height 27
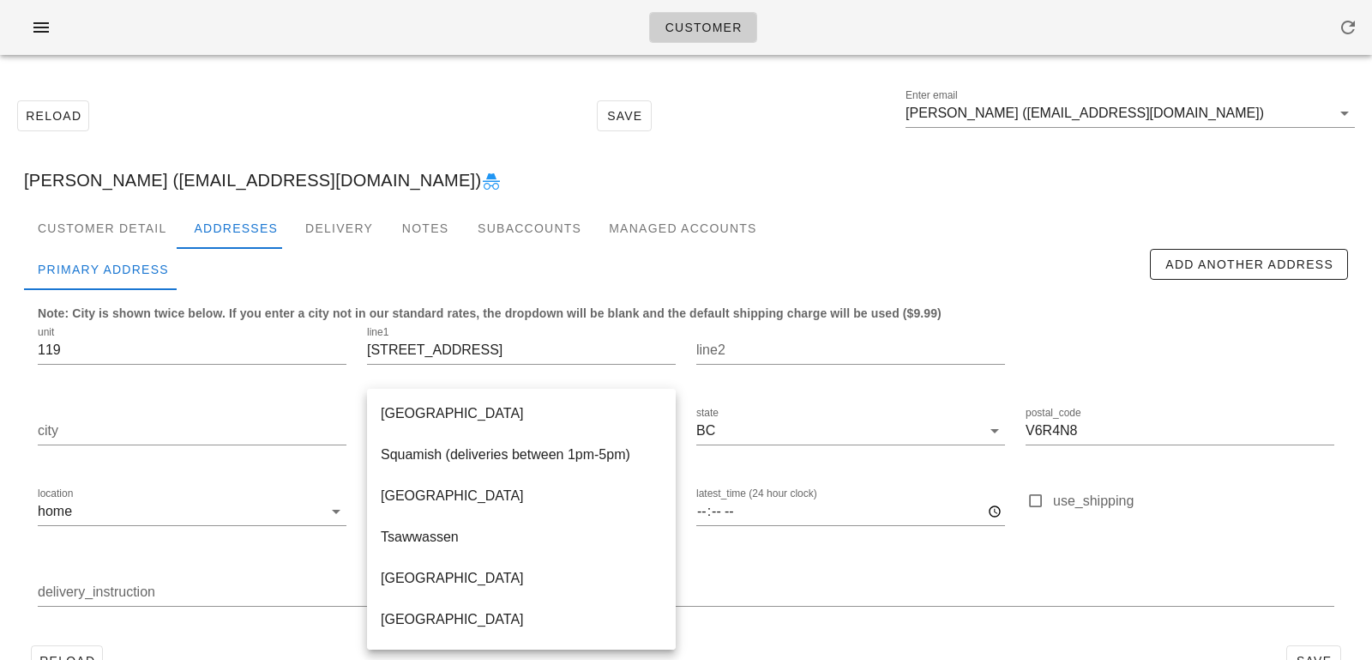
scroll to position [700, 0]
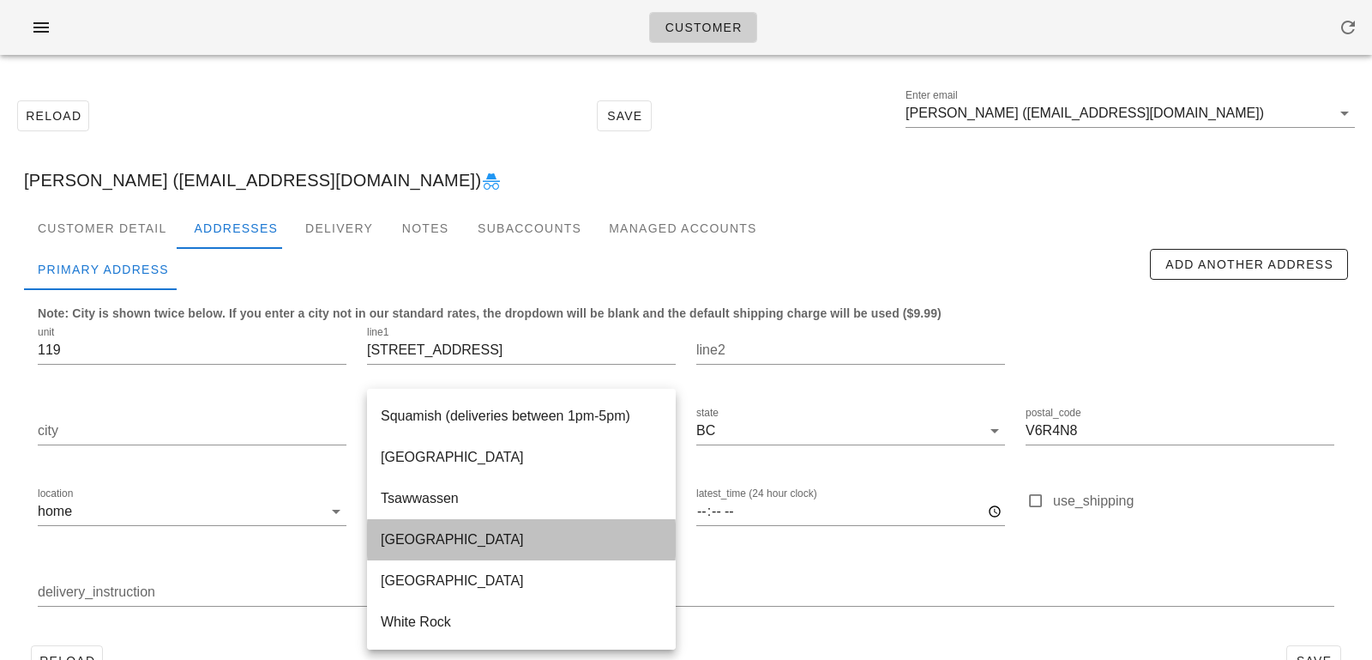
click at [446, 534] on div "Vancouver" at bounding box center [521, 539] width 281 height 16
type input "Vancouver"
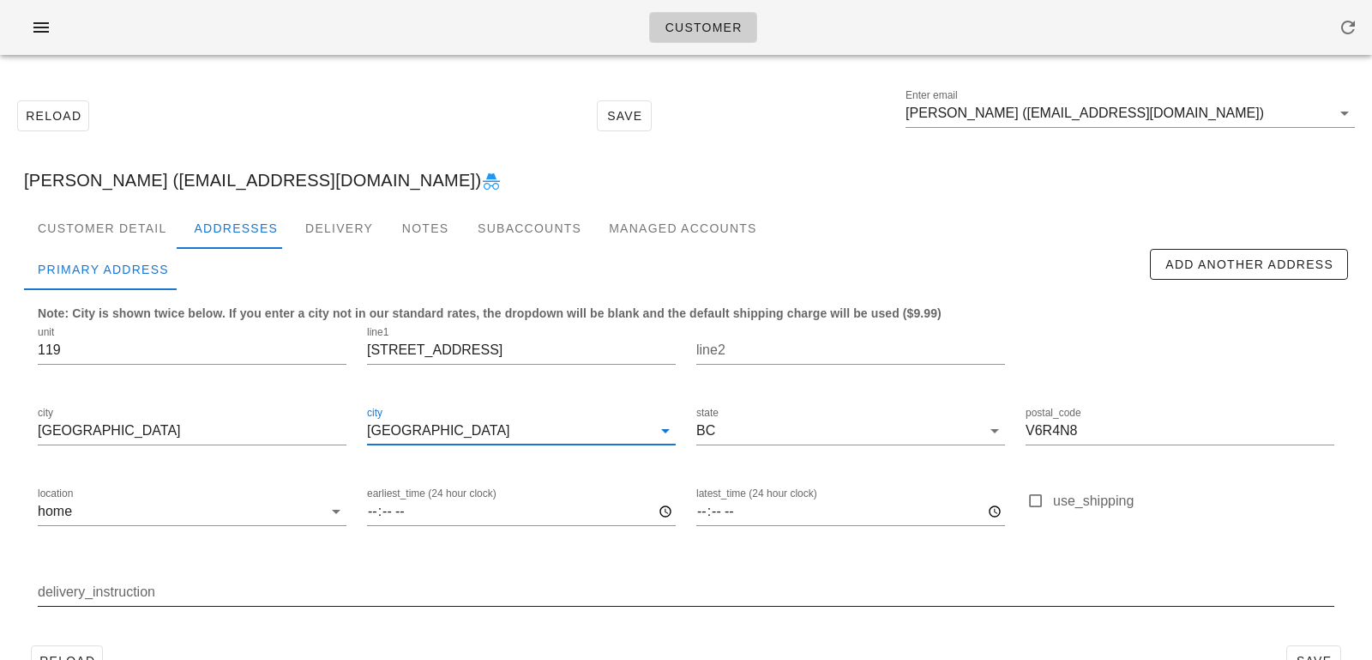
click at [166, 590] on input "delivery_instruction" at bounding box center [686, 591] width 1297 height 27
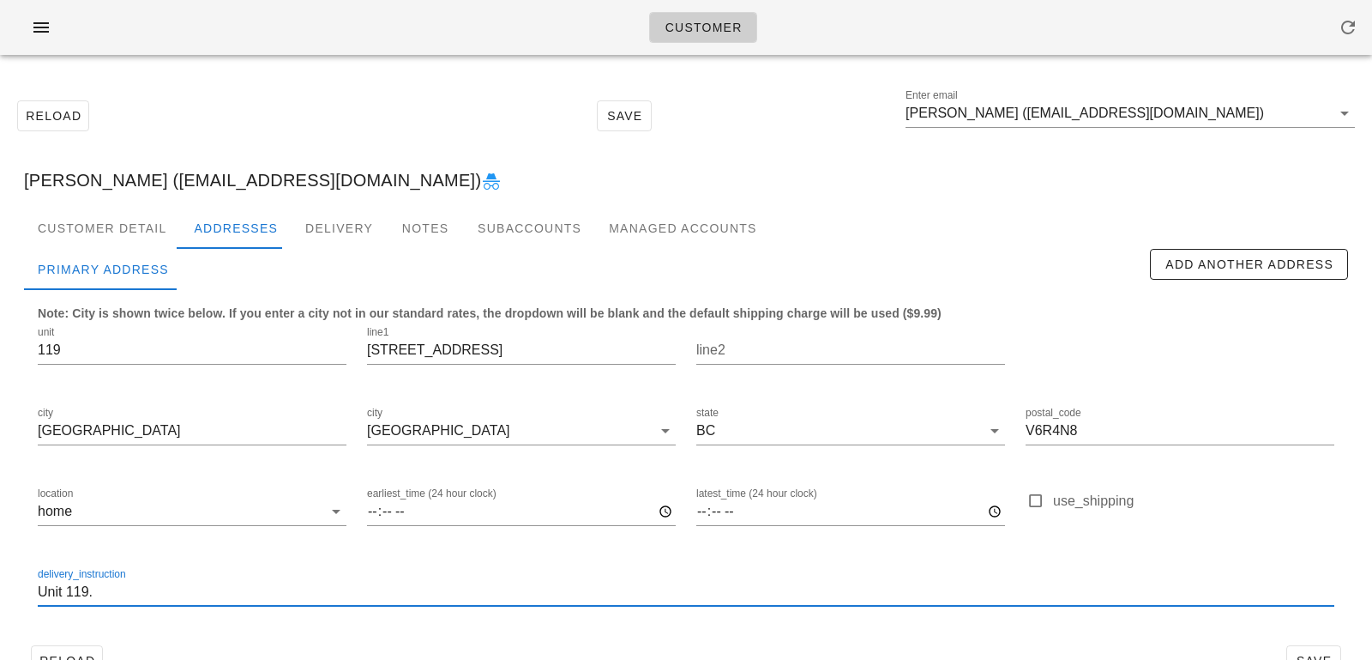
scroll to position [47, 0]
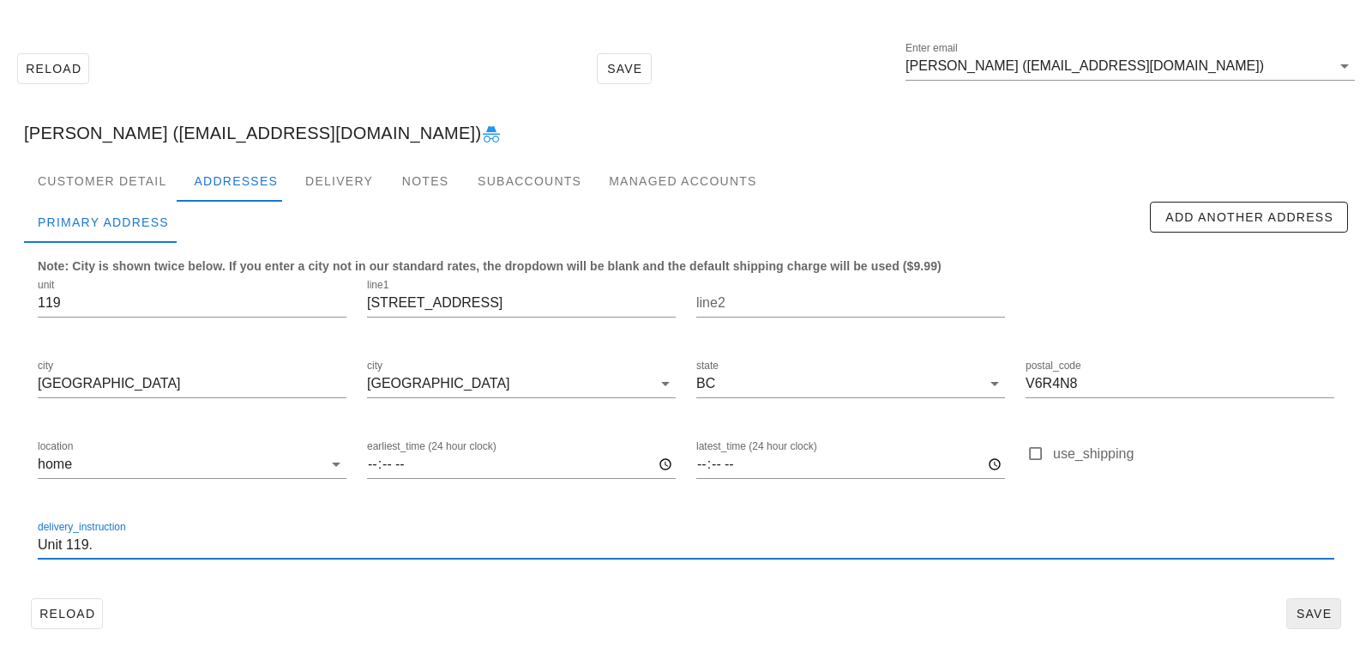
type input "Unit 119."
click at [1300, 609] on span "Save" at bounding box center [1313, 613] width 39 height 14
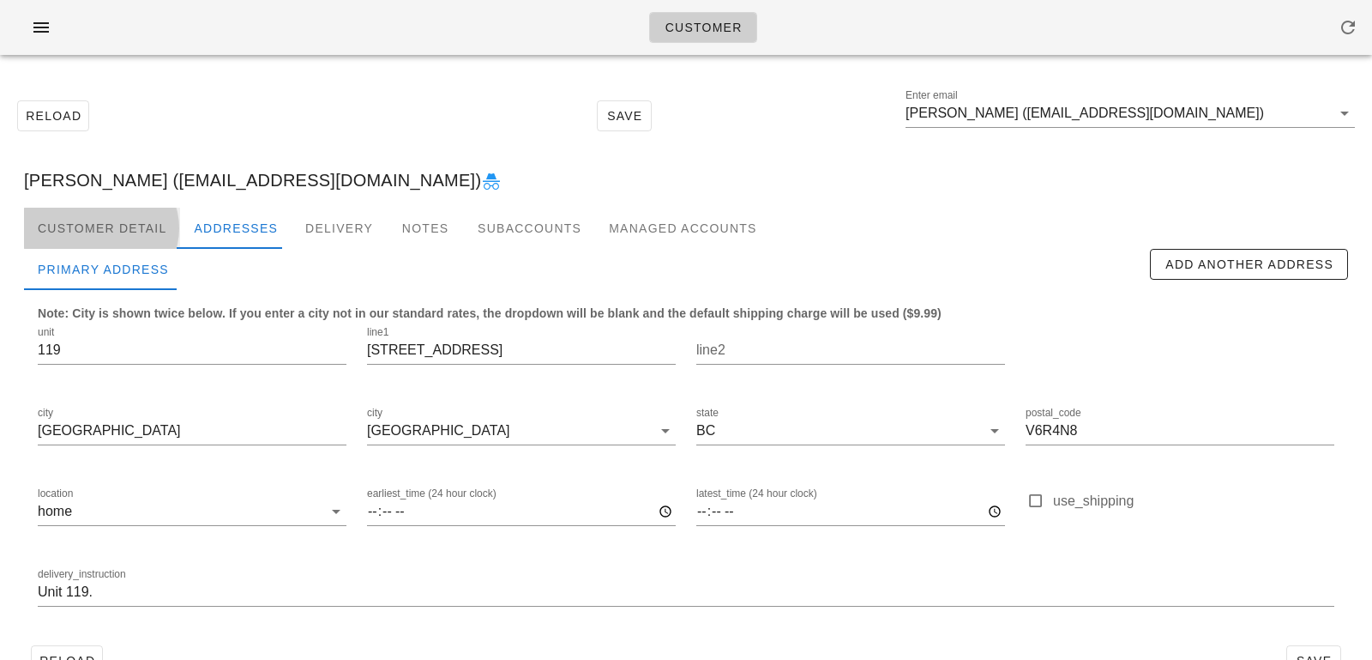
click at [106, 218] on div "Customer Detail" at bounding box center [102, 228] width 156 height 41
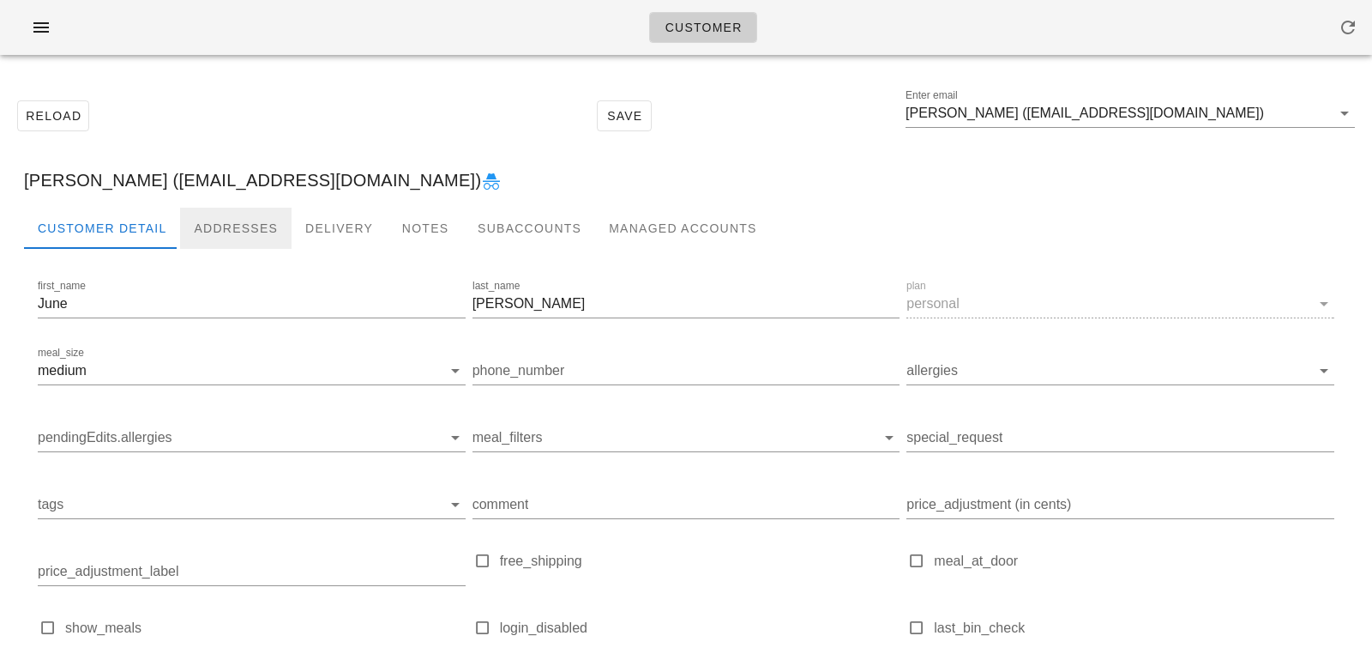
click at [219, 234] on div "Addresses" at bounding box center [236, 228] width 112 height 41
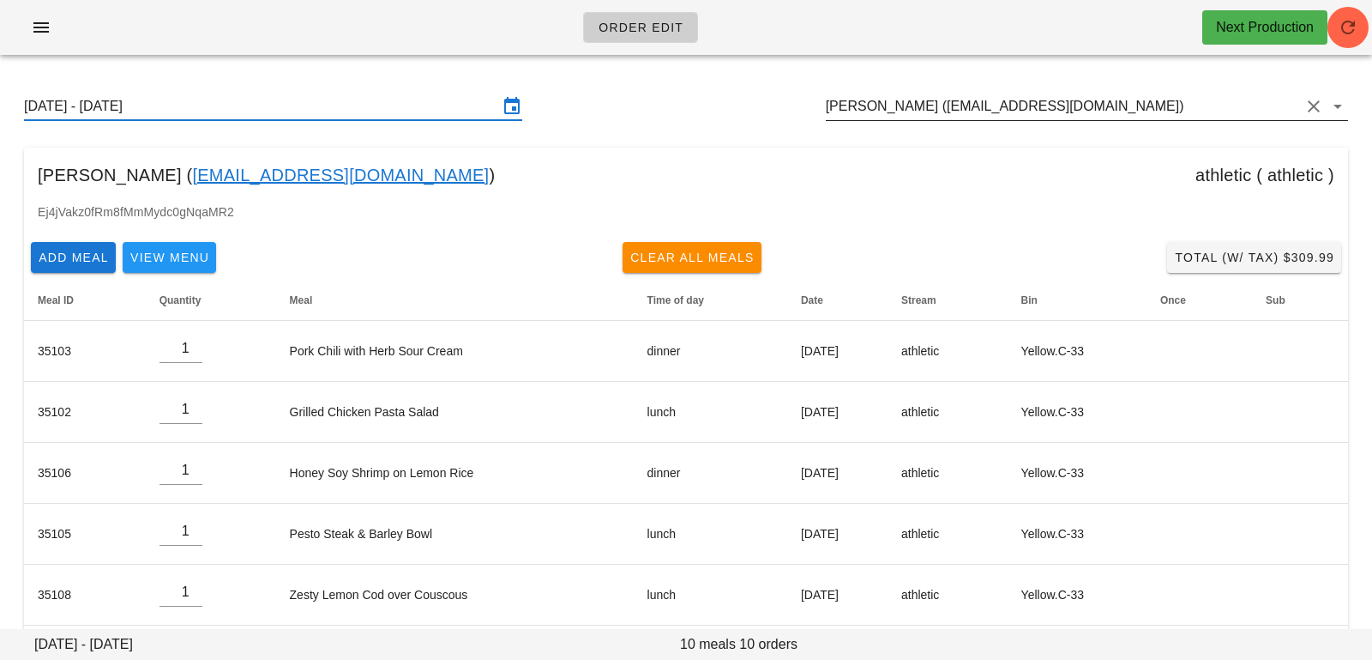
click at [1096, 112] on input "Lance Lee (lancelee1@gmail.com)" at bounding box center [1063, 106] width 474 height 27
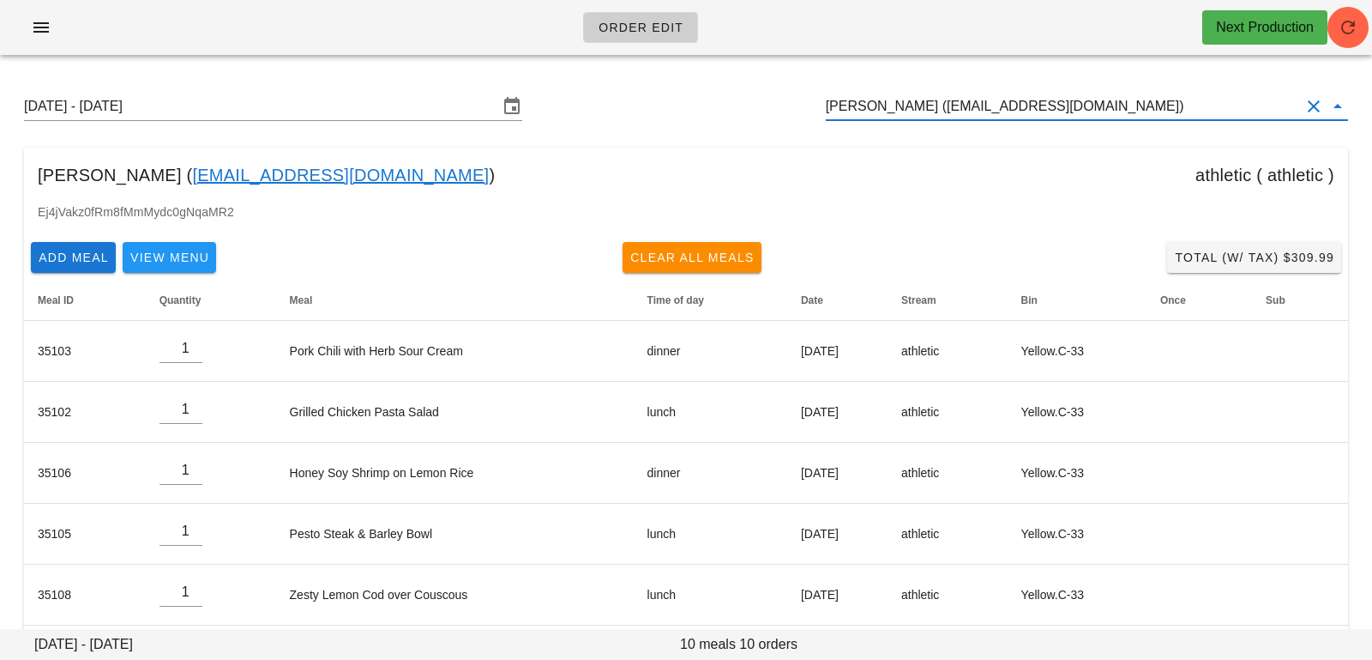
scroll to position [1, 0]
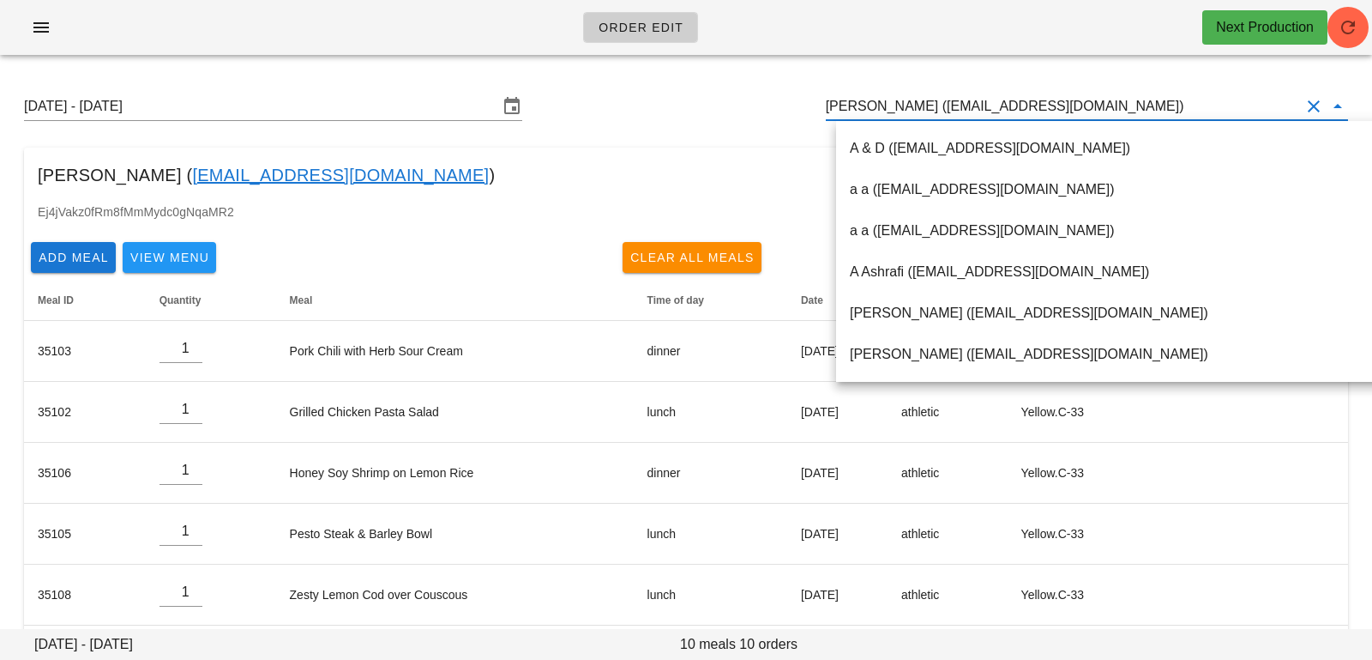
paste input "jacklawton98@gmail.com"
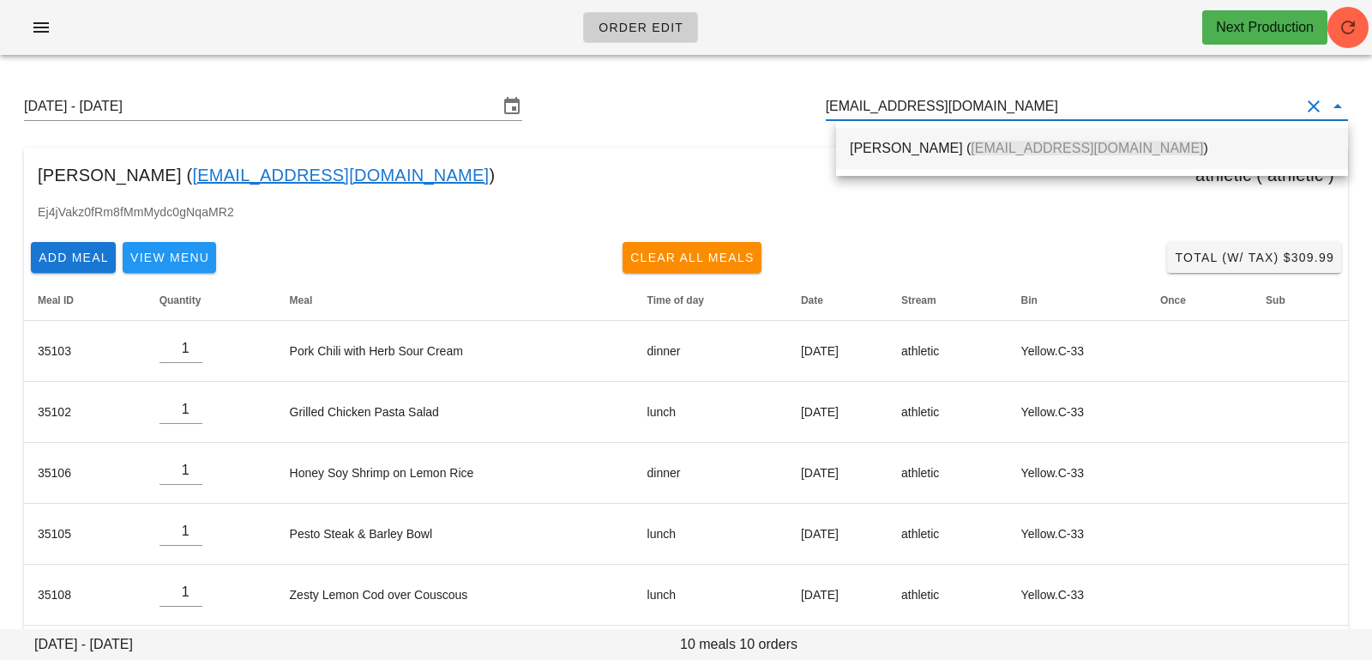
click at [1061, 167] on div "Jackson Lawton ( jacklawton98@gmail.com )" at bounding box center [1092, 148] width 512 height 41
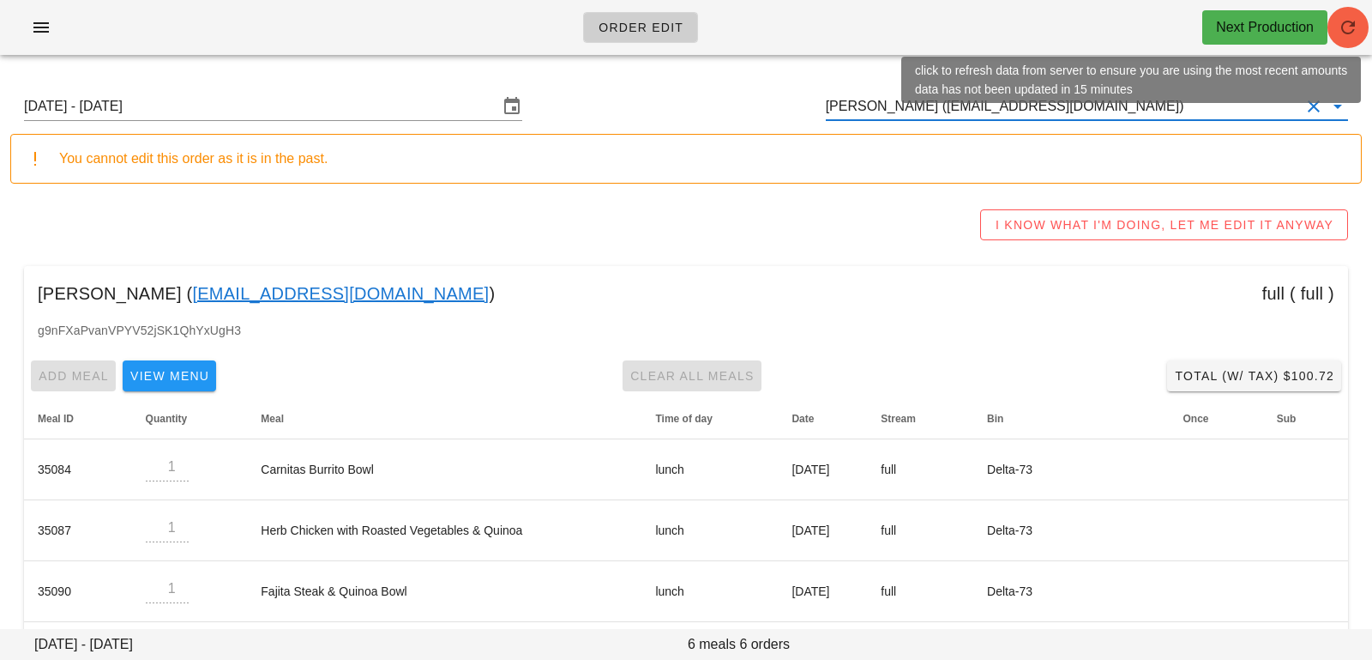
type input "Jackson Lawton (jacklawton98@gmail.com)"
click at [1353, 34] on icon "button" at bounding box center [1348, 27] width 21 height 21
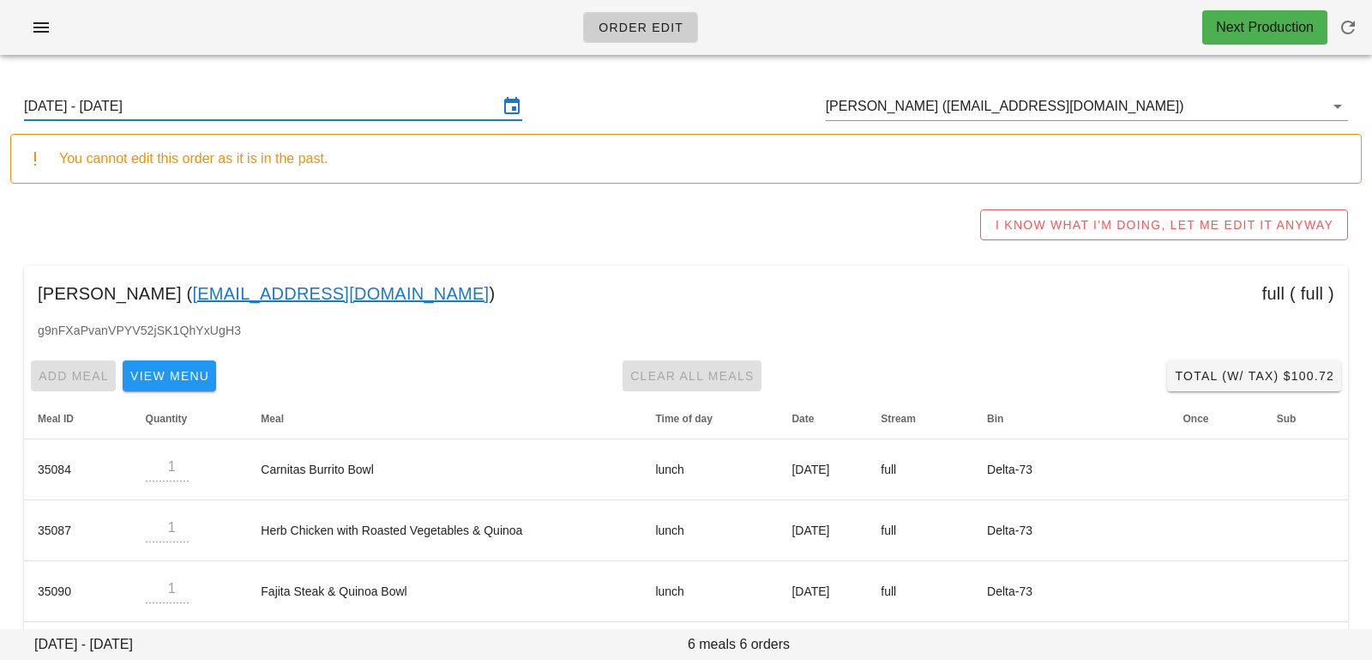
click at [393, 112] on input "[DATE] - [DATE]" at bounding box center [261, 106] width 474 height 27
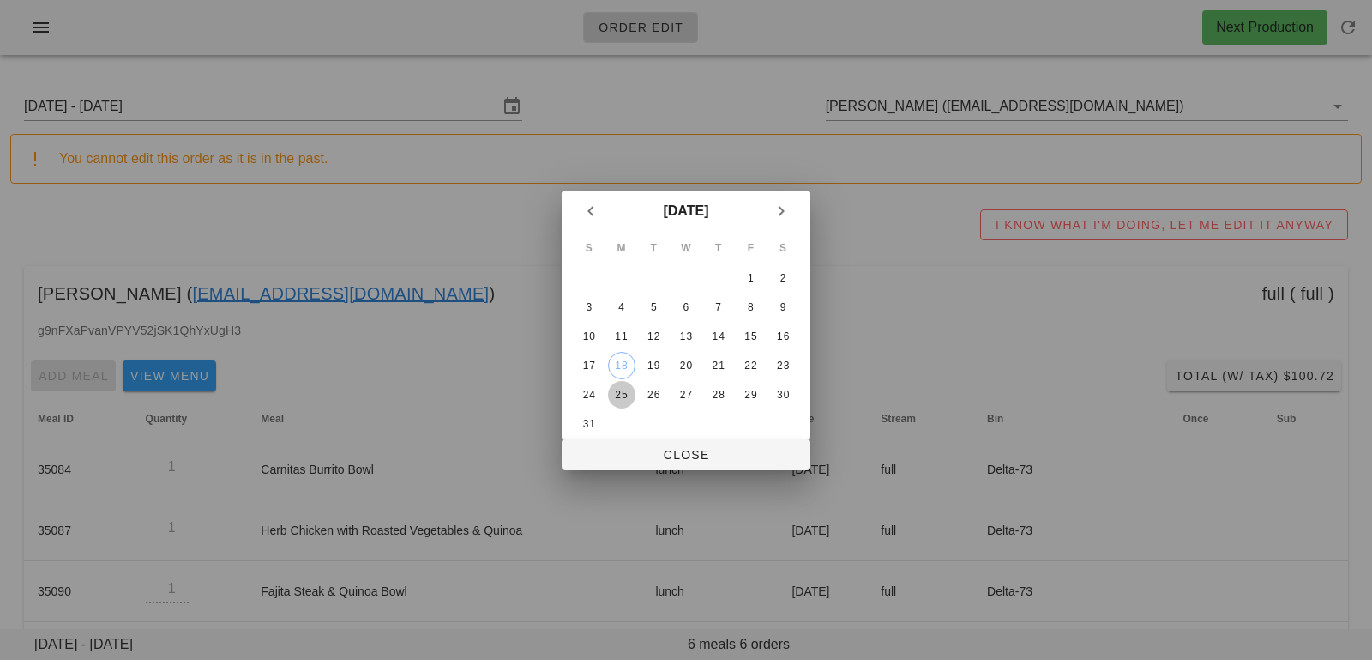
click at [624, 399] on div "25" at bounding box center [621, 395] width 27 height 12
click at [636, 461] on span "Close" at bounding box center [686, 455] width 221 height 14
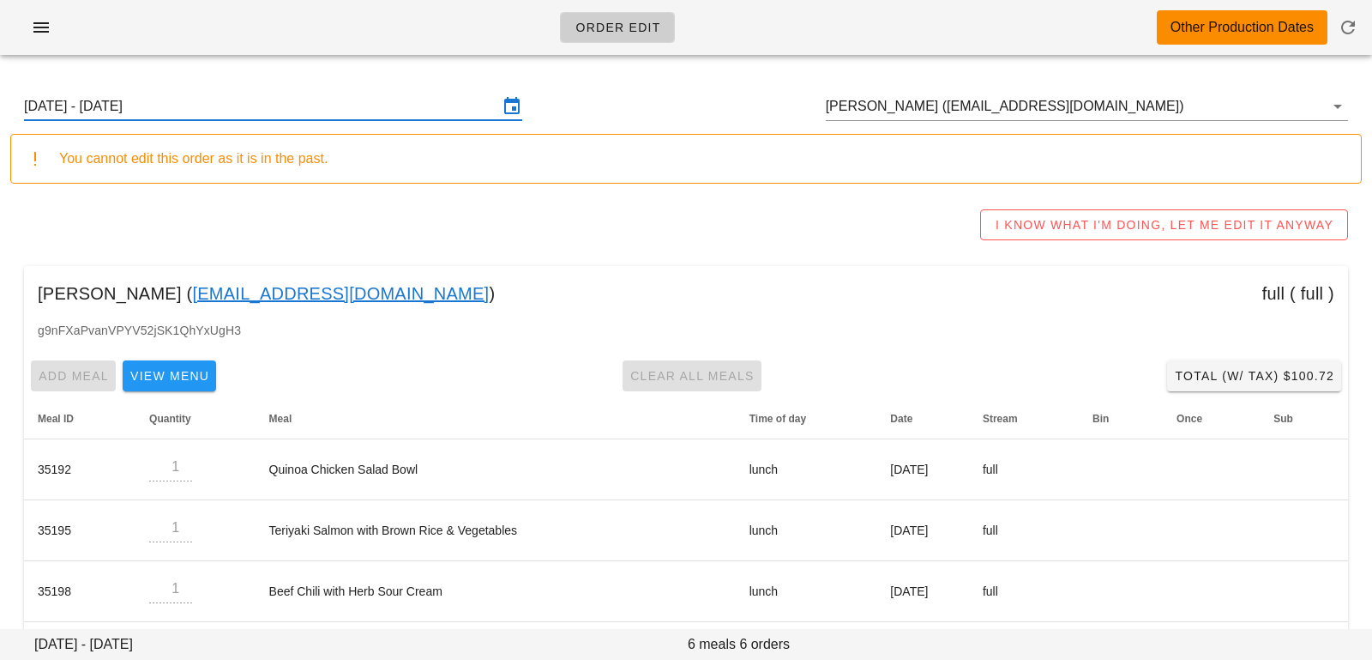
click at [448, 118] on input "Sunday August 24 - Saturday August 30" at bounding box center [261, 106] width 474 height 27
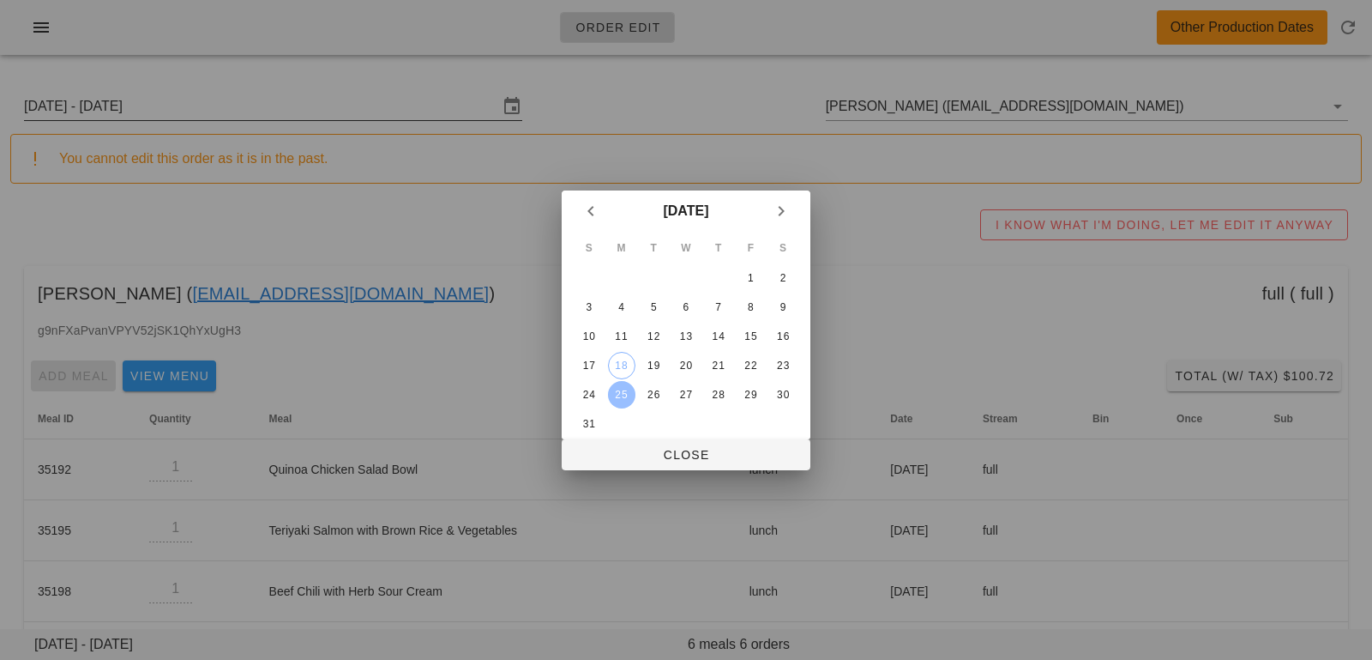
click at [452, 108] on div at bounding box center [686, 330] width 1372 height 660
click at [619, 452] on span "Close" at bounding box center [686, 455] width 221 height 14
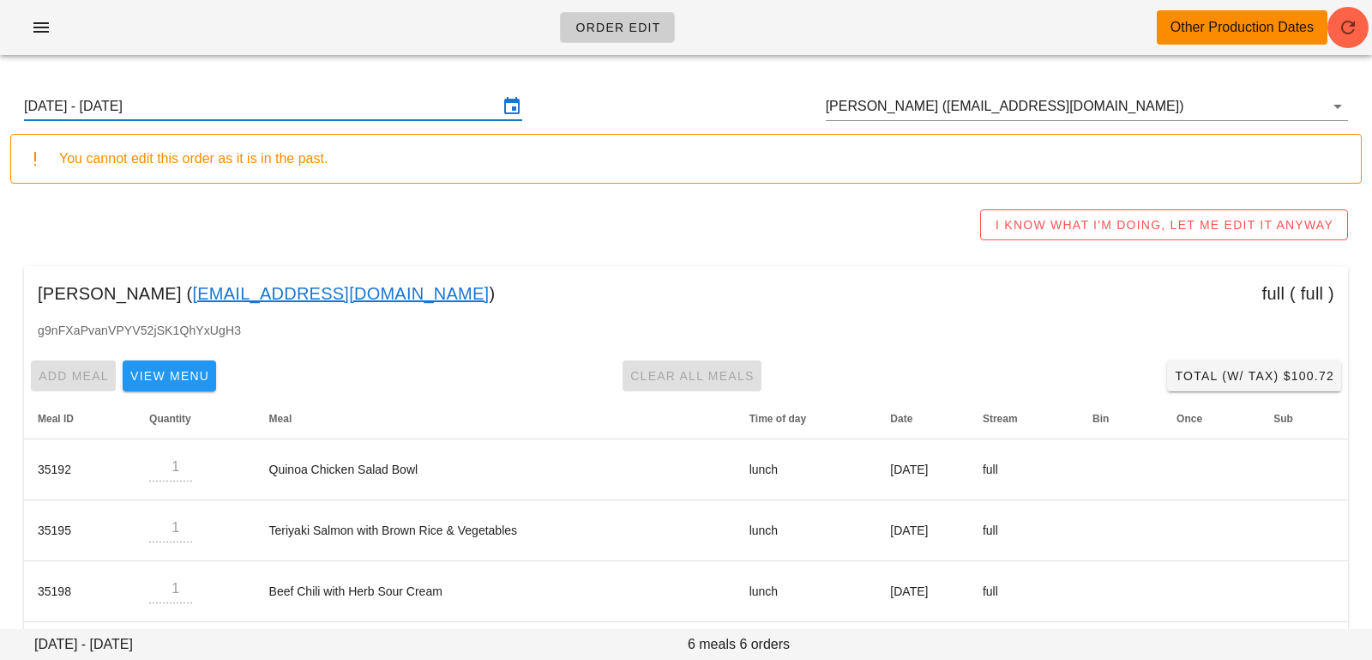
click at [466, 113] on input "Sunday August 24 - Saturday August 30" at bounding box center [261, 106] width 474 height 27
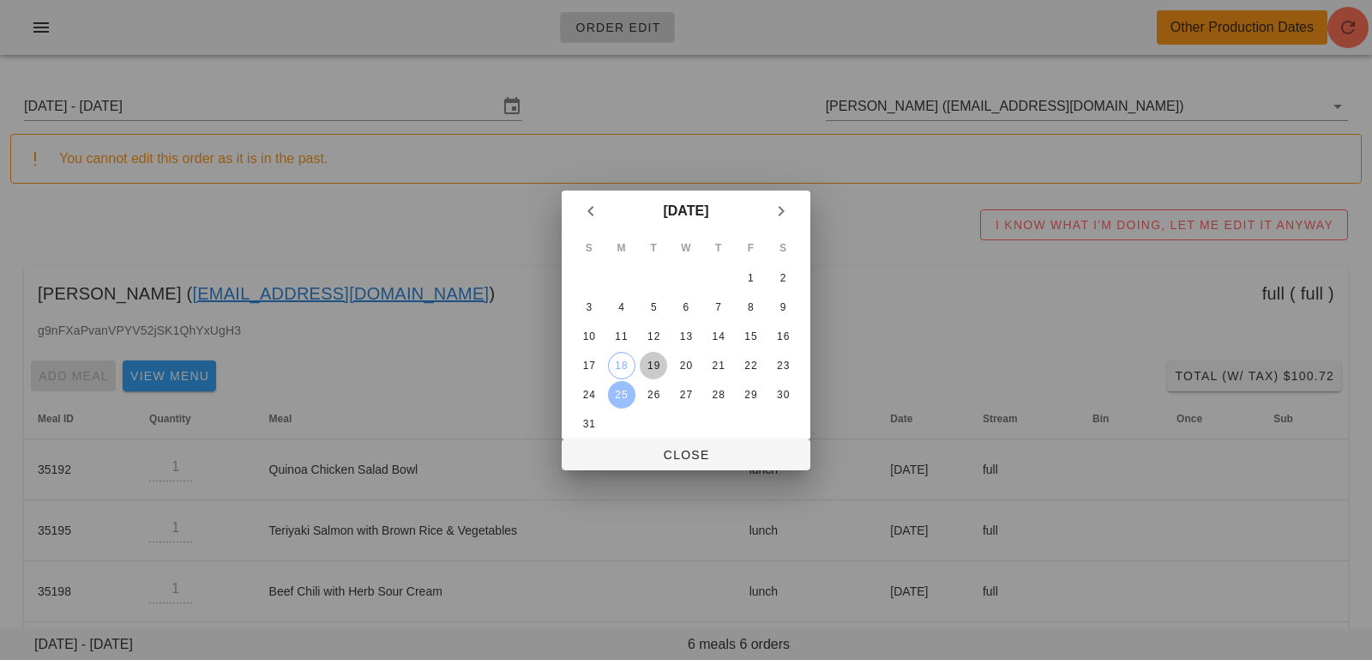
click at [648, 368] on div "19" at bounding box center [653, 365] width 27 height 12
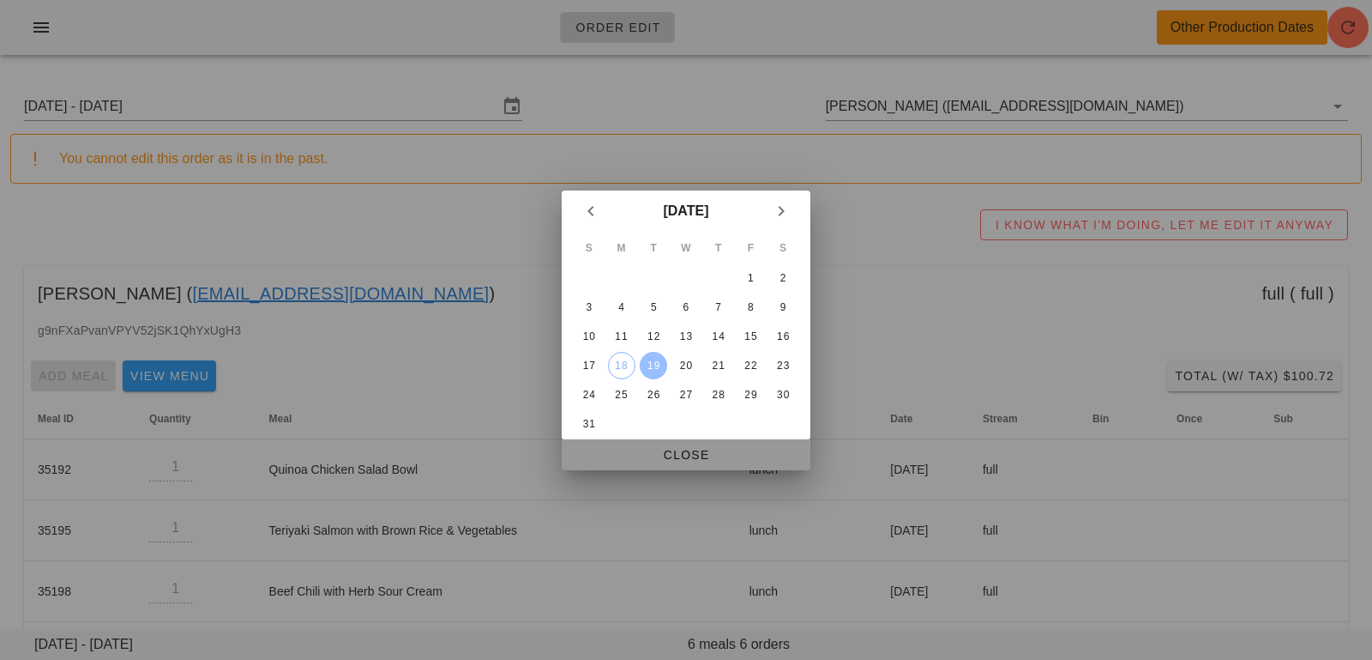
click at [656, 449] on span "Close" at bounding box center [686, 455] width 221 height 14
type input "[DATE] - [DATE]"
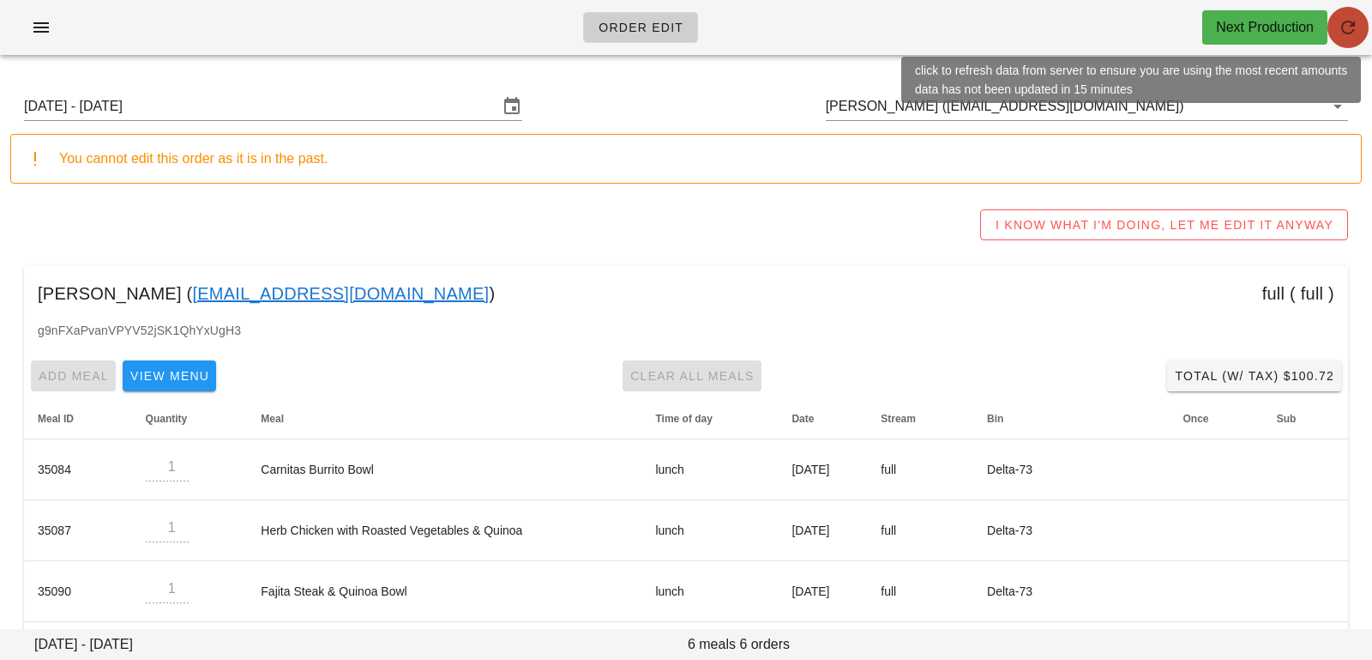
click at [1350, 35] on icon "button" at bounding box center [1348, 27] width 21 height 21
